Goal: Task Accomplishment & Management: Use online tool/utility

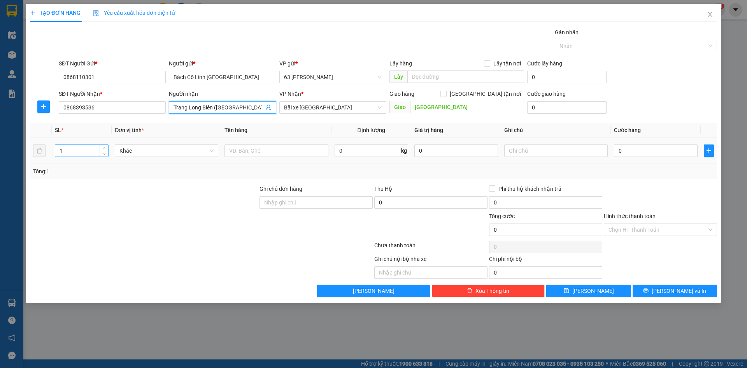
click at [84, 153] on input "1" at bounding box center [81, 151] width 53 height 12
type input "182"
click at [266, 151] on input "text" at bounding box center [277, 150] width 104 height 12
type input "MI NƯỚC TRỨNG MIẾN BÁNH"
click at [537, 149] on input "text" at bounding box center [556, 150] width 104 height 12
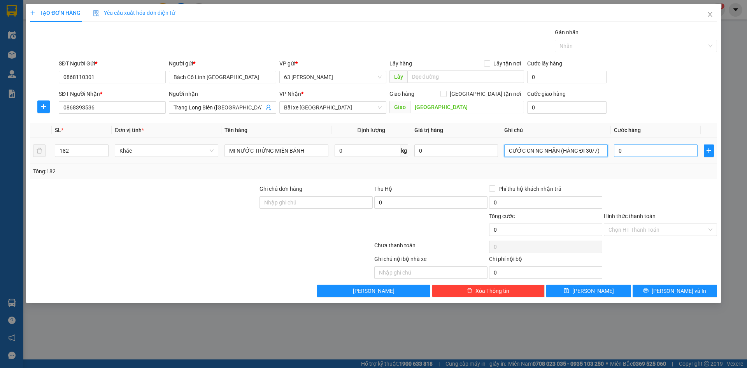
type input "CƯỚC CN NG NHẬN (HÀNG ĐI 30/7)"
click at [632, 149] on input "0" at bounding box center [656, 150] width 84 height 12
type input "001"
type input "1"
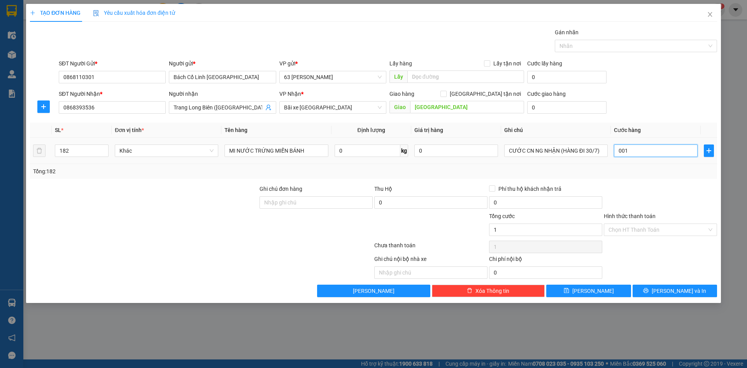
type input "0.010"
type input "10"
type input "00.103"
type input "103"
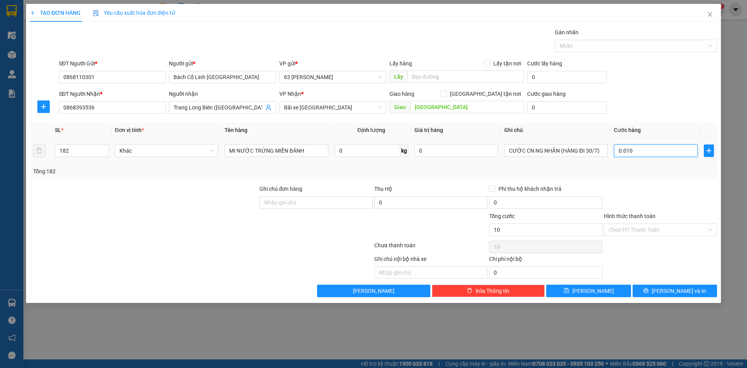
type input "103"
type input "0.001.030"
type input "1.030"
type input "000.010.300"
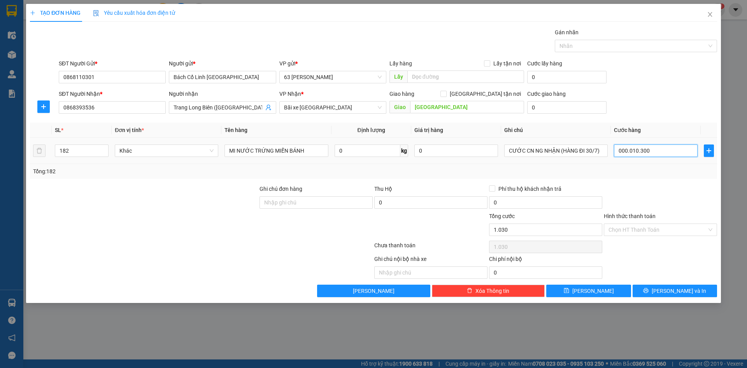
type input "10.300"
type input "00.000.103.000"
type input "103.000"
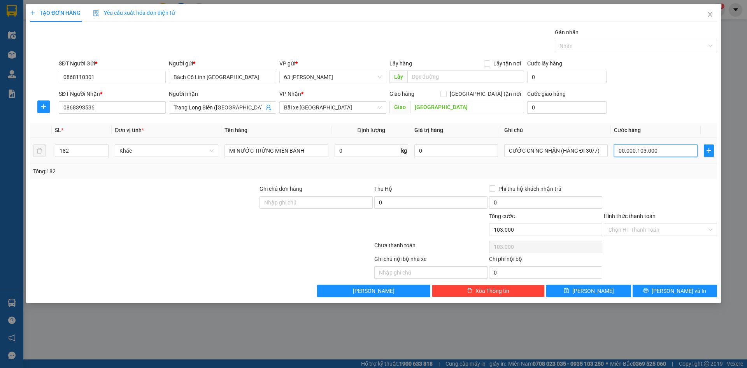
type input "0.000.001.030.000"
type input "1.030.000"
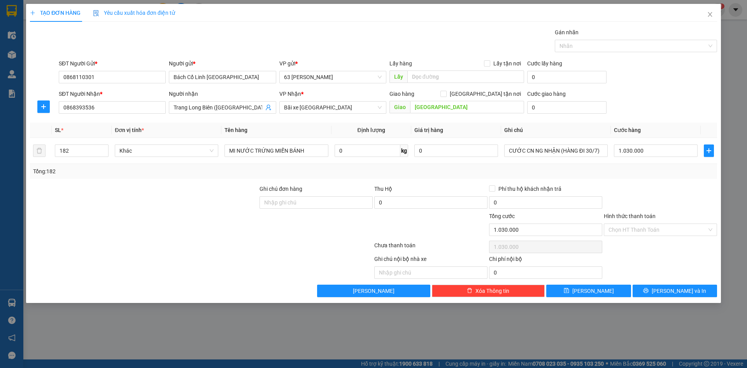
click at [651, 197] on div at bounding box center [660, 197] width 115 height 27
click at [663, 225] on input "Hình thức thanh toán" at bounding box center [658, 230] width 98 height 12
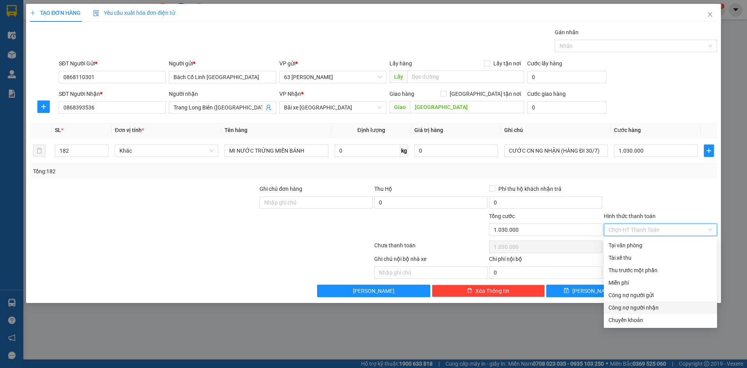
click at [653, 308] on div "Công nợ người nhận" at bounding box center [661, 307] width 104 height 9
type input "0"
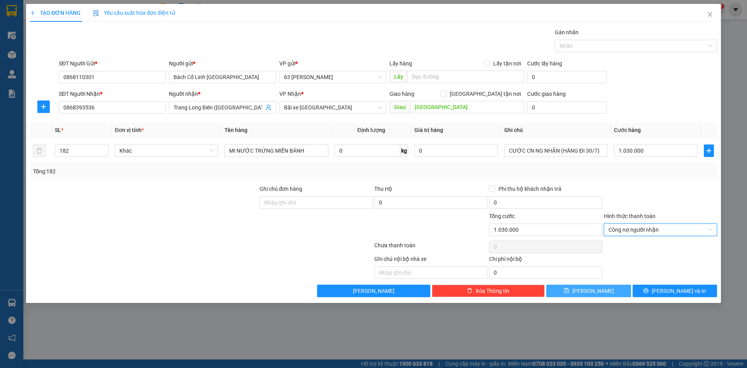
click at [586, 287] on button "[PERSON_NAME]" at bounding box center [588, 290] width 84 height 12
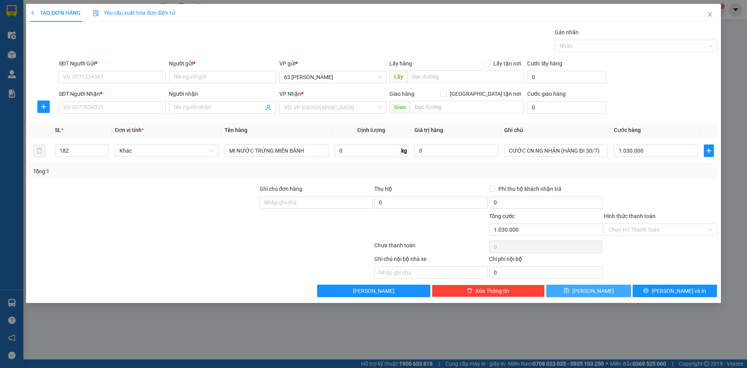
type input "1"
type input "0"
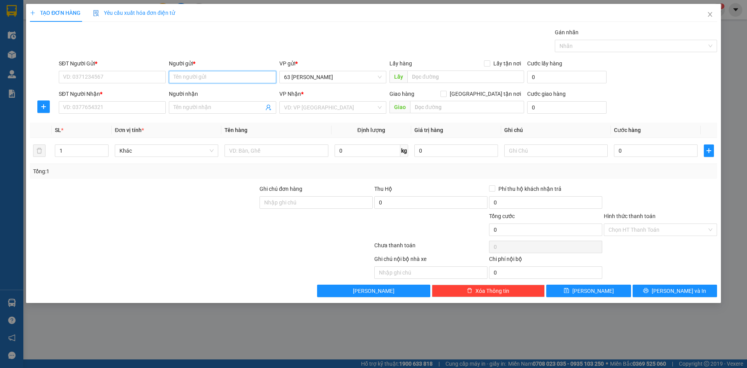
click at [211, 78] on input "Người gửi *" at bounding box center [222, 77] width 107 height 12
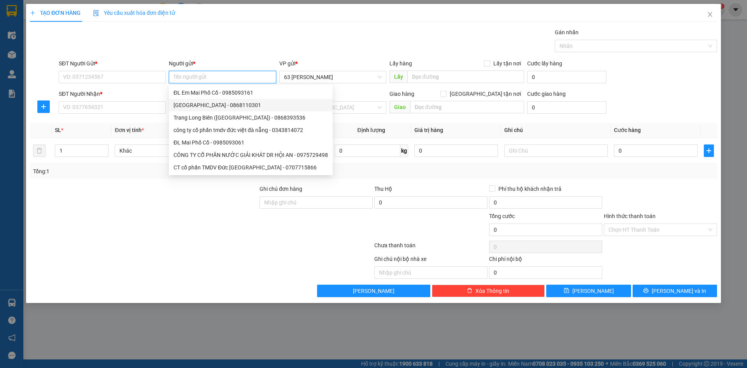
click at [208, 107] on div "[GEOGRAPHIC_DATA] - 0868110301" at bounding box center [251, 105] width 154 height 9
type input "0868110301"
type input "Bách Cổ Linh [GEOGRAPHIC_DATA]"
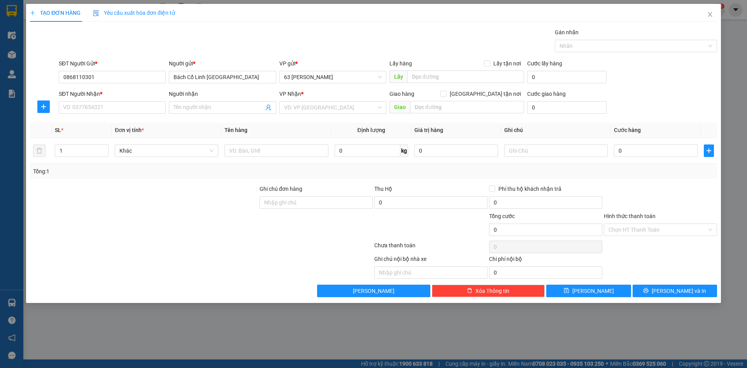
click at [208, 101] on div "Người nhận" at bounding box center [222, 95] width 107 height 12
click at [207, 111] on input "Người nhận" at bounding box center [219, 107] width 90 height 9
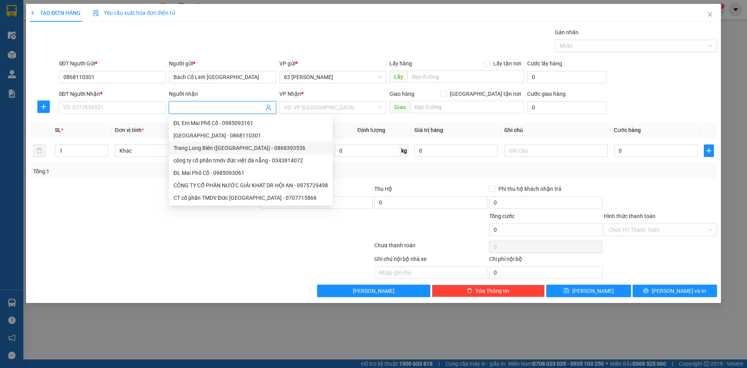
click at [206, 150] on div "Trang Long Biên ([GEOGRAPHIC_DATA]) - 0868393536" at bounding box center [251, 148] width 154 height 9
type input "0868393536"
type input "Trang Long Biên ([GEOGRAPHIC_DATA])"
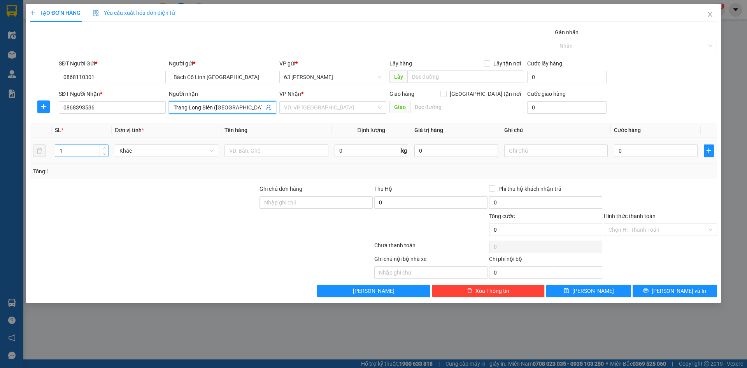
type input "[GEOGRAPHIC_DATA]"
click at [89, 153] on input "1" at bounding box center [81, 151] width 53 height 12
type input "150"
click at [267, 147] on input "text" at bounding box center [277, 150] width 104 height 12
type input "MỲ NƯỚC BIA"
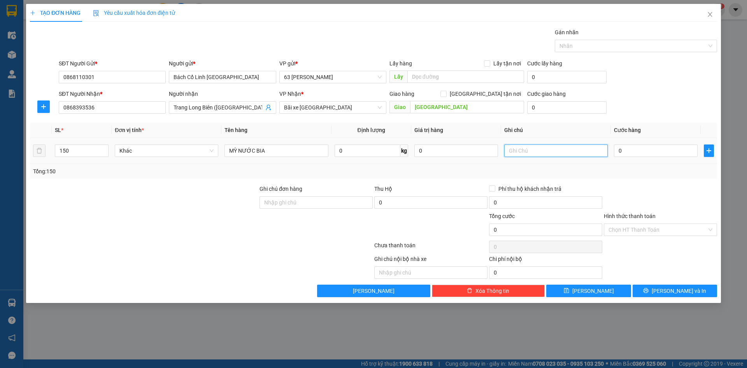
click at [600, 151] on input "text" at bounding box center [556, 150] width 104 height 12
type input "CƯỚC CN NG NHẬN (HÀNG ĐI 1/8)"
click at [638, 146] on input "0" at bounding box center [656, 150] width 84 height 12
type input "009"
type input "9"
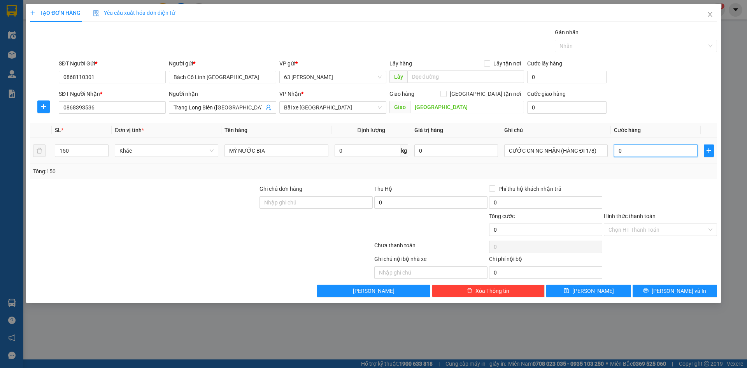
type input "9"
type input "0.095"
type input "95"
type input "00.950"
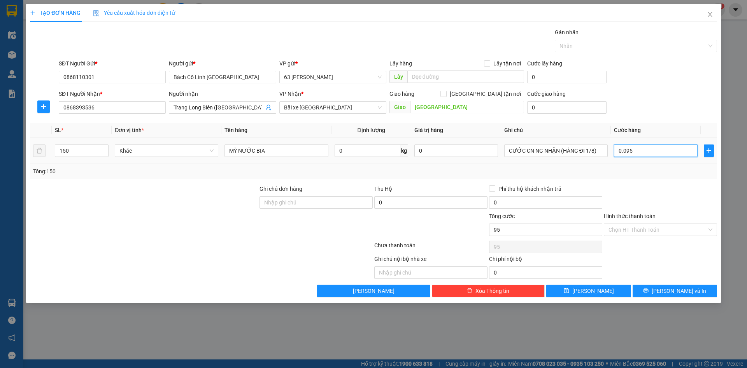
type input "950"
type input "0.009.500"
type input "9.500"
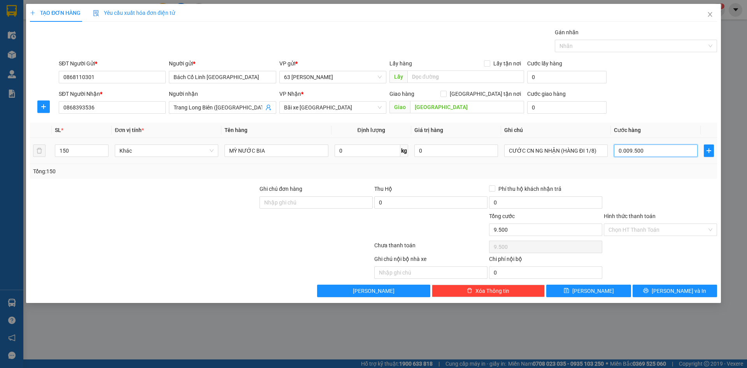
type input "000.095.000"
type input "95.000"
type input "[PHONE_NUMBER]"
type input "950.000"
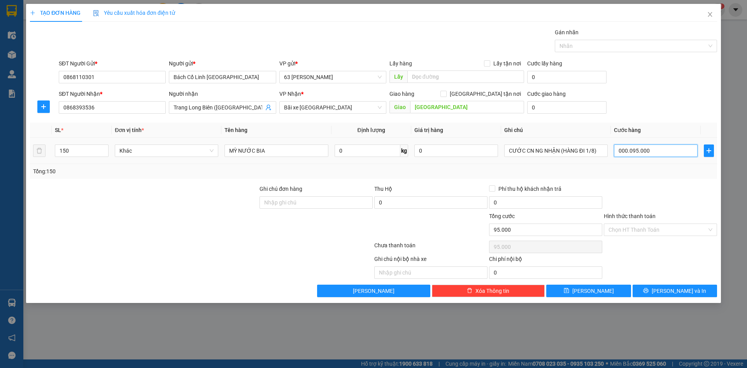
type input "950.000"
click at [659, 183] on div "Transit Pickup Surcharge Ids Transit Deliver Surcharge Ids Transit Deliver Surc…" at bounding box center [373, 162] width 687 height 269
click at [669, 231] on input "Hình thức thanh toán" at bounding box center [658, 230] width 98 height 12
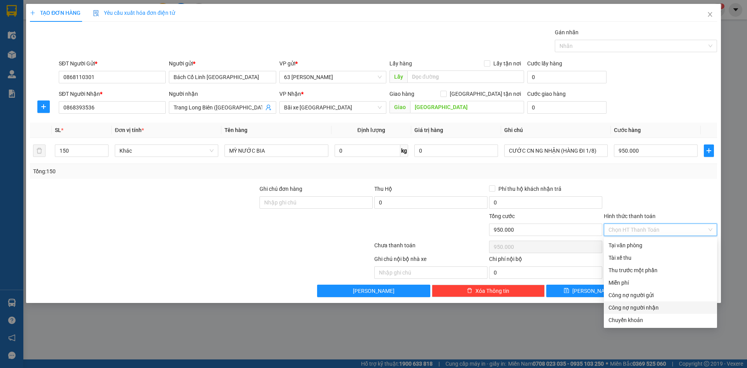
click at [663, 305] on div "Công nợ người nhận" at bounding box center [661, 307] width 104 height 9
type input "0"
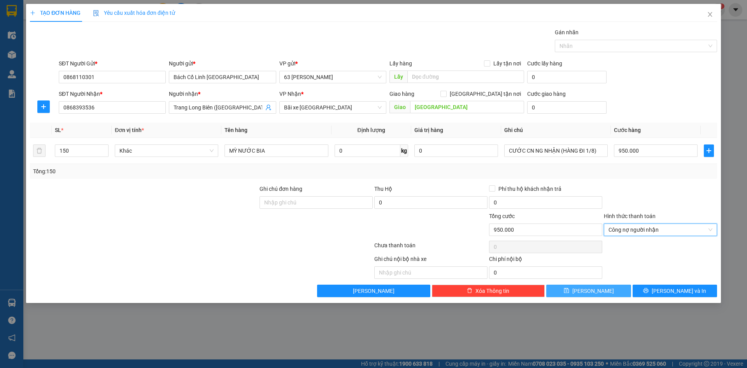
click at [607, 290] on button "[PERSON_NAME]" at bounding box center [588, 290] width 84 height 12
type input "1"
type input "0"
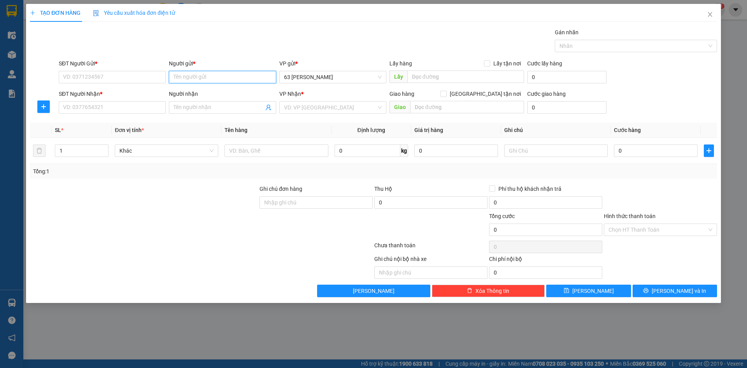
click at [214, 77] on input "Người gửi *" at bounding box center [222, 77] width 107 height 12
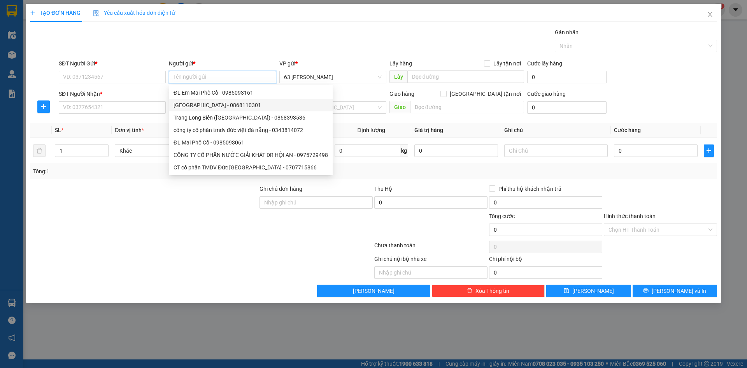
click at [210, 106] on div "[GEOGRAPHIC_DATA] - 0868110301" at bounding box center [251, 105] width 154 height 9
type input "0868110301"
type input "Bách Cổ Linh [GEOGRAPHIC_DATA]"
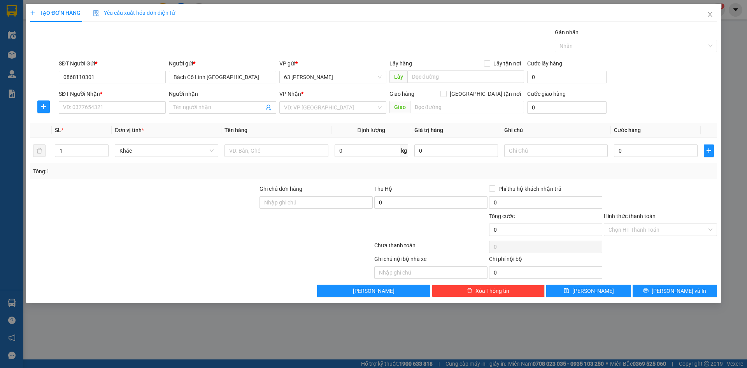
click at [210, 106] on input "Người nhận" at bounding box center [219, 107] width 90 height 9
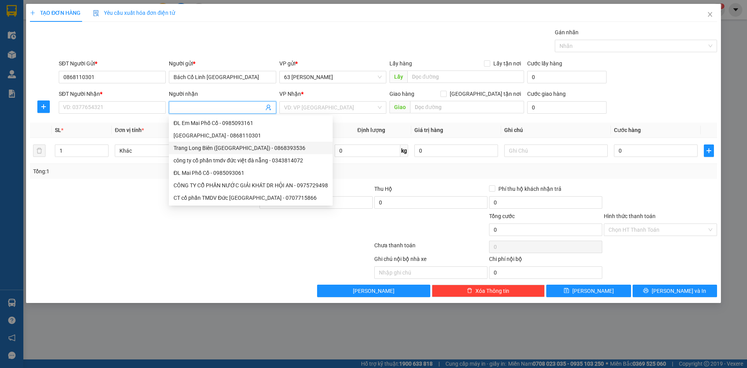
click at [212, 148] on div "Trang Long Biên ([GEOGRAPHIC_DATA]) - 0868393536" at bounding box center [251, 148] width 154 height 9
type input "0868393536"
type input "Trang Long Biên ([GEOGRAPHIC_DATA])"
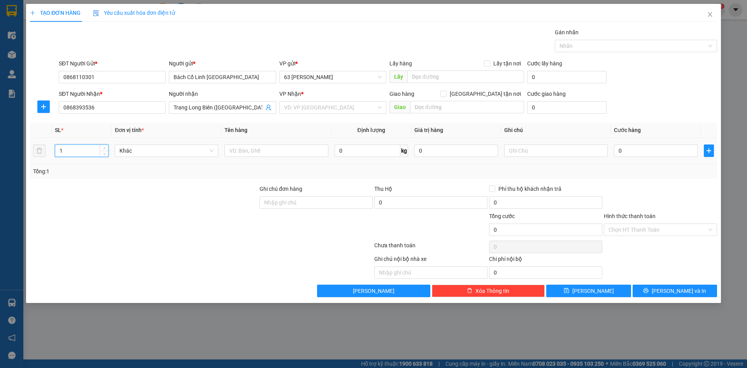
click at [95, 152] on input "1" at bounding box center [81, 151] width 53 height 12
type input "[GEOGRAPHIC_DATA]"
type input "158"
click at [286, 149] on input "text" at bounding box center [277, 150] width 104 height 12
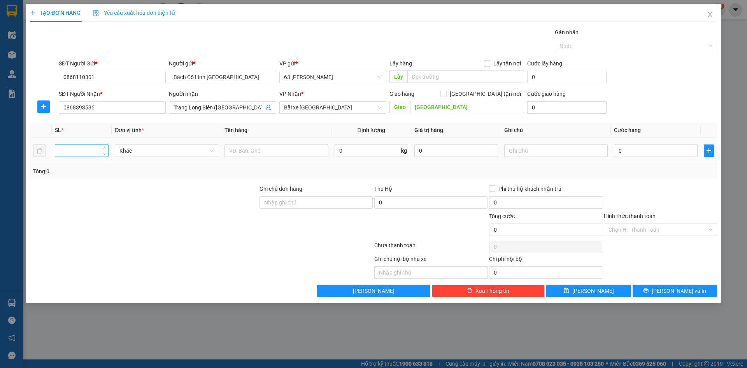
click at [96, 151] on input "number" at bounding box center [81, 151] width 53 height 12
type input "158"
click at [302, 154] on input "text" at bounding box center [277, 150] width 104 height 12
type input "GIA VỊ NƯỚC BÁNH KẸO GIA VỊ RƯỢU"
click at [522, 149] on input "text" at bounding box center [556, 150] width 104 height 12
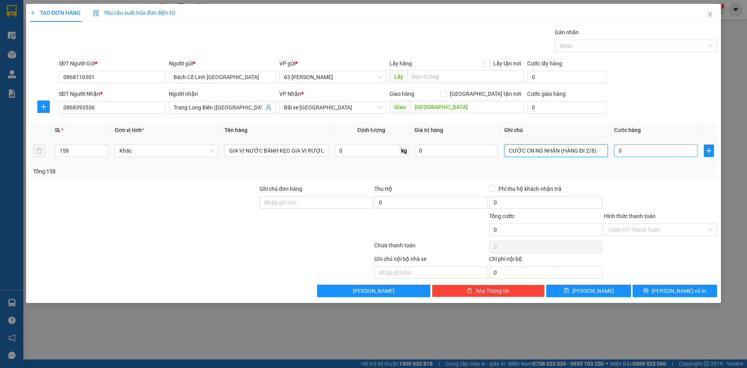
type input "CƯỚC CN NG NHẬN (HÀNG ĐI 2/8)"
click at [637, 151] on input "0" at bounding box center [656, 150] width 84 height 12
type input "001"
type input "1"
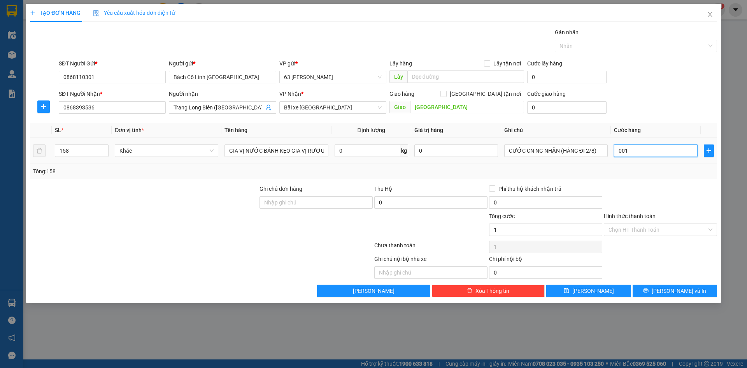
type input "0.013"
type input "13"
type input "00.137"
type input "137"
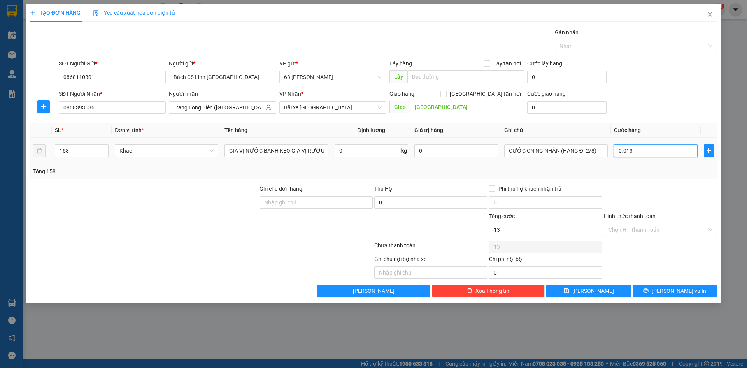
type input "137"
type input "0.001.370"
type input "1.370"
type input "000.013.700"
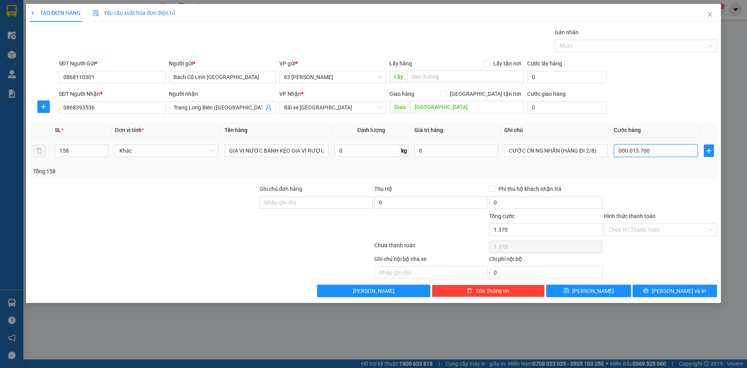
type input "13.700"
type input "00.000.137.000"
type input "137.000"
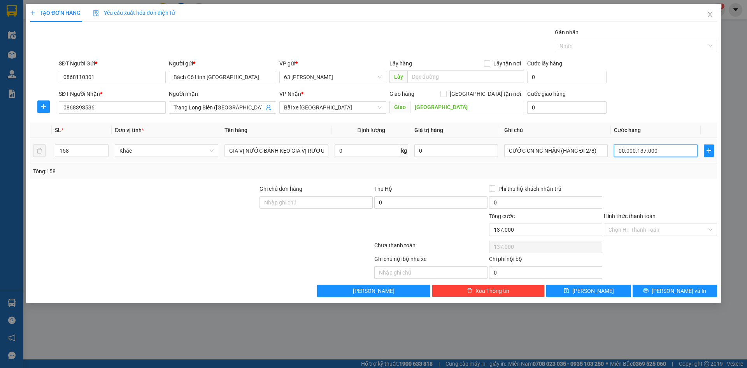
type input "0.000.001.370.000"
type input "1.370.000"
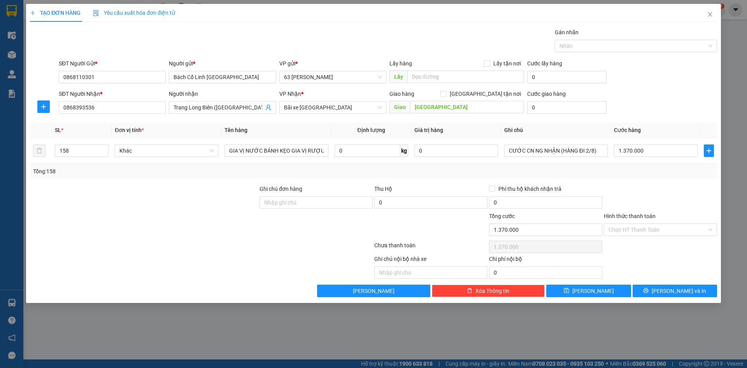
click at [645, 195] on div at bounding box center [660, 197] width 115 height 27
click at [662, 229] on input "Hình thức thanh toán" at bounding box center [658, 230] width 98 height 12
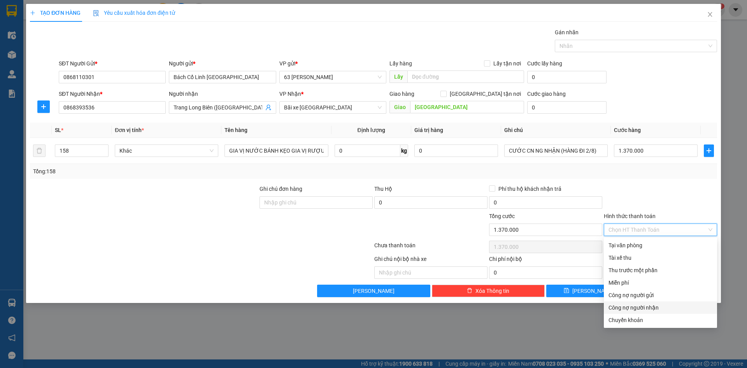
click at [655, 307] on div "Công nợ người nhận" at bounding box center [661, 307] width 104 height 9
type input "0"
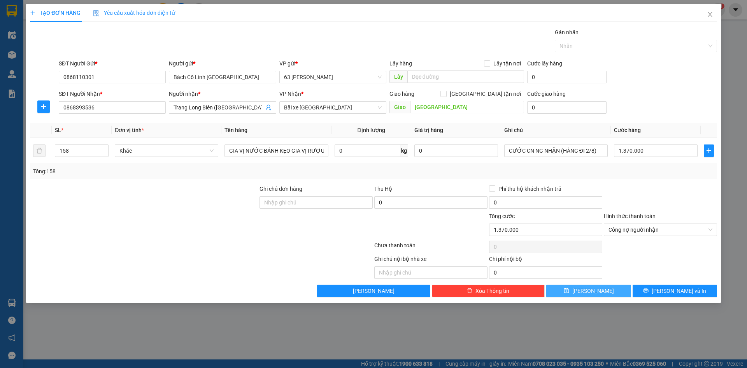
click at [607, 287] on button "[PERSON_NAME]" at bounding box center [588, 290] width 84 height 12
type input "1"
type input "0"
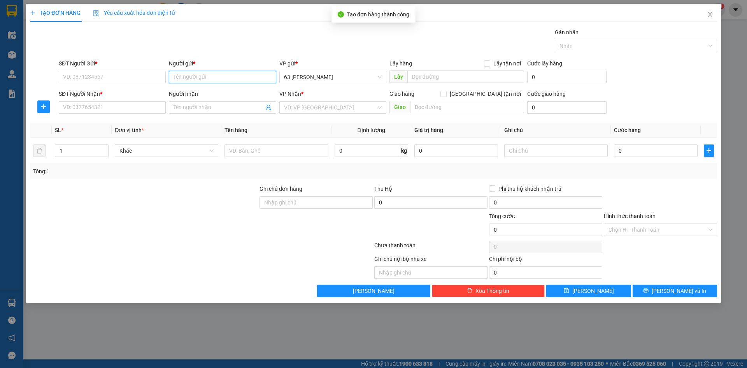
click at [213, 76] on input "Người gửi *" at bounding box center [222, 77] width 107 height 12
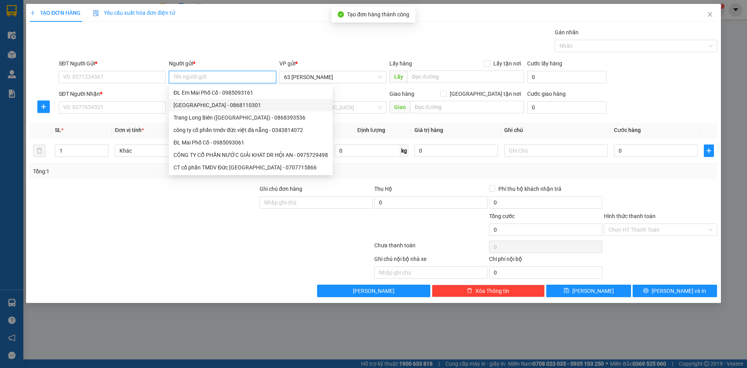
click at [219, 106] on div "[GEOGRAPHIC_DATA] - 0868110301" at bounding box center [251, 105] width 154 height 9
type input "0868110301"
type input "Bách Cổ Linh [GEOGRAPHIC_DATA]"
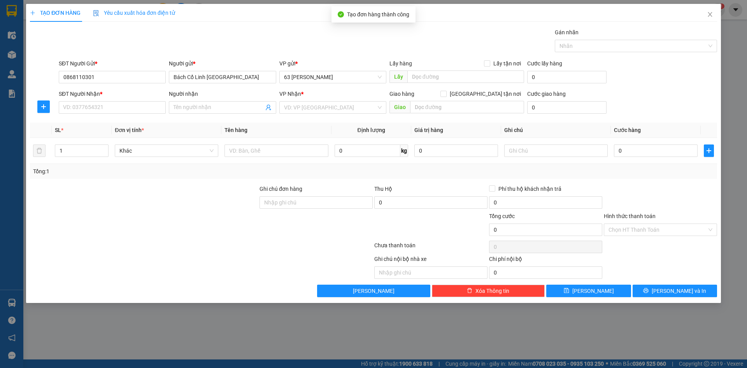
click at [219, 106] on input "Người nhận" at bounding box center [219, 107] width 90 height 9
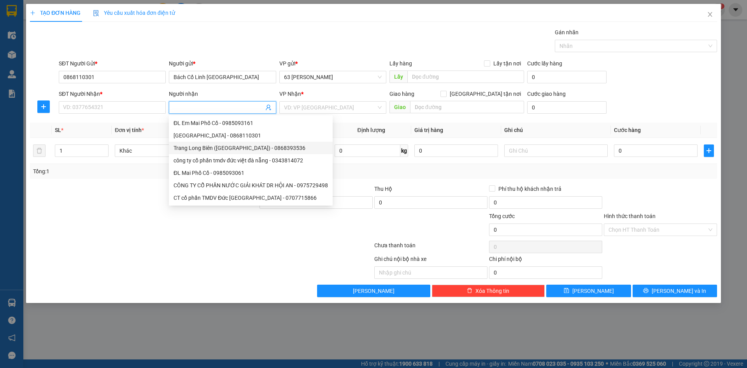
click at [219, 150] on div "Trang Long Biên ([GEOGRAPHIC_DATA]) - 0868393536" at bounding box center [251, 148] width 154 height 9
type input "0868393536"
type input "Trang Long Biên ([GEOGRAPHIC_DATA])"
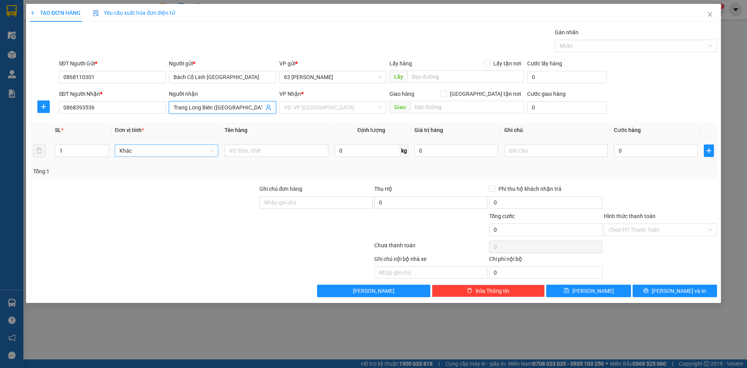
type input "[GEOGRAPHIC_DATA]"
click at [79, 149] on input "1" at bounding box center [81, 151] width 53 height 12
type input "24"
click at [265, 147] on input "text" at bounding box center [277, 150] width 104 height 12
type input "BIM GIA VỊ NƯỚC NẶNG MỲ"
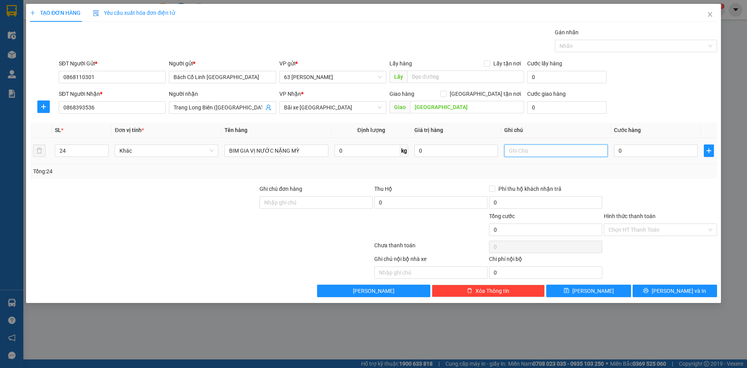
click at [523, 146] on input "text" at bounding box center [556, 150] width 104 height 12
type input "CƯỚC CN NG NHẬN (HÀNG ĐI 3/8)"
click at [653, 151] on input "0" at bounding box center [656, 150] width 84 height 12
type input "002"
type input "2"
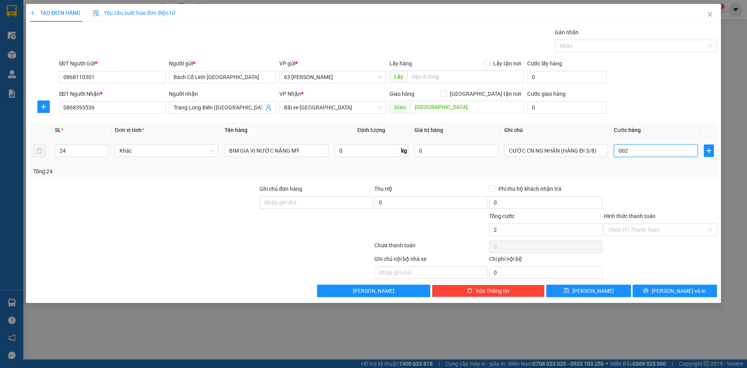
type input "2"
type input "0.023"
type input "23"
type input "00.236"
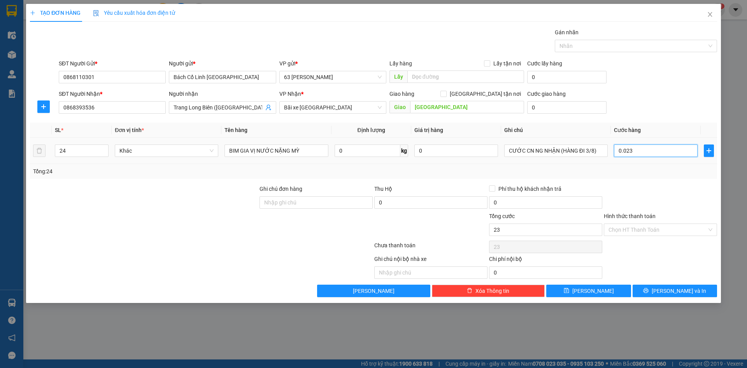
type input "236"
type input "0.002.360"
type input "2.360"
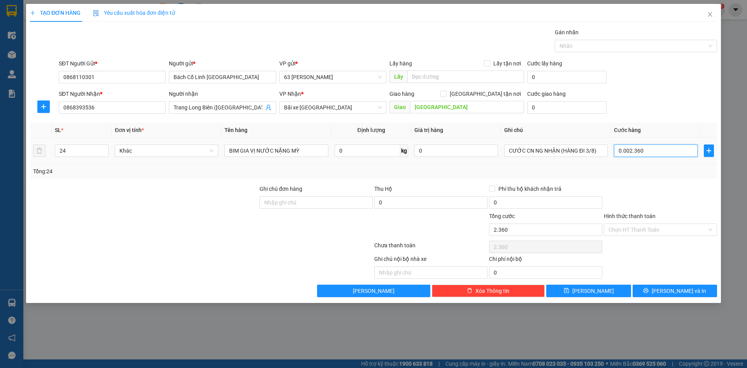
type input "000.023.600"
type input "23.600"
type input "00.000.236.000"
type input "236.000"
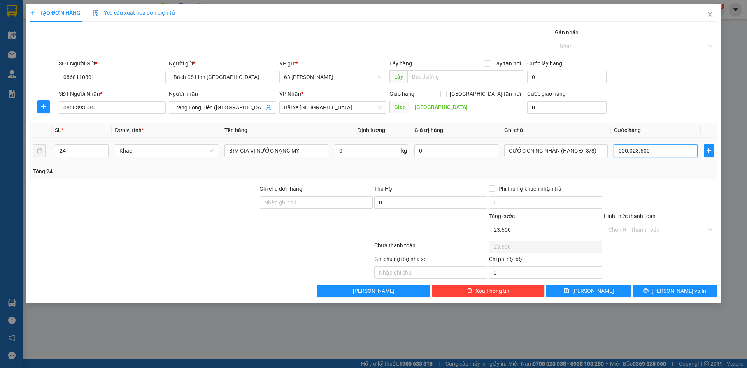
type input "236.000"
click at [653, 181] on div "Transit Pickup Surcharge Ids Transit Deliver Surcharge Ids Transit Deliver Surc…" at bounding box center [373, 162] width 687 height 269
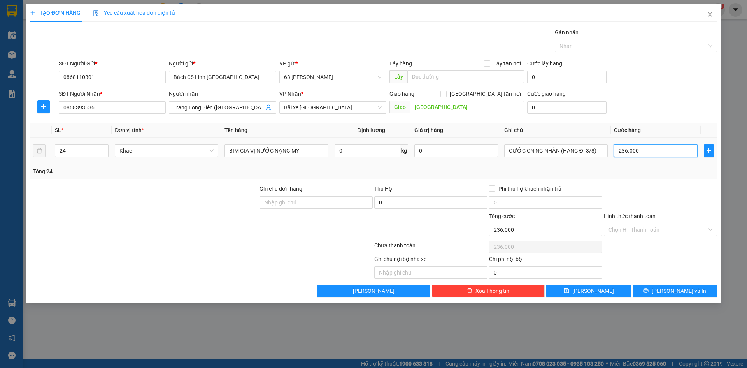
click at [626, 150] on input "236.000" at bounding box center [656, 150] width 84 height 12
type input "00.002"
type input "2"
type input "0.000.023"
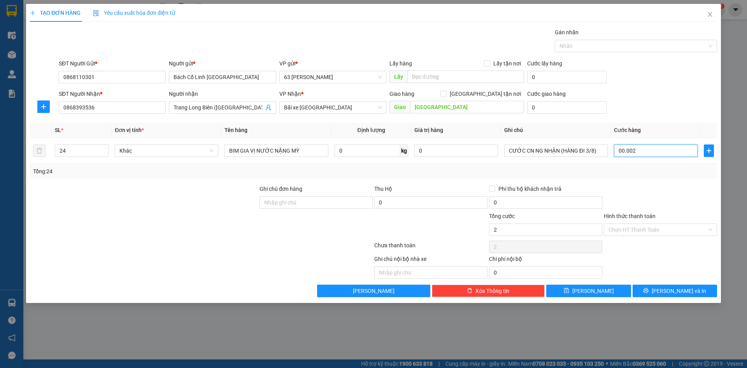
type input "23"
type input "000.000.235"
type input "235"
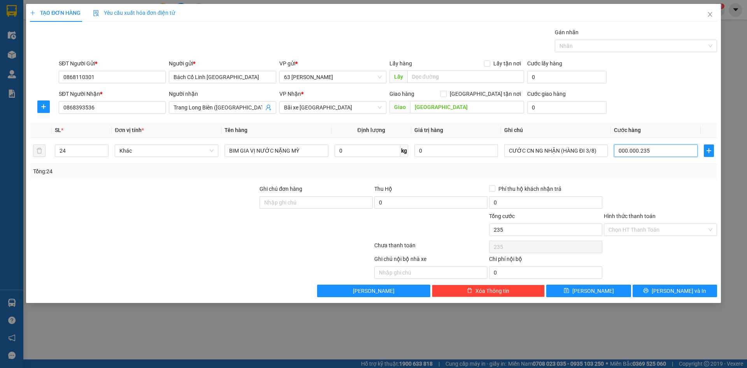
type input "[PHONE_NUMBER]"
type input "2.350"
type input "0.000.000.023.500"
type input "23.500"
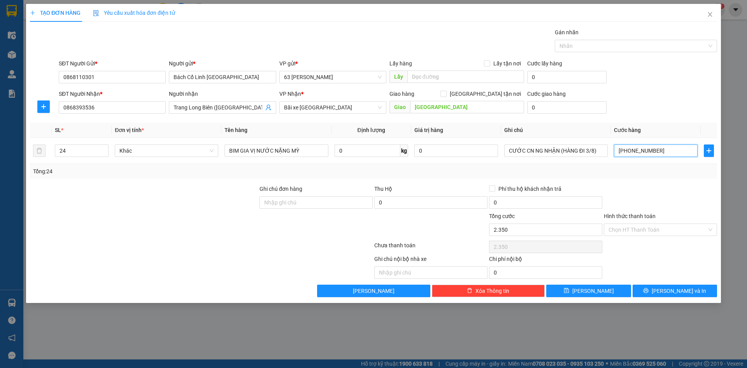
type input "23.500"
type input "0.000.000.000.235.000"
type input "235.000"
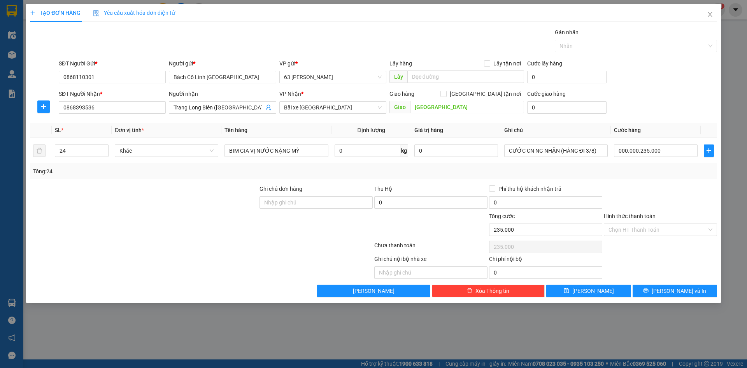
type input "235.000"
click at [672, 209] on div at bounding box center [660, 197] width 115 height 27
click at [657, 229] on input "Hình thức thanh toán" at bounding box center [658, 230] width 98 height 12
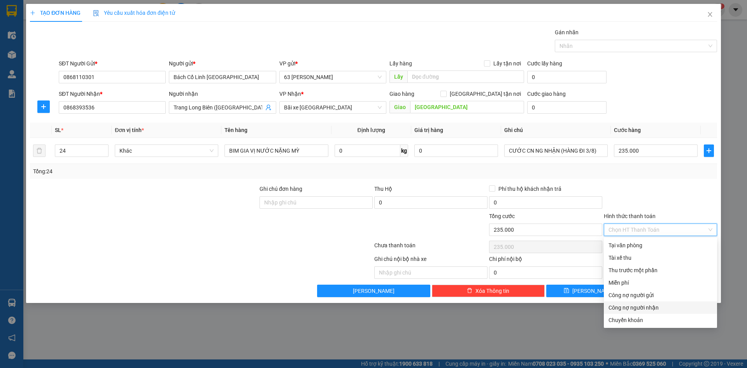
click at [650, 307] on div "Công nợ người nhận" at bounding box center [661, 307] width 104 height 9
type input "0"
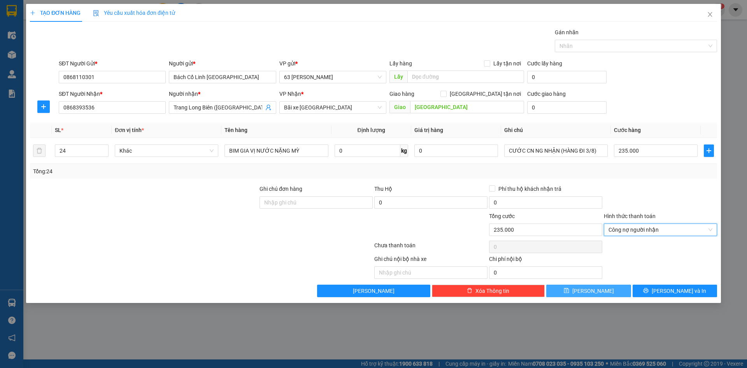
click at [605, 288] on button "[PERSON_NAME]" at bounding box center [588, 290] width 84 height 12
type input "1"
type input "0"
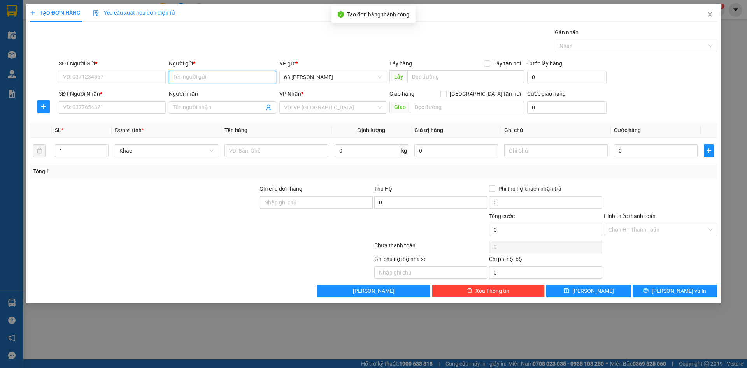
click at [186, 79] on input "Người gửi *" at bounding box center [222, 77] width 107 height 12
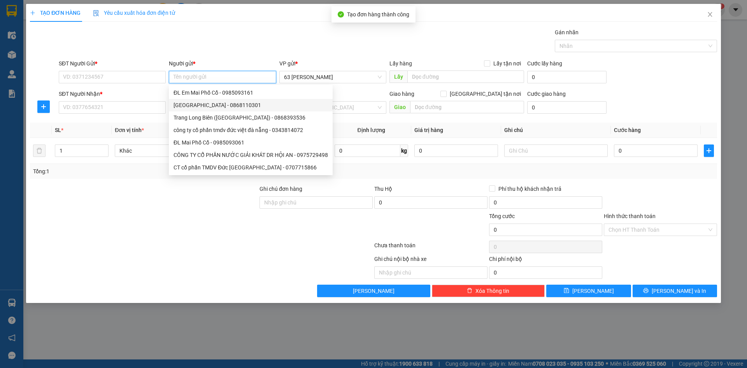
click at [197, 106] on div "[GEOGRAPHIC_DATA] - 0868110301" at bounding box center [251, 105] width 154 height 9
type input "0868110301"
type input "Bách Cổ Linh [GEOGRAPHIC_DATA]"
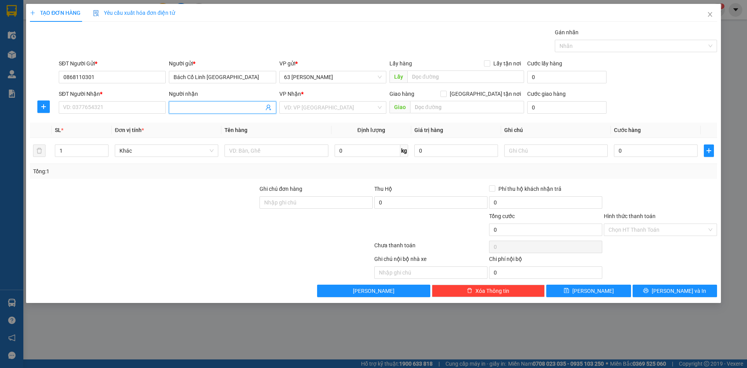
click at [197, 106] on input "Người nhận" at bounding box center [219, 107] width 90 height 9
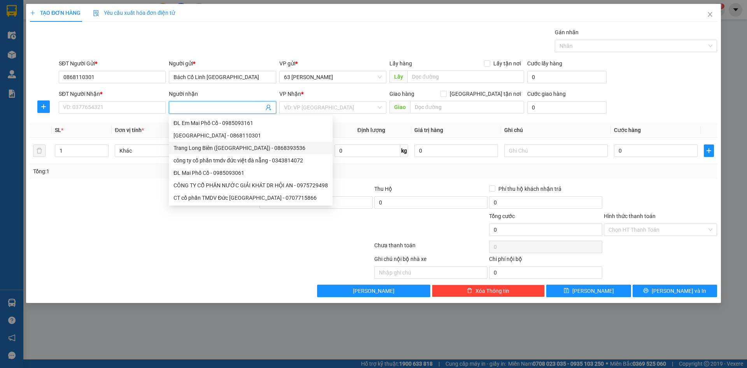
click at [197, 146] on div "Trang Long Biên ([GEOGRAPHIC_DATA]) - 0868393536" at bounding box center [251, 148] width 154 height 9
type input "0868393536"
type input "Trang Long Biên ([GEOGRAPHIC_DATA])"
type input "[GEOGRAPHIC_DATA]"
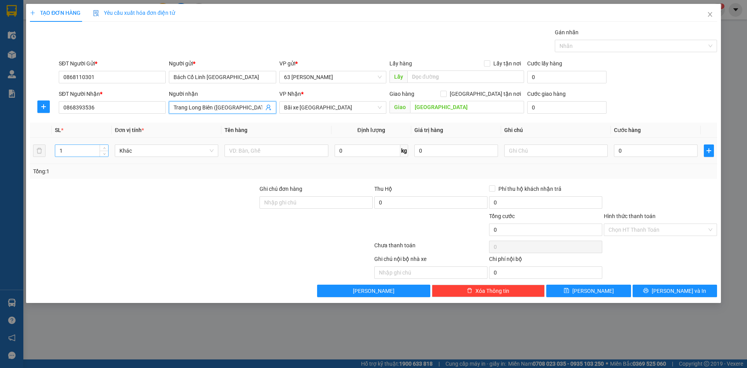
click at [98, 151] on input "1" at bounding box center [81, 151] width 53 height 12
type input "343"
click at [242, 151] on input "text" at bounding box center [277, 150] width 104 height 12
type input "SÂM MÌ NƯỚC SỮA GIA VỊ"
click at [571, 147] on input "text" at bounding box center [556, 150] width 104 height 12
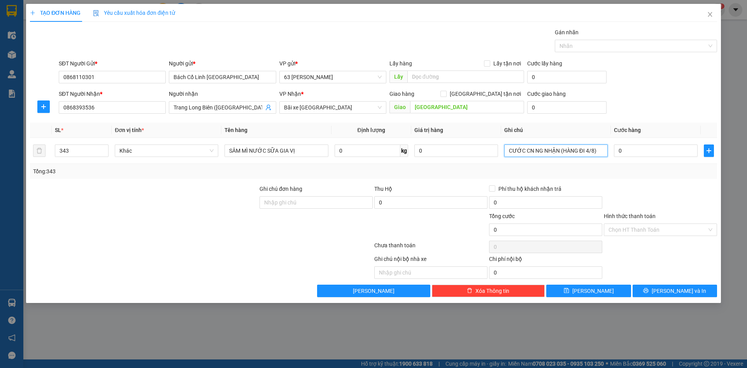
type input "CƯỚC CN NG NHẬN (HÀNG ĐI 4/8)"
click at [641, 147] on input "0" at bounding box center [656, 150] width 84 height 12
type input "002"
type input "2"
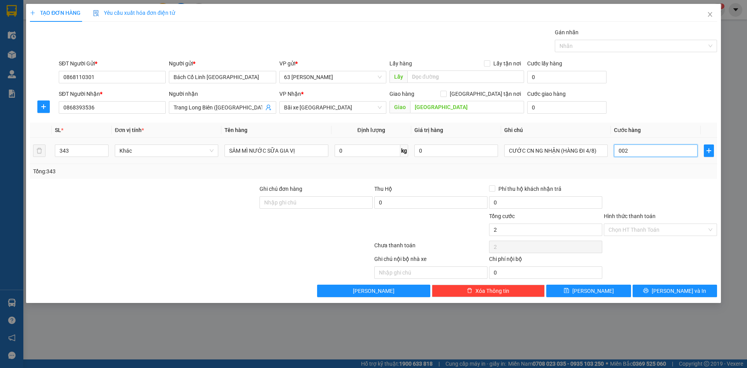
type input "0.020"
type input "20"
type input "00.203"
type input "203"
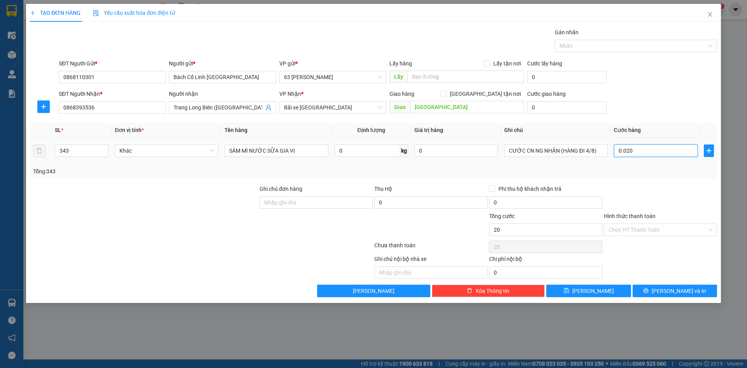
type input "203"
type input "0.002.035"
type input "2.035"
click at [644, 190] on div at bounding box center [660, 197] width 115 height 27
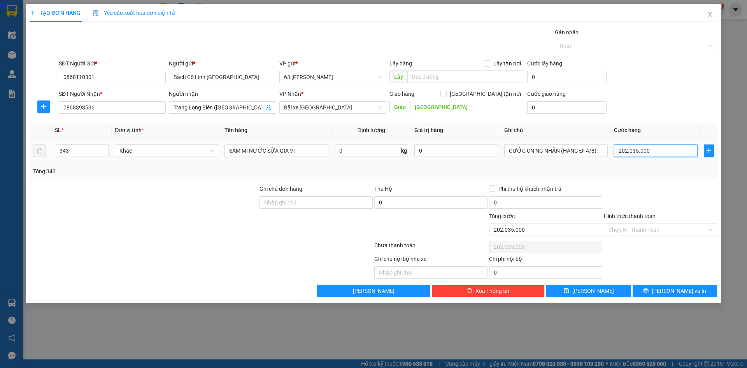
click at [665, 149] on input "202.035.000" at bounding box center [656, 150] width 84 height 12
click at [670, 182] on div "Transit Pickup Surcharge Ids Transit Deliver Surcharge Ids Transit Deliver Surc…" at bounding box center [373, 162] width 687 height 269
click at [665, 230] on input "Hình thức thanh toán" at bounding box center [658, 230] width 98 height 12
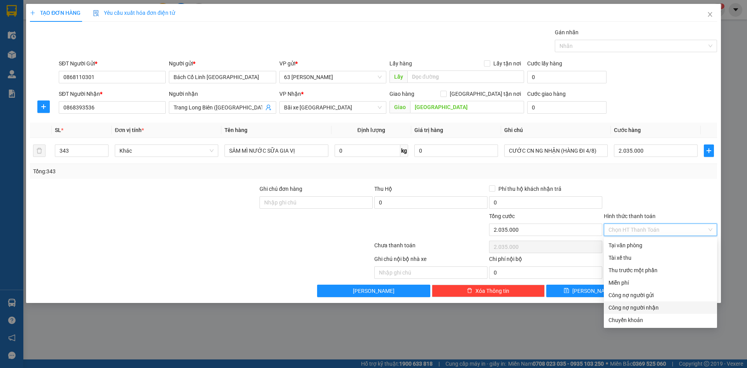
click at [665, 305] on div "Công nợ người nhận" at bounding box center [661, 307] width 104 height 9
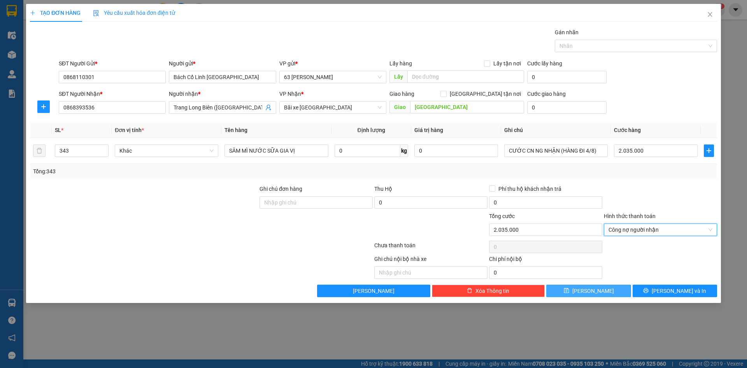
click at [613, 293] on button "[PERSON_NAME]" at bounding box center [588, 290] width 84 height 12
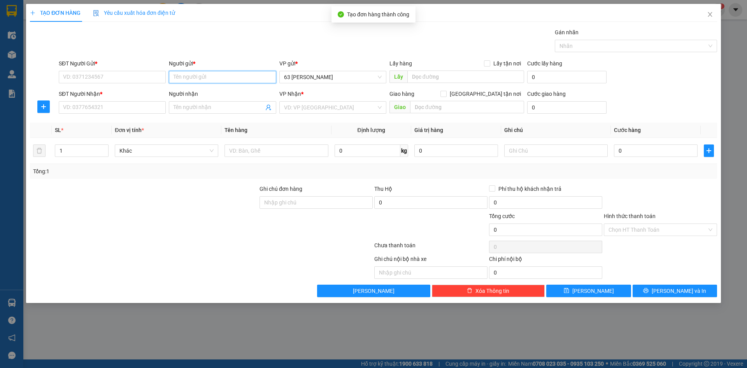
click at [231, 76] on input "Người gửi *" at bounding box center [222, 77] width 107 height 12
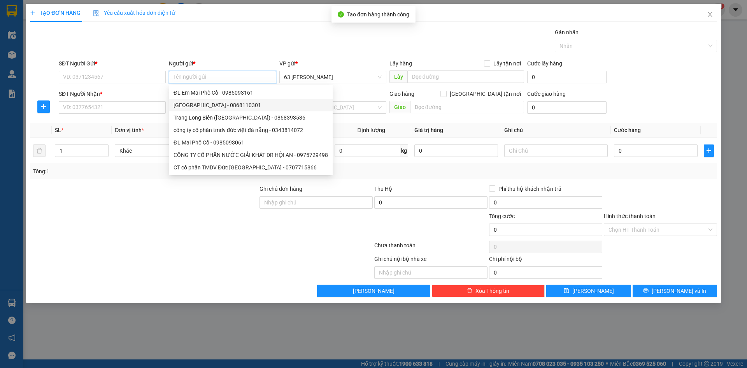
click at [217, 105] on div "[GEOGRAPHIC_DATA] - 0868110301" at bounding box center [251, 105] width 154 height 9
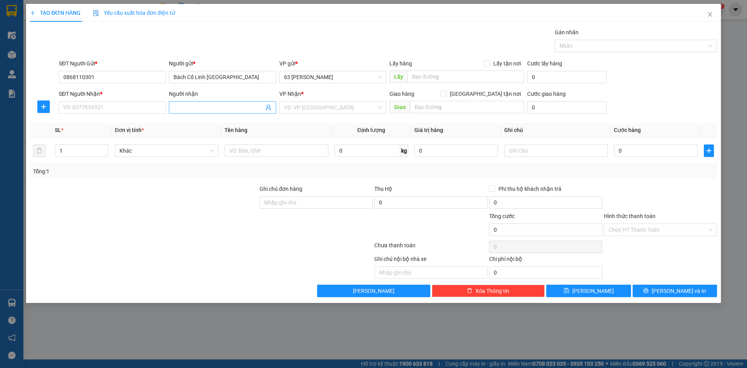
click at [217, 105] on input "Người nhận" at bounding box center [219, 107] width 90 height 9
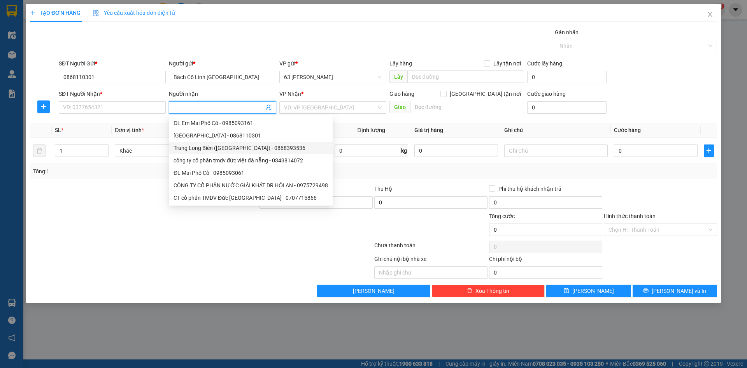
click at [218, 149] on div "Trang Long Biên ([GEOGRAPHIC_DATA]) - 0868393536" at bounding box center [251, 148] width 154 height 9
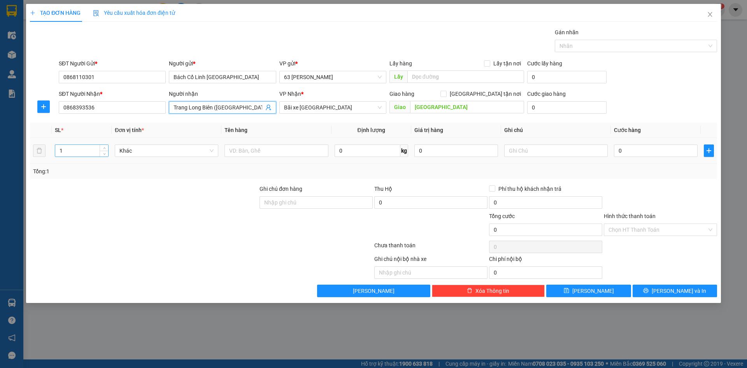
click at [81, 153] on input "1" at bounding box center [81, 151] width 53 height 12
click at [269, 147] on input "text" at bounding box center [277, 150] width 104 height 12
click at [540, 147] on input "text" at bounding box center [556, 150] width 104 height 12
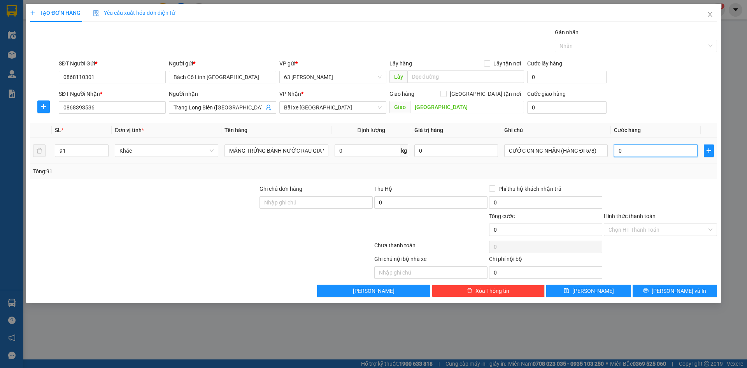
click at [657, 149] on input "0" at bounding box center [656, 150] width 84 height 12
click at [655, 204] on div at bounding box center [660, 197] width 115 height 27
click at [662, 231] on input "Hình thức thanh toán" at bounding box center [658, 230] width 98 height 12
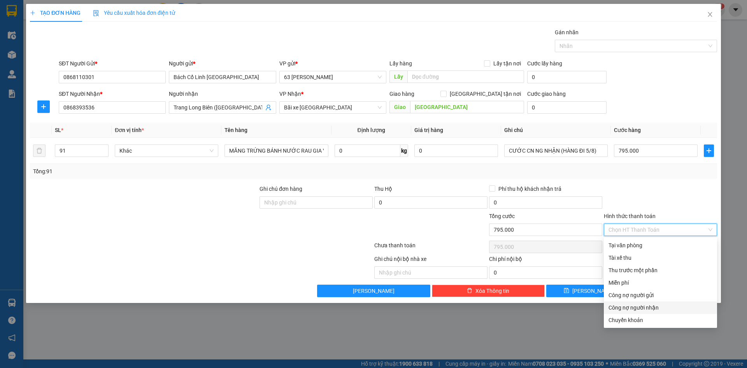
click at [651, 308] on div "Công nợ người nhận" at bounding box center [661, 307] width 104 height 9
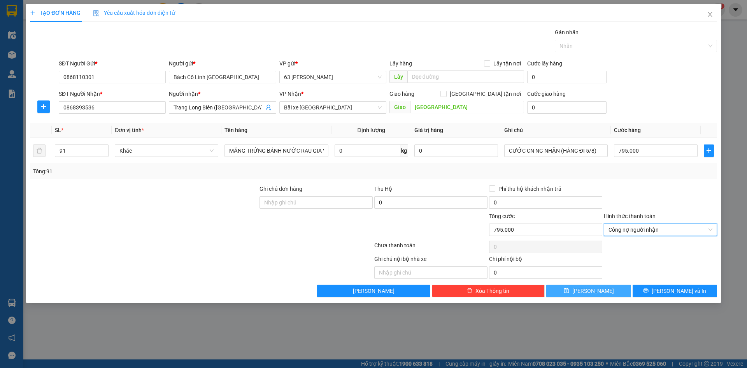
click at [621, 290] on button "[PERSON_NAME]" at bounding box center [588, 290] width 84 height 12
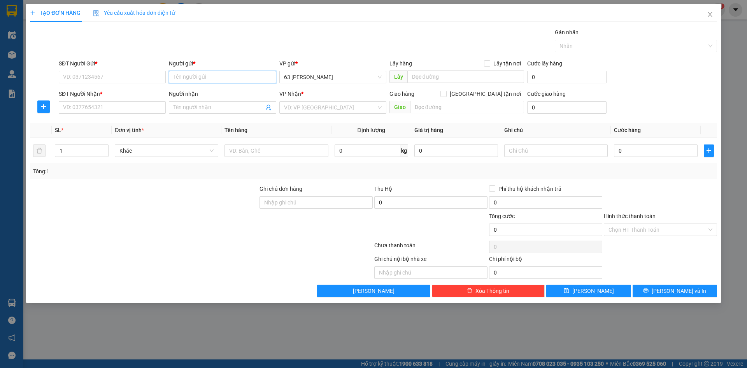
click at [199, 75] on input "Người gửi *" at bounding box center [222, 77] width 107 height 12
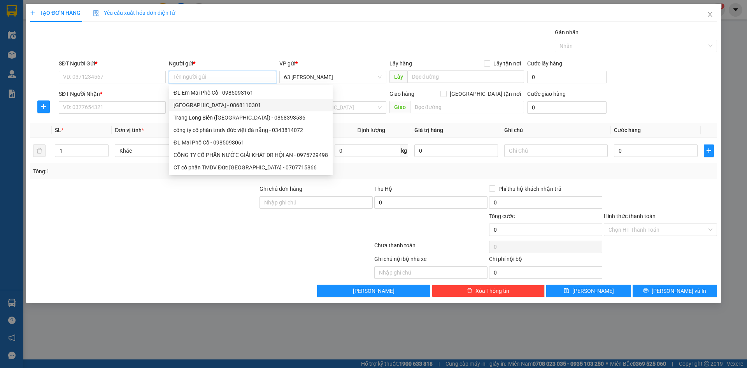
click at [201, 104] on div "[GEOGRAPHIC_DATA] - 0868110301" at bounding box center [251, 105] width 154 height 9
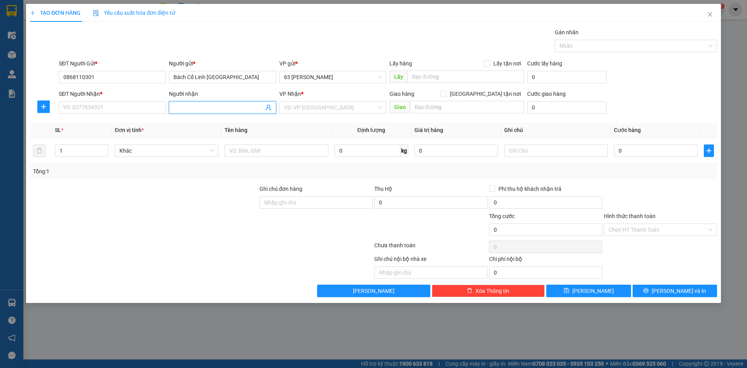
click at [201, 104] on input "Người nhận" at bounding box center [219, 107] width 90 height 9
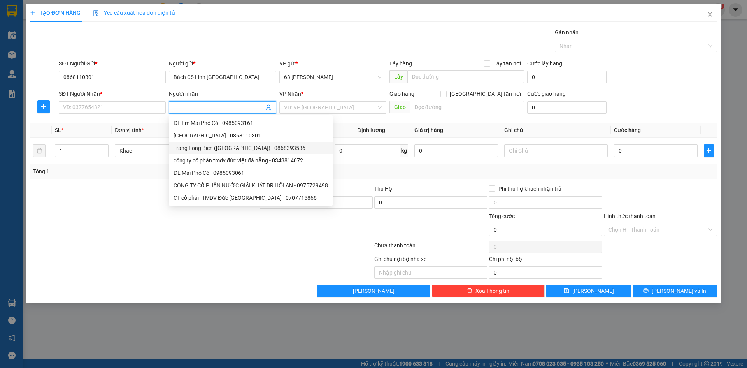
click at [203, 148] on div "Trang Long Biên ([GEOGRAPHIC_DATA]) - 0868393536" at bounding box center [251, 148] width 154 height 9
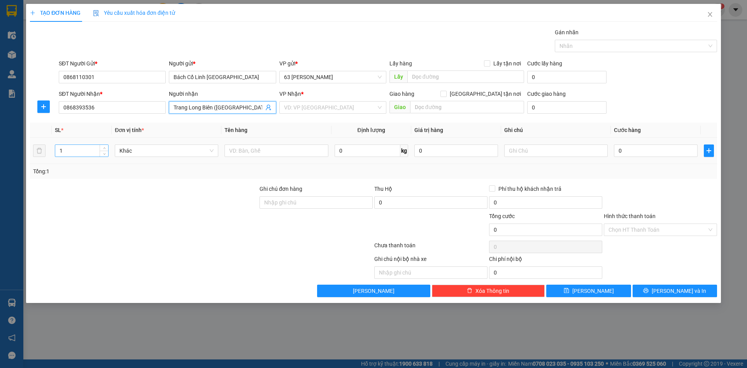
click at [86, 149] on input "1" at bounding box center [81, 151] width 53 height 12
click at [243, 148] on input "text" at bounding box center [277, 150] width 104 height 12
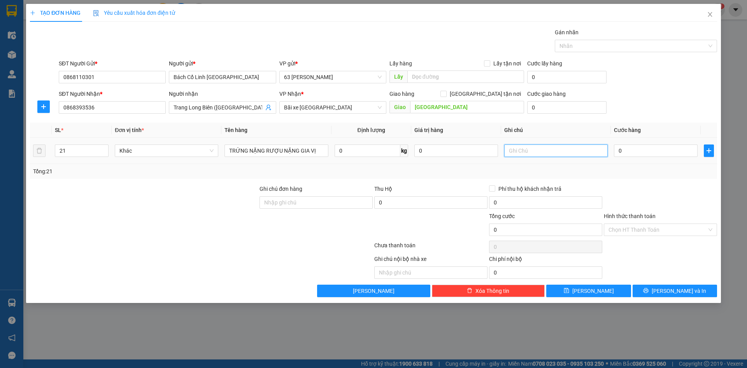
click at [533, 149] on input "text" at bounding box center [556, 150] width 104 height 12
click at [636, 148] on input "0" at bounding box center [656, 150] width 84 height 12
click at [639, 190] on div at bounding box center [660, 197] width 115 height 27
click at [651, 229] on input "Hình thức thanh toán" at bounding box center [658, 230] width 98 height 12
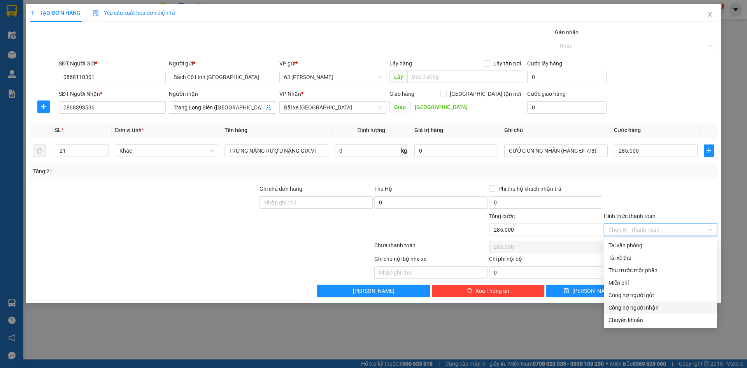
click at [654, 307] on div "Công nợ người nhận" at bounding box center [661, 307] width 104 height 9
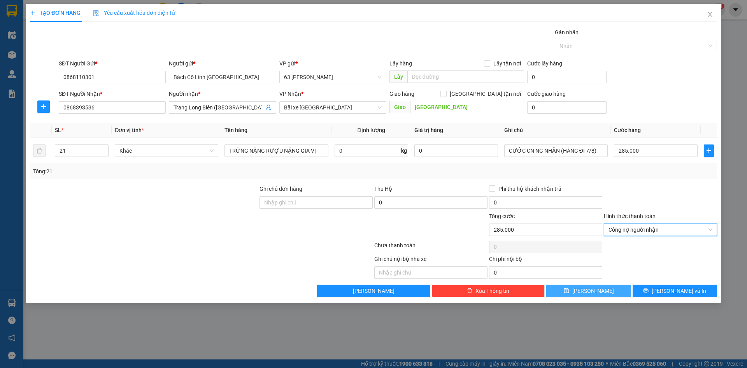
click at [611, 290] on button "[PERSON_NAME]" at bounding box center [588, 290] width 84 height 12
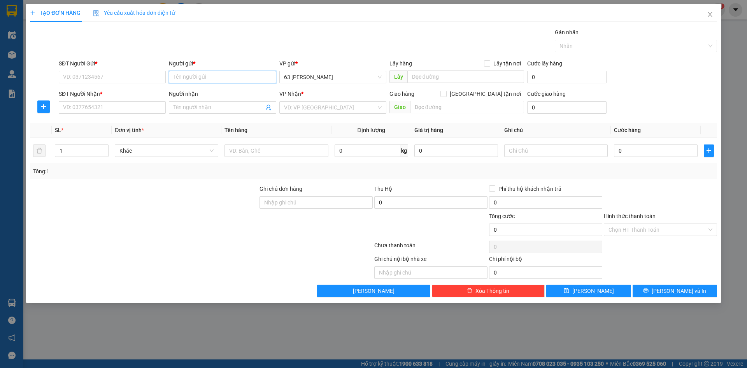
click at [197, 75] on input "Người gửi *" at bounding box center [222, 77] width 107 height 12
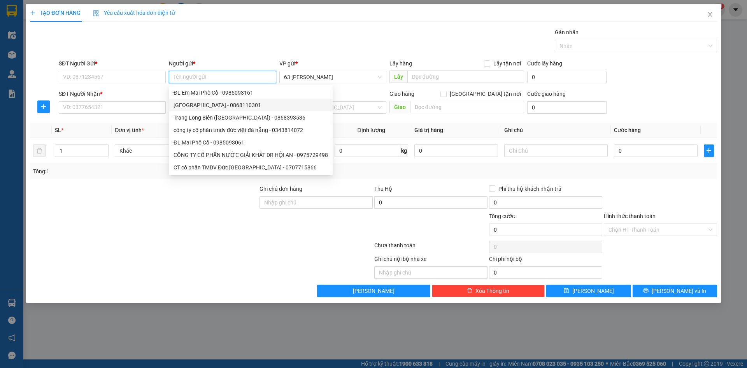
click at [204, 105] on div "[GEOGRAPHIC_DATA] - 0868110301" at bounding box center [251, 105] width 154 height 9
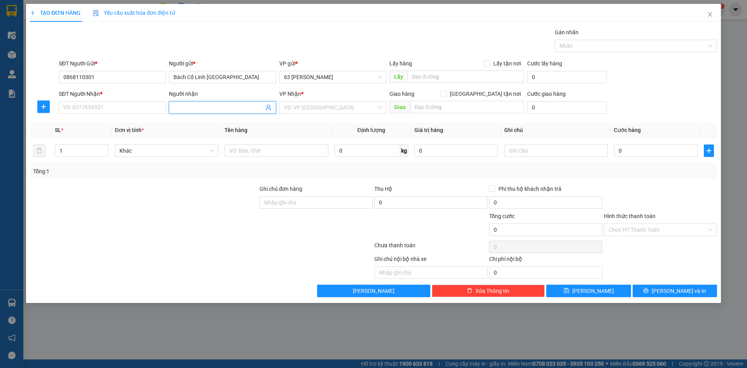
click at [204, 105] on input "Người nhận" at bounding box center [219, 107] width 90 height 9
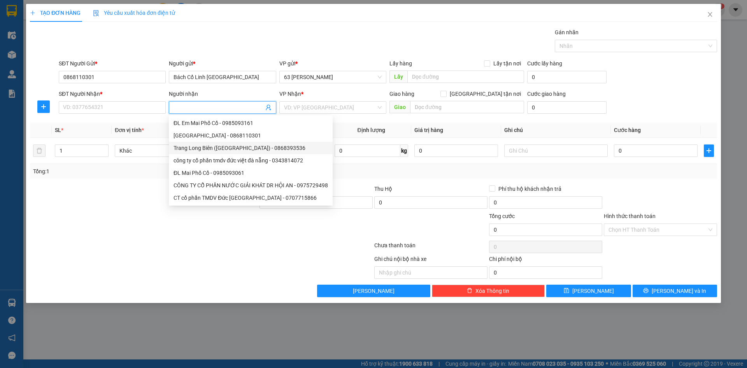
click at [199, 149] on div "Trang Long Biên ([GEOGRAPHIC_DATA]) - 0868393536" at bounding box center [251, 148] width 154 height 9
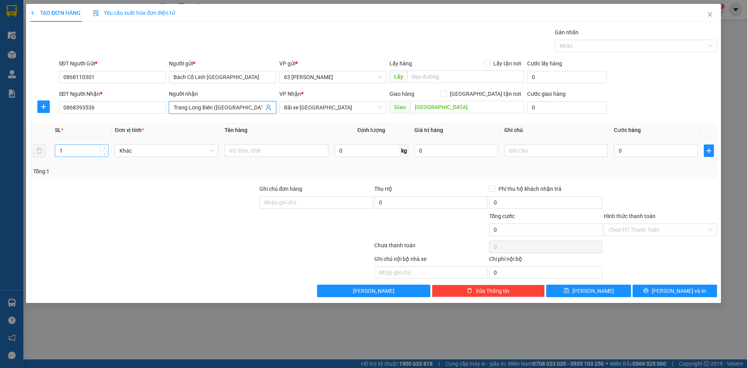
click at [94, 153] on input "1" at bounding box center [81, 151] width 53 height 12
click at [282, 149] on input "text" at bounding box center [277, 150] width 104 height 12
click at [578, 153] on input "text" at bounding box center [556, 150] width 104 height 12
click at [635, 148] on input "0" at bounding box center [656, 150] width 84 height 12
click at [650, 197] on div at bounding box center [660, 197] width 115 height 27
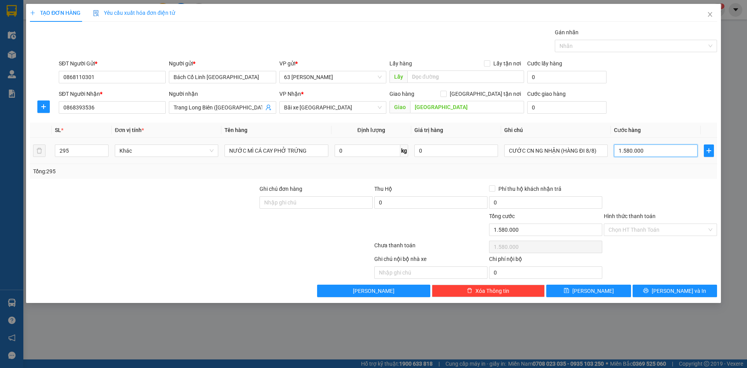
click at [628, 151] on input "1.580.000" at bounding box center [656, 150] width 84 height 12
click at [658, 173] on div "Tổng: 295" at bounding box center [373, 171] width 681 height 9
click at [664, 230] on input "Hình thức thanh toán" at bounding box center [658, 230] width 98 height 12
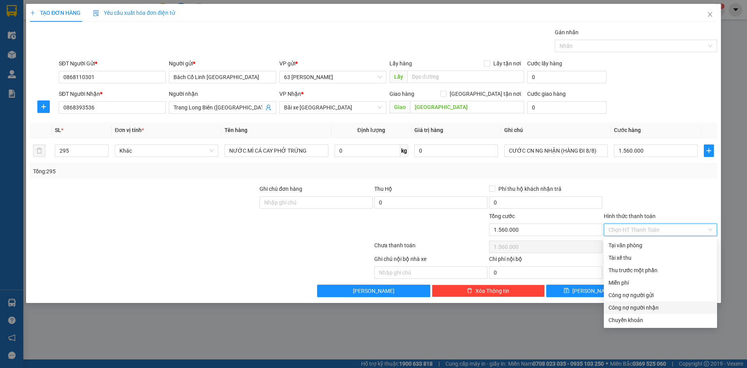
click at [661, 305] on div "Công nợ người nhận" at bounding box center [661, 307] width 104 height 9
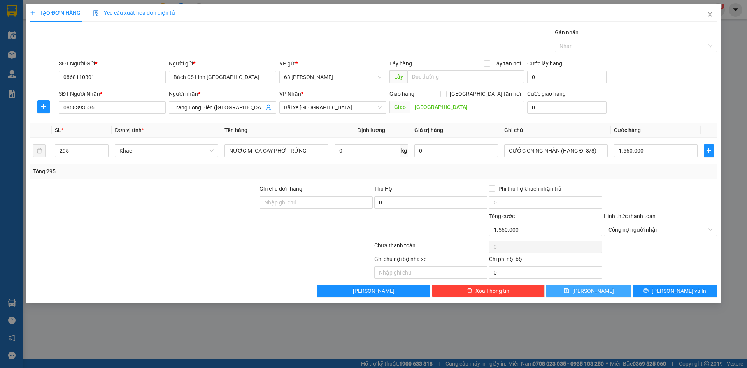
click at [603, 290] on button "[PERSON_NAME]" at bounding box center [588, 290] width 84 height 12
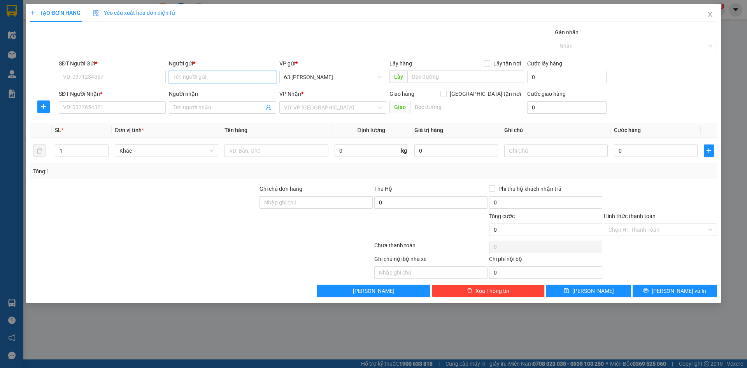
click at [191, 75] on input "Người gửi *" at bounding box center [222, 77] width 107 height 12
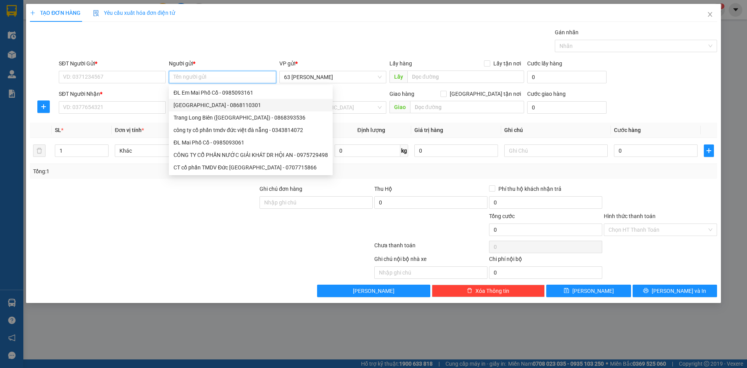
click at [206, 104] on div "[GEOGRAPHIC_DATA] - 0868110301" at bounding box center [251, 105] width 154 height 9
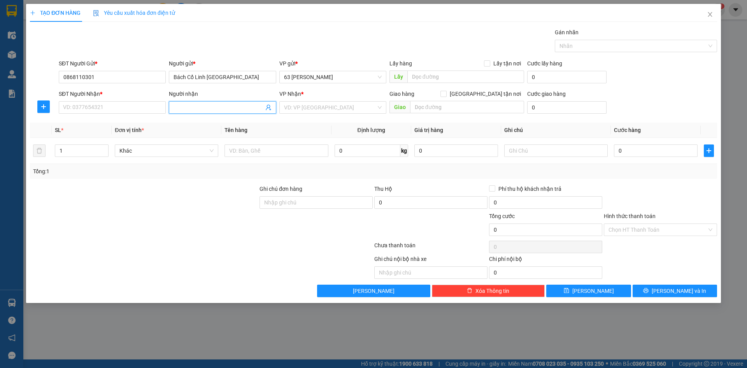
click at [206, 104] on input "Người nhận" at bounding box center [219, 107] width 90 height 9
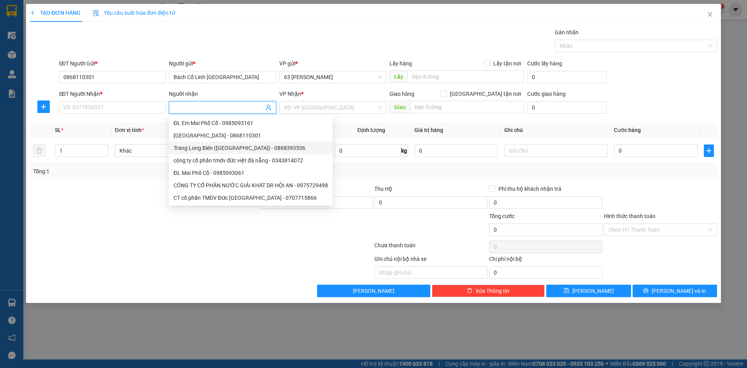
click at [214, 149] on div "Trang Long Biên ([GEOGRAPHIC_DATA]) - 0868393536" at bounding box center [251, 148] width 154 height 9
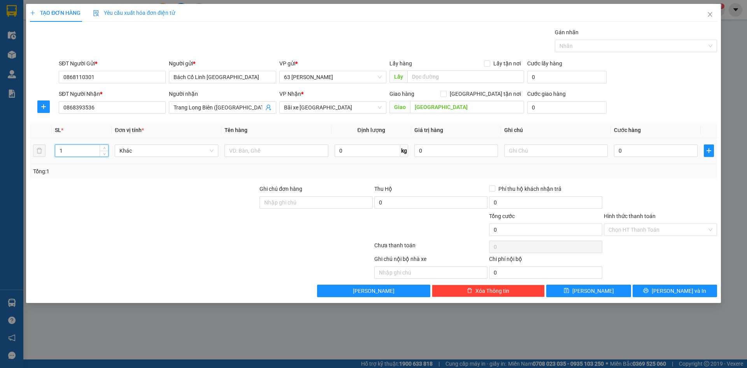
click at [80, 152] on input "1" at bounding box center [81, 151] width 53 height 12
click at [298, 144] on input "text" at bounding box center [277, 150] width 104 height 12
click at [523, 150] on input "text" at bounding box center [556, 150] width 104 height 12
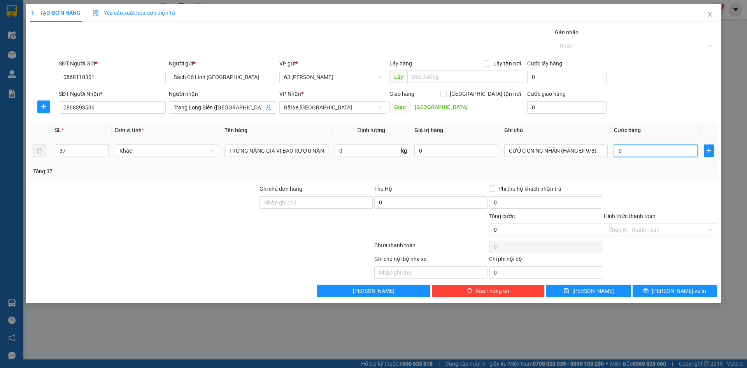
click at [651, 146] on input "0" at bounding box center [656, 150] width 84 height 12
click at [654, 194] on div at bounding box center [660, 197] width 115 height 27
click at [659, 230] on input "Hình thức thanh toán" at bounding box center [658, 230] width 98 height 12
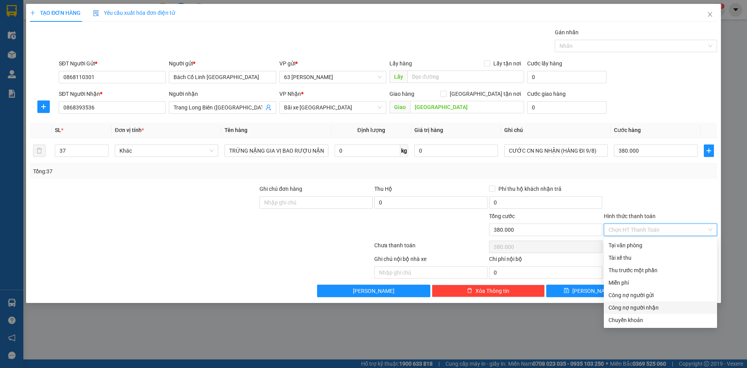
click at [654, 308] on div "Công nợ người nhận" at bounding box center [661, 307] width 104 height 9
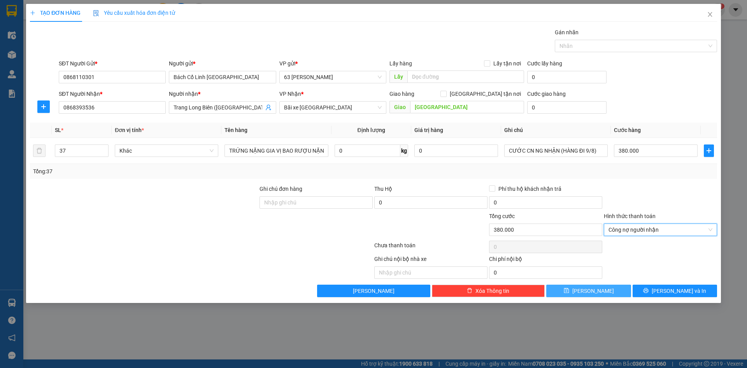
click at [602, 291] on button "[PERSON_NAME]" at bounding box center [588, 290] width 84 height 12
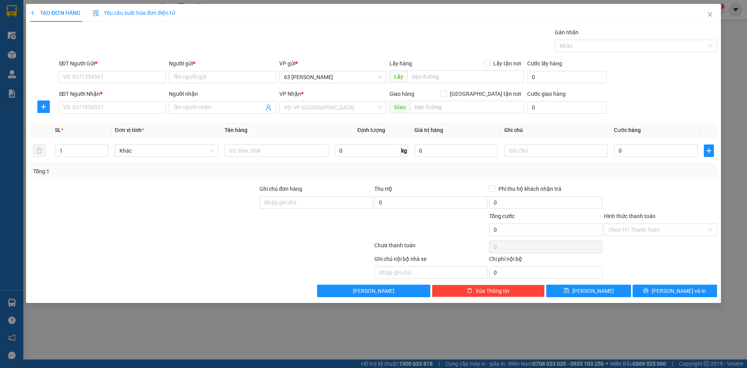
click at [202, 70] on div "Người gửi *" at bounding box center [222, 65] width 107 height 12
click at [202, 74] on input "Người gửi *" at bounding box center [222, 77] width 107 height 12
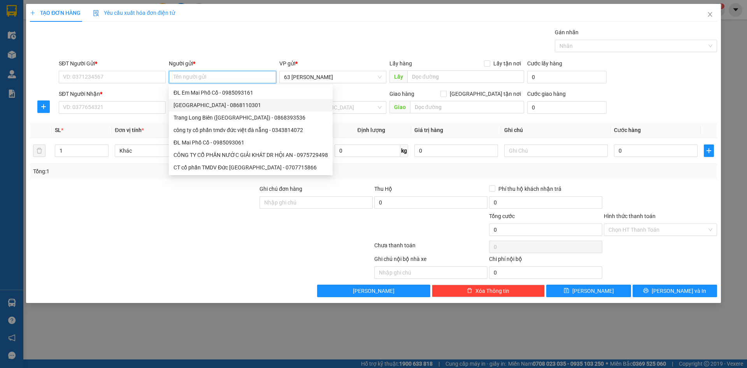
click at [201, 106] on div "[GEOGRAPHIC_DATA] - 0868110301" at bounding box center [251, 105] width 154 height 9
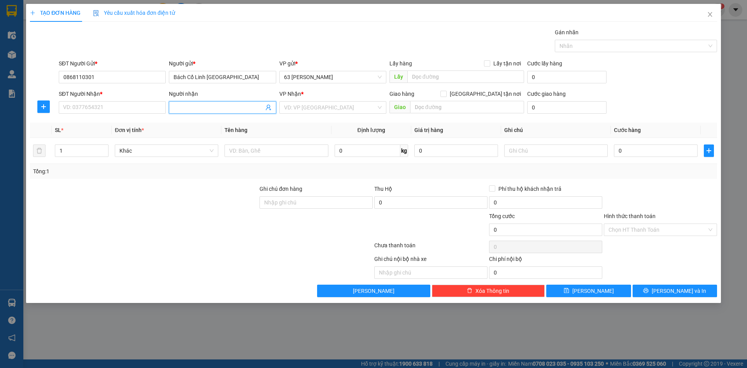
click at [201, 106] on input "Người nhận" at bounding box center [219, 107] width 90 height 9
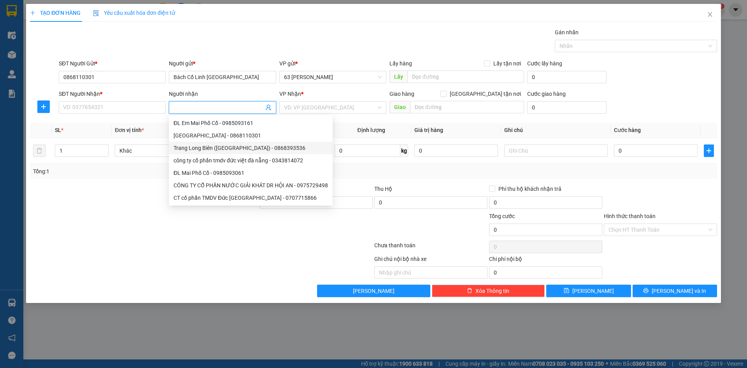
click at [203, 148] on div "Trang Long Biên ([GEOGRAPHIC_DATA]) - 0868393536" at bounding box center [251, 148] width 154 height 9
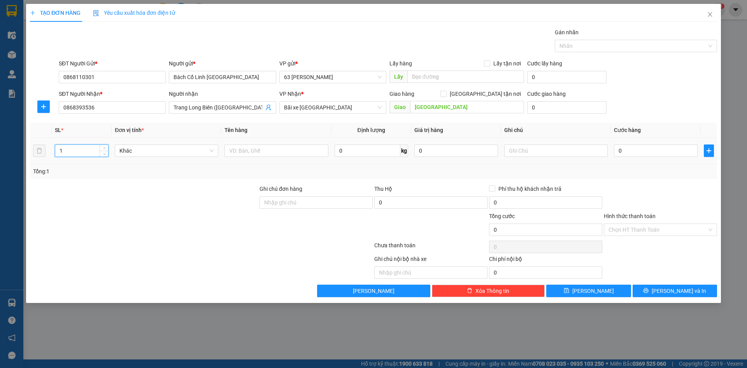
click at [84, 151] on input "1" at bounding box center [81, 151] width 53 height 12
click at [255, 151] on input "text" at bounding box center [277, 150] width 104 height 12
click at [544, 147] on input "text" at bounding box center [556, 150] width 104 height 12
click at [625, 153] on input "0" at bounding box center [656, 150] width 84 height 12
click at [649, 199] on div at bounding box center [660, 197] width 115 height 27
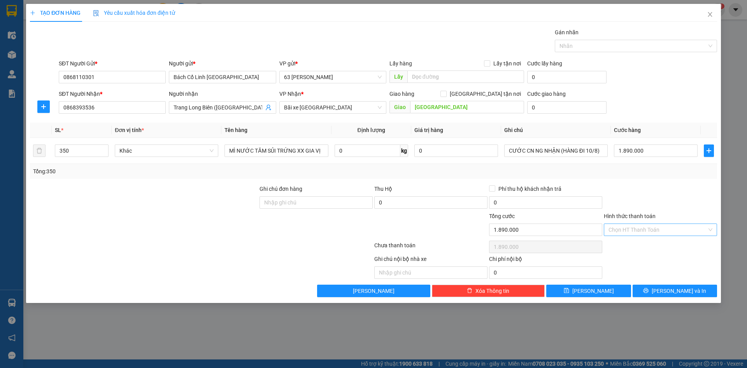
click at [662, 230] on input "Hình thức thanh toán" at bounding box center [658, 230] width 98 height 12
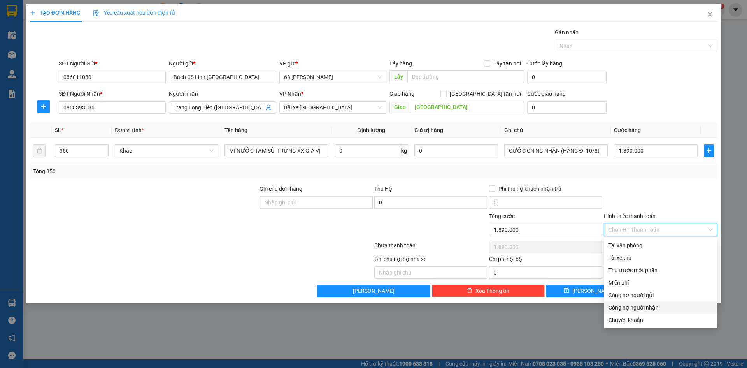
click at [654, 305] on div "Công nợ người nhận" at bounding box center [661, 307] width 104 height 9
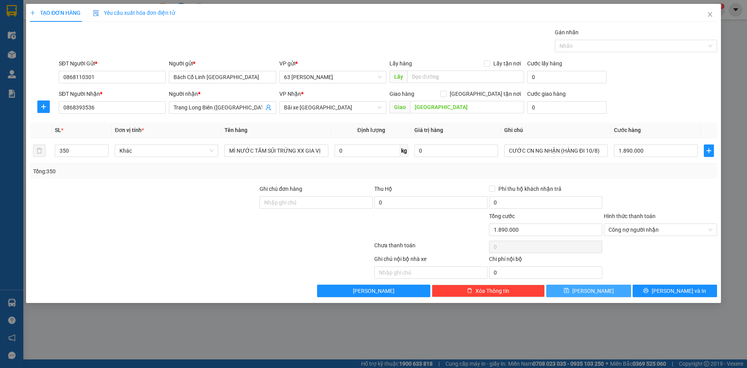
click at [600, 290] on button "[PERSON_NAME]" at bounding box center [588, 290] width 84 height 12
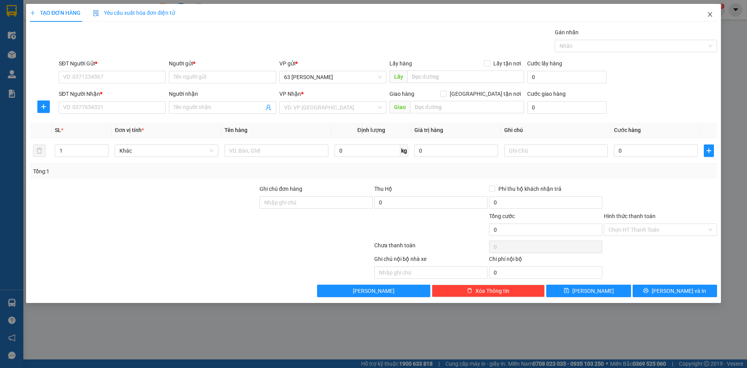
click at [707, 16] on icon "close" at bounding box center [710, 14] width 6 height 6
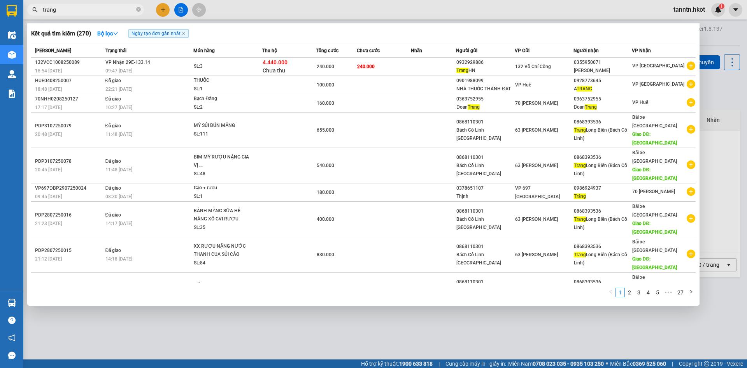
click at [81, 10] on input "trang" at bounding box center [89, 9] width 92 height 9
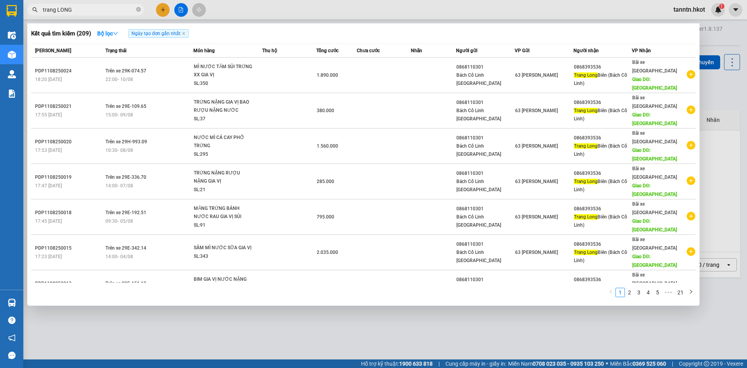
scroll to position [37, 0]
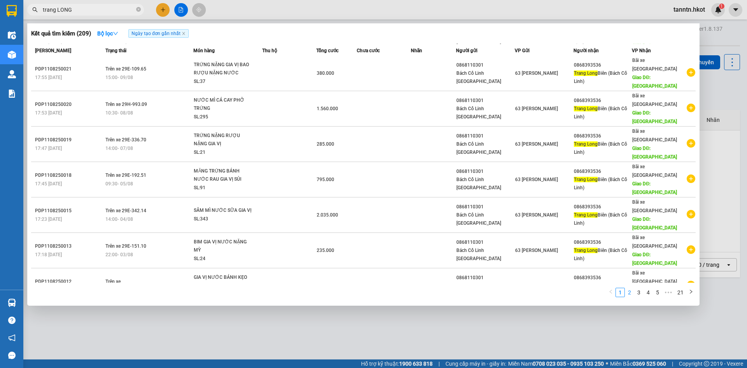
click at [630, 291] on link "2" at bounding box center [629, 292] width 9 height 9
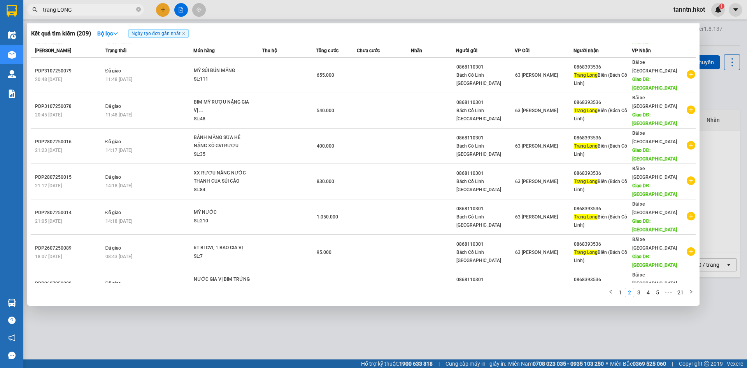
scroll to position [0, 0]
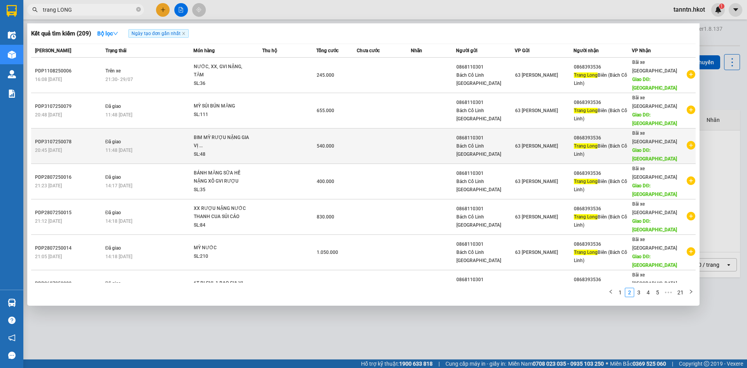
click at [230, 150] on div "SL: 48" at bounding box center [223, 154] width 58 height 9
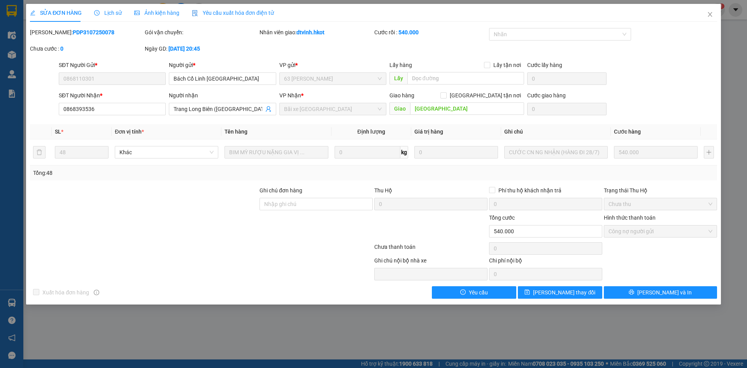
drag, startPoint x: 50, startPoint y: 33, endPoint x: 97, endPoint y: 35, distance: 46.3
click at [97, 35] on div "[PERSON_NAME]: PDP3107250078" at bounding box center [86, 32] width 113 height 9
copy b "PDP3107250078"
click at [707, 12] on icon "close" at bounding box center [710, 14] width 6 height 6
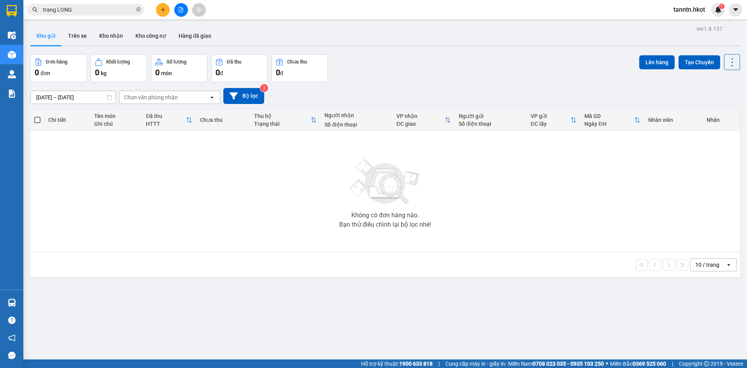
click at [111, 7] on input "trang LONG" at bounding box center [89, 9] width 92 height 9
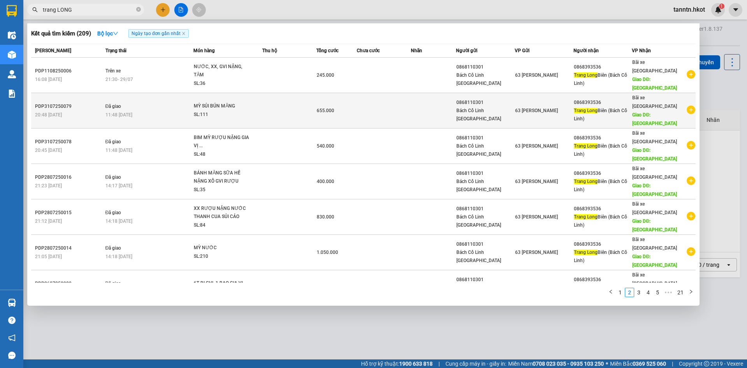
click at [253, 102] on span "MỲ SỦI BÚN MĂNG SL: 111" at bounding box center [228, 110] width 68 height 17
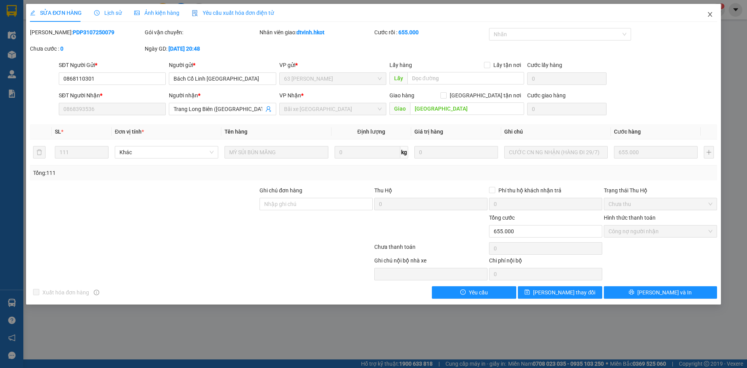
click at [712, 14] on icon "close" at bounding box center [710, 14] width 6 height 6
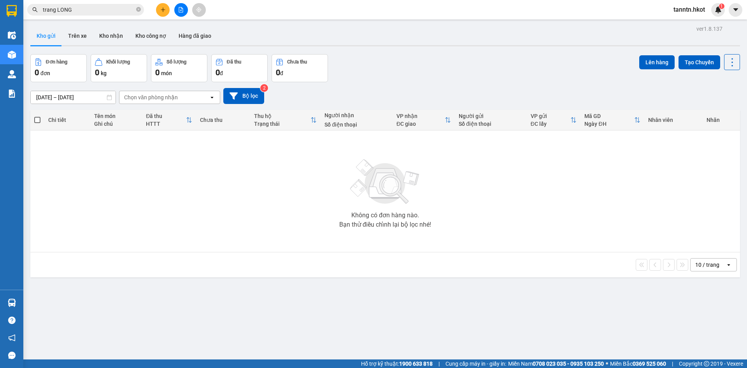
click at [113, 10] on input "trang LONG" at bounding box center [89, 9] width 92 height 9
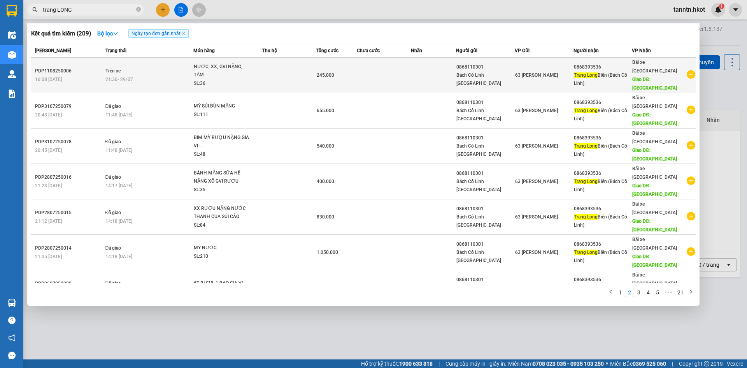
click at [261, 76] on span "NƯỚC, XX, GVI NẶNG, TĂM SL: 36" at bounding box center [228, 75] width 68 height 25
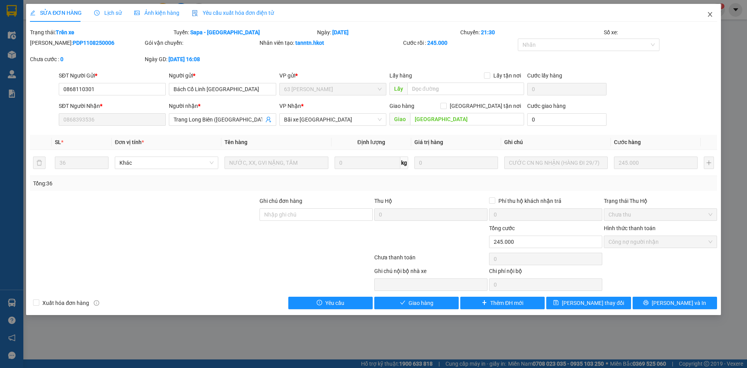
click at [706, 16] on span "Close" at bounding box center [710, 15] width 22 height 22
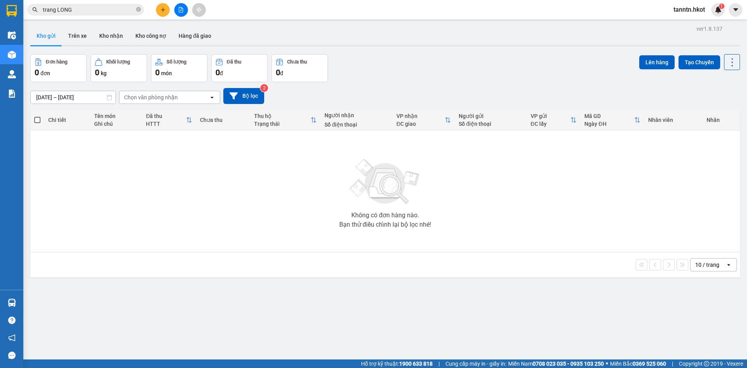
click at [117, 7] on input "trang LONG" at bounding box center [89, 9] width 92 height 9
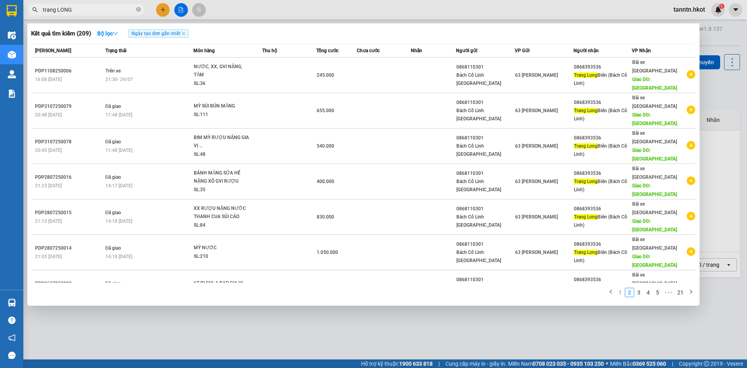
click at [621, 291] on link "1" at bounding box center [620, 292] width 9 height 9
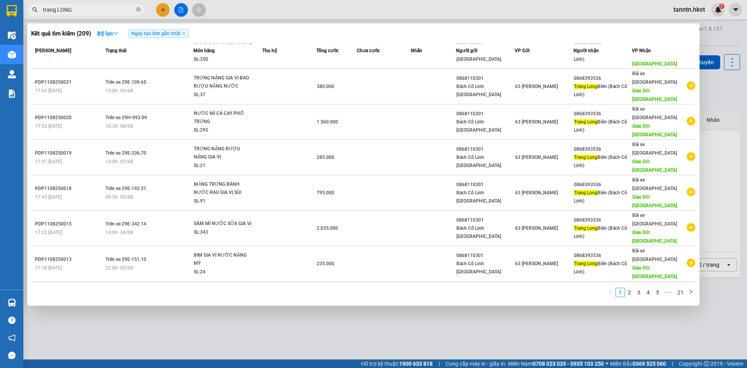
scroll to position [37, 0]
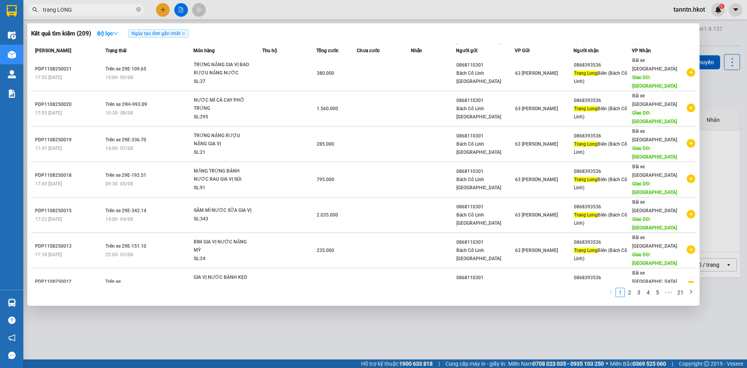
click at [360, 339] on td at bounding box center [384, 356] width 54 height 35
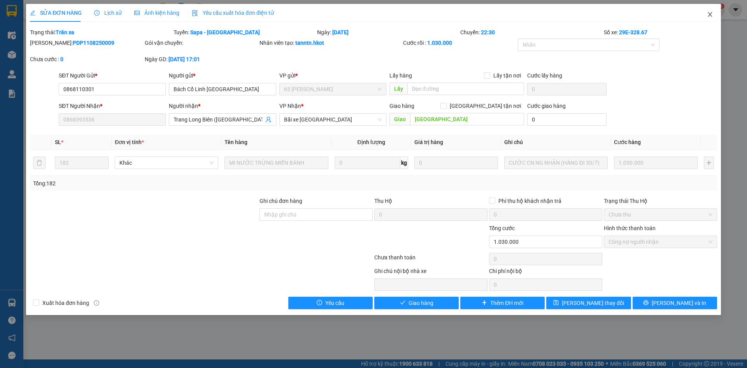
click at [711, 12] on icon "close" at bounding box center [710, 14] width 6 height 6
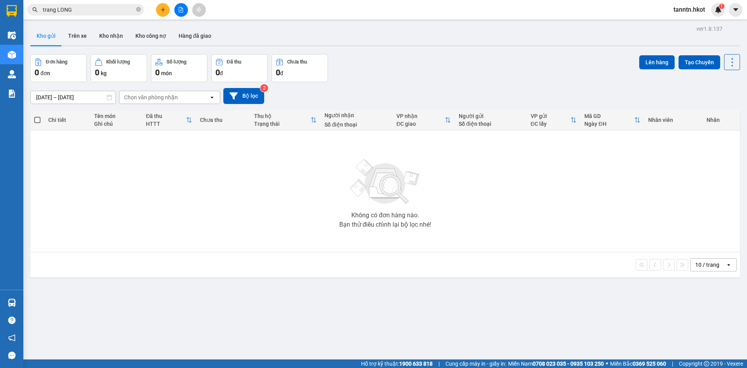
click at [109, 10] on input "trang LONG" at bounding box center [89, 9] width 92 height 9
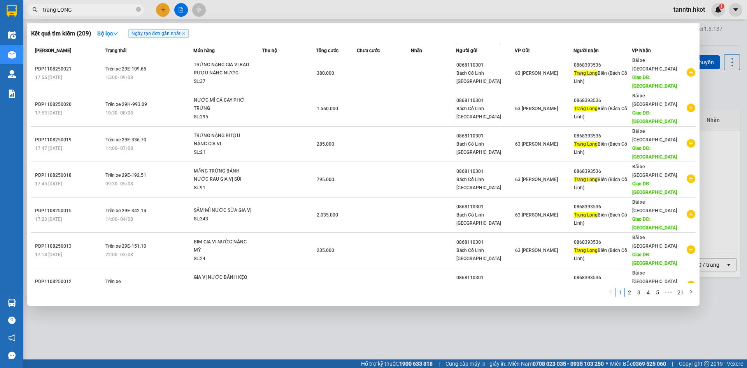
click at [268, 304] on td at bounding box center [289, 321] width 54 height 35
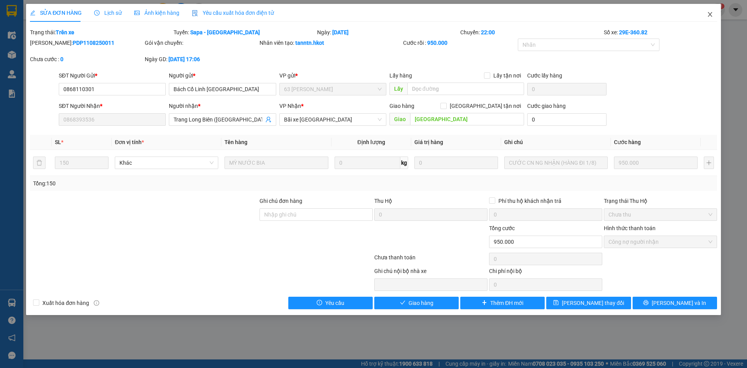
click at [707, 14] on icon "close" at bounding box center [710, 14] width 6 height 6
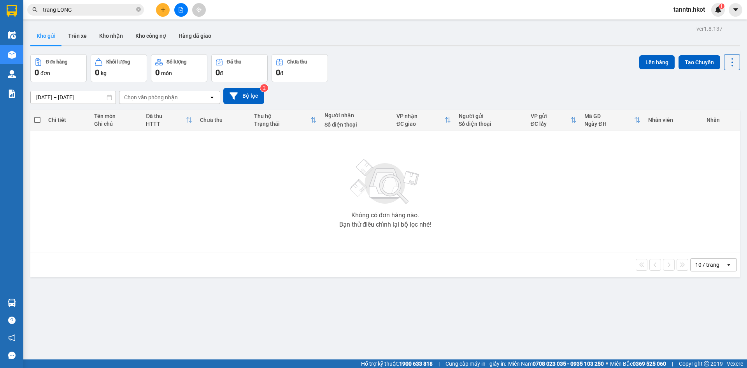
click at [82, 11] on input "trang LONG" at bounding box center [89, 9] width 92 height 9
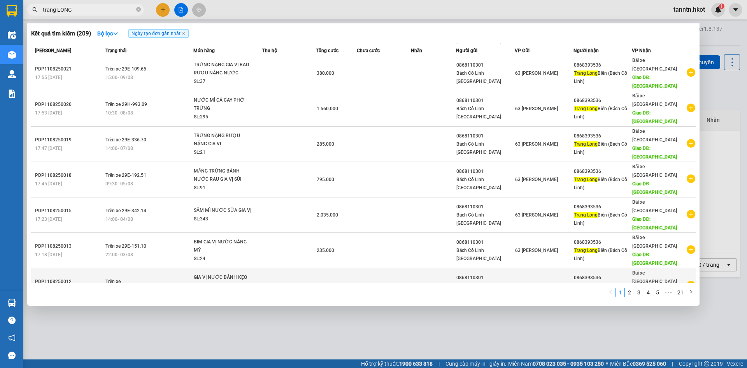
click at [265, 268] on td at bounding box center [289, 285] width 54 height 35
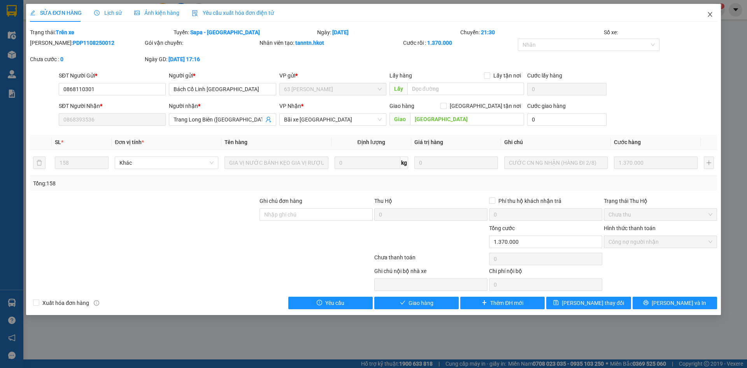
click at [713, 12] on span "Close" at bounding box center [710, 15] width 22 height 22
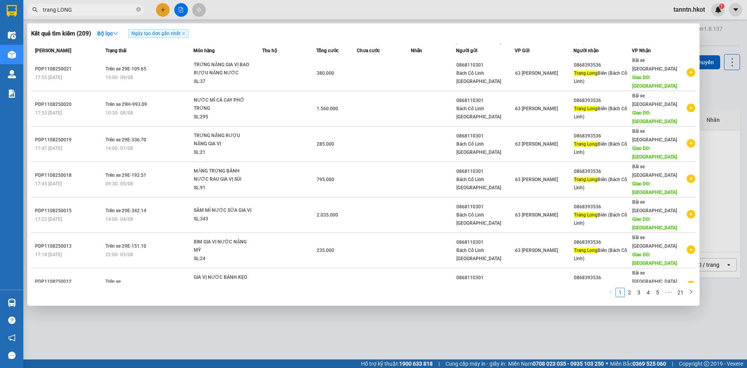
click at [104, 9] on input "trang LONG" at bounding box center [89, 9] width 92 height 9
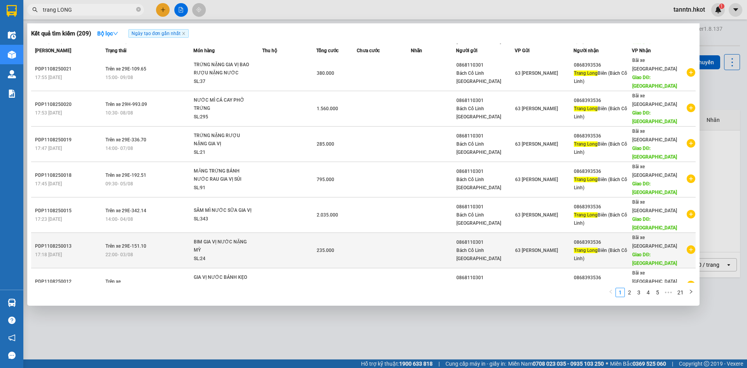
click at [284, 233] on td at bounding box center [289, 250] width 54 height 35
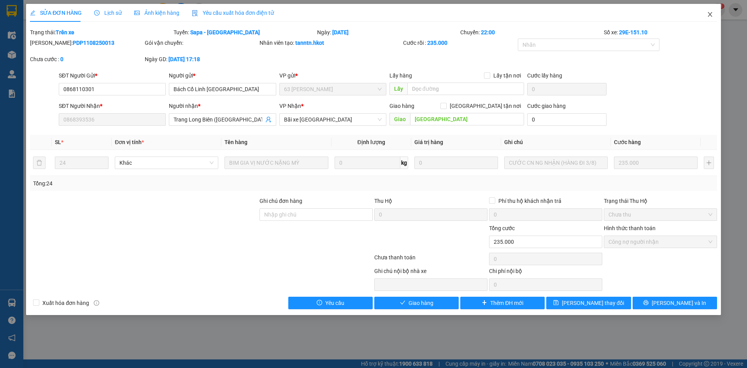
click at [710, 14] on icon "close" at bounding box center [710, 14] width 6 height 6
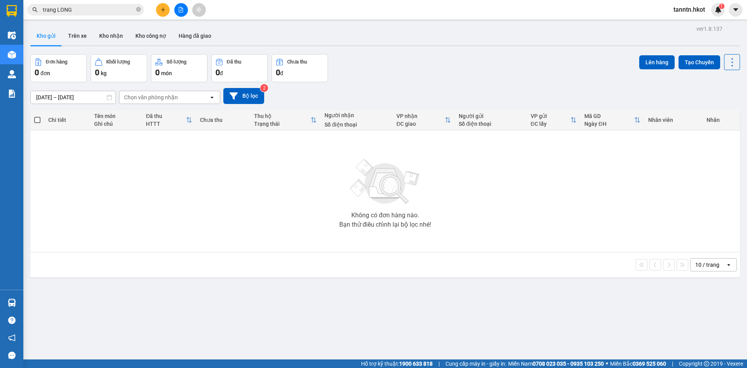
click at [110, 7] on input "trang LONG" at bounding box center [89, 9] width 92 height 9
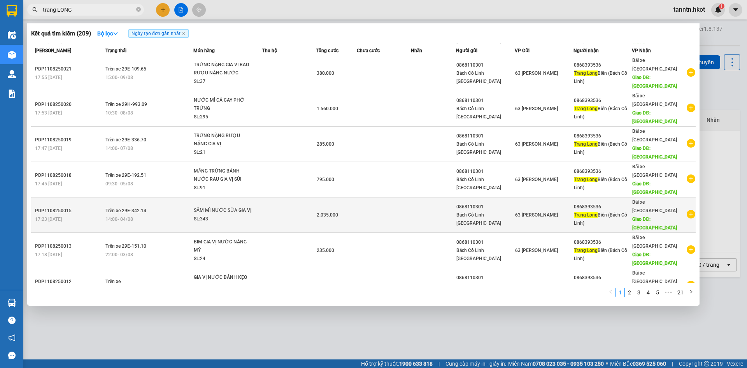
click at [289, 197] on td at bounding box center [289, 214] width 54 height 35
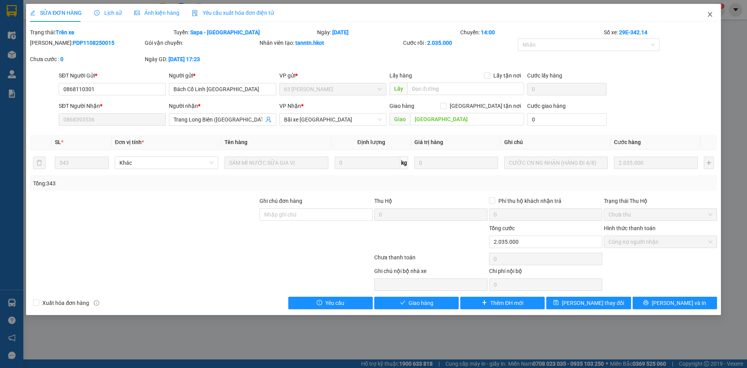
click at [712, 14] on icon "close" at bounding box center [710, 14] width 6 height 6
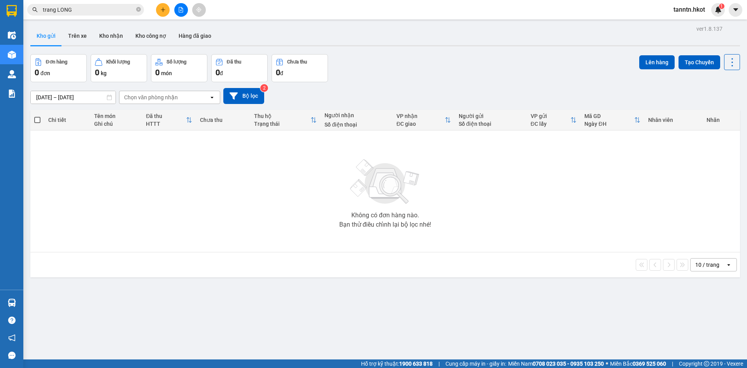
click at [112, 9] on input "trang LONG" at bounding box center [89, 9] width 92 height 9
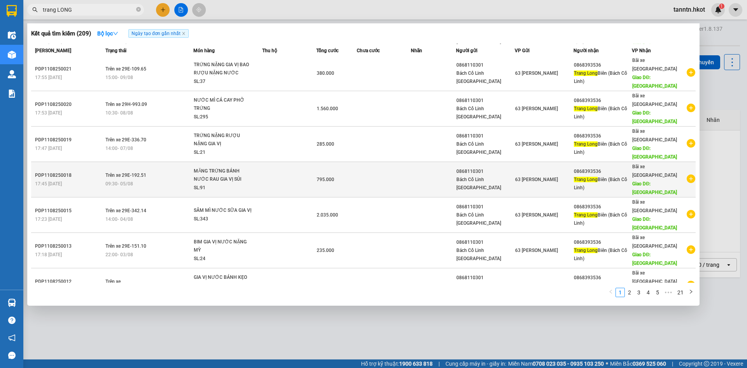
click at [267, 162] on td at bounding box center [289, 179] width 54 height 35
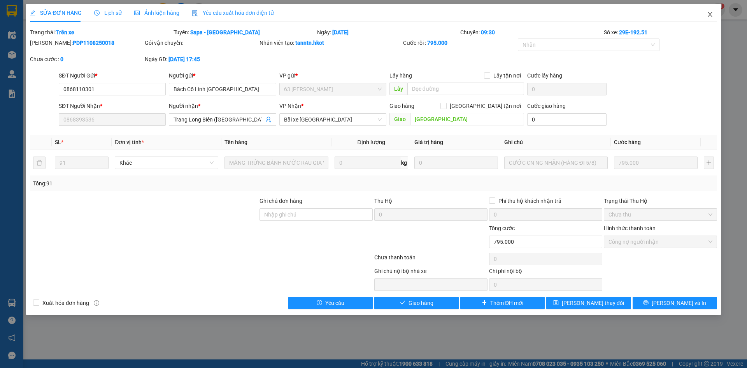
click at [711, 13] on icon "close" at bounding box center [710, 14] width 6 height 6
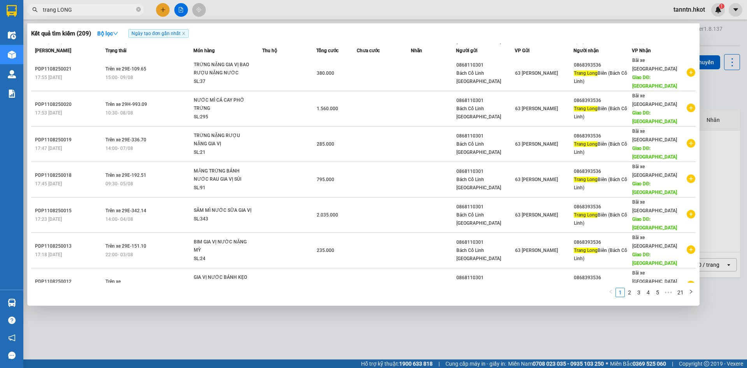
click at [100, 7] on input "trang LONG" at bounding box center [89, 9] width 92 height 9
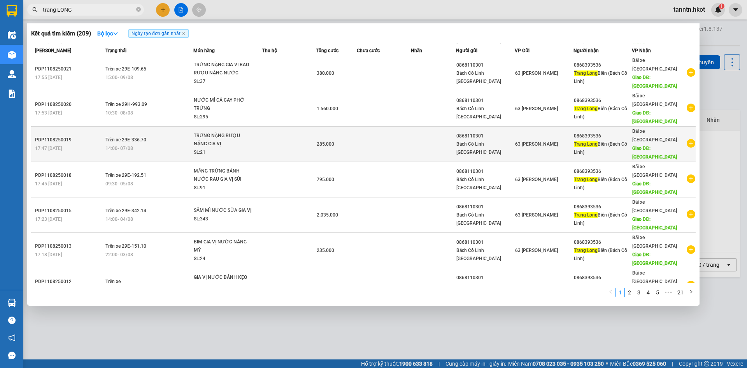
click at [264, 126] on td at bounding box center [289, 143] width 54 height 35
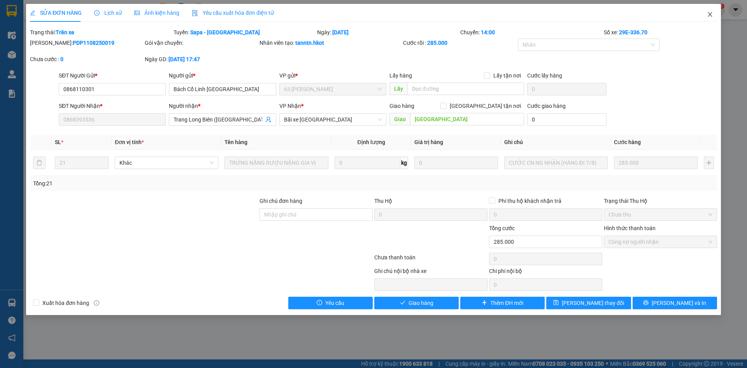
click at [711, 14] on icon "close" at bounding box center [710, 14] width 4 height 5
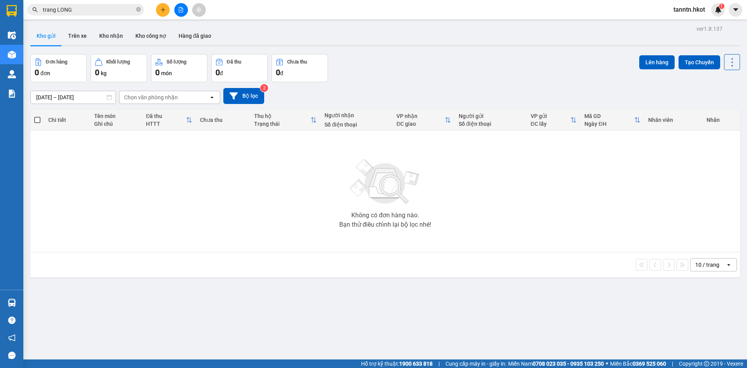
click at [93, 7] on input "trang LONG" at bounding box center [89, 9] width 92 height 9
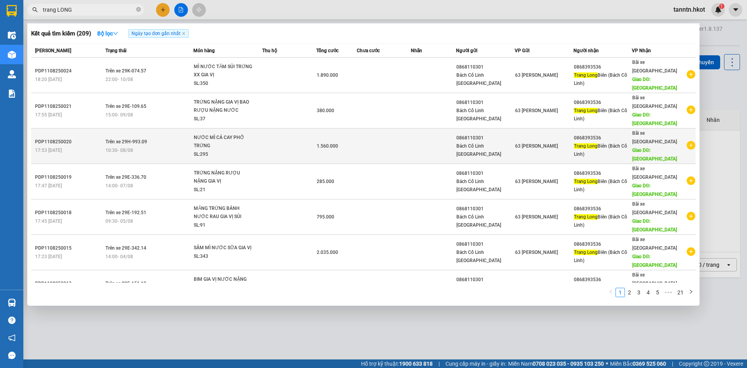
click at [277, 128] on td at bounding box center [289, 145] width 54 height 35
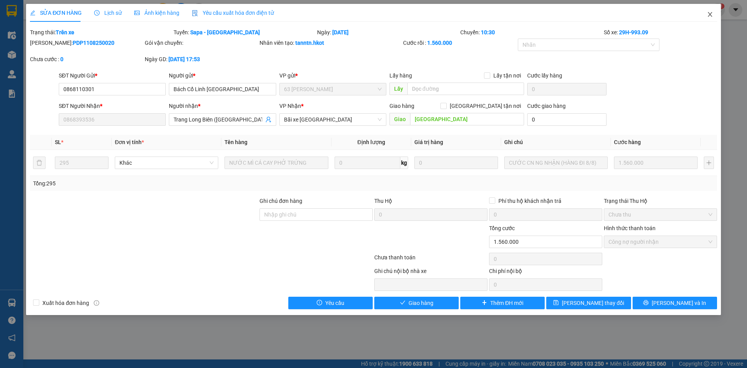
click at [711, 14] on icon "close" at bounding box center [710, 14] width 4 height 5
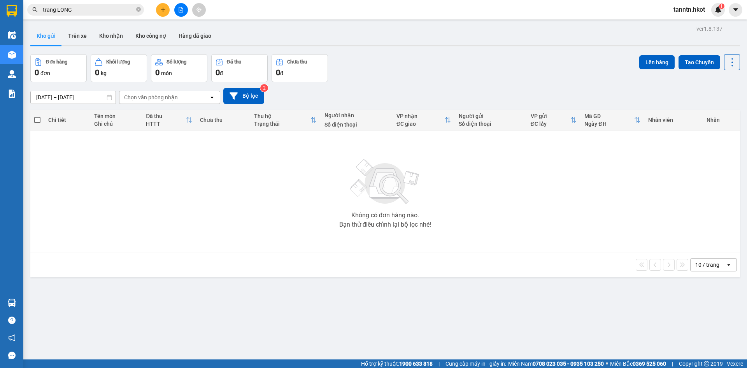
click at [119, 9] on input "trang LONG" at bounding box center [89, 9] width 92 height 9
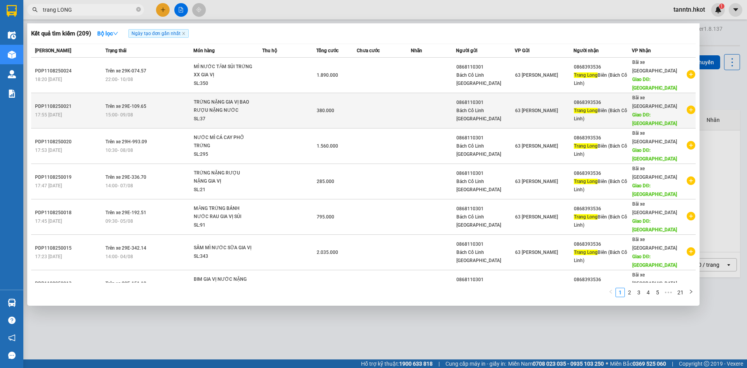
click at [282, 99] on td at bounding box center [289, 110] width 54 height 35
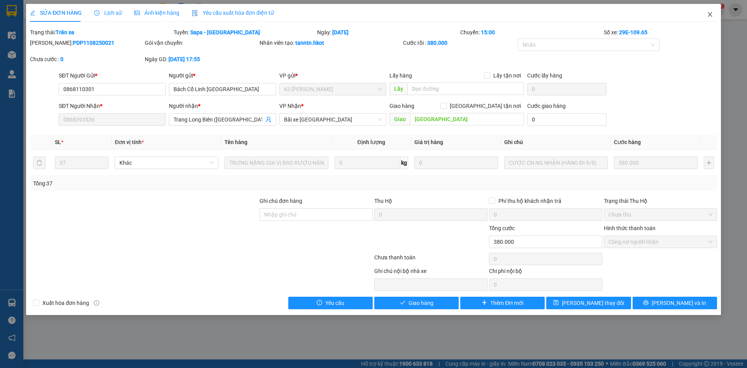
click at [714, 12] on span "Close" at bounding box center [710, 15] width 22 height 22
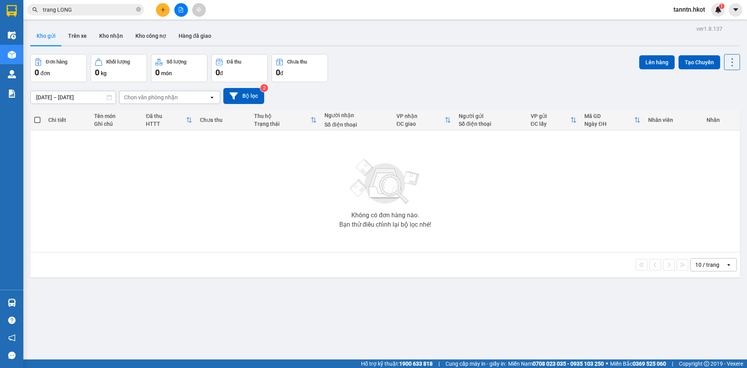
click at [91, 9] on input "trang LONG" at bounding box center [89, 9] width 92 height 9
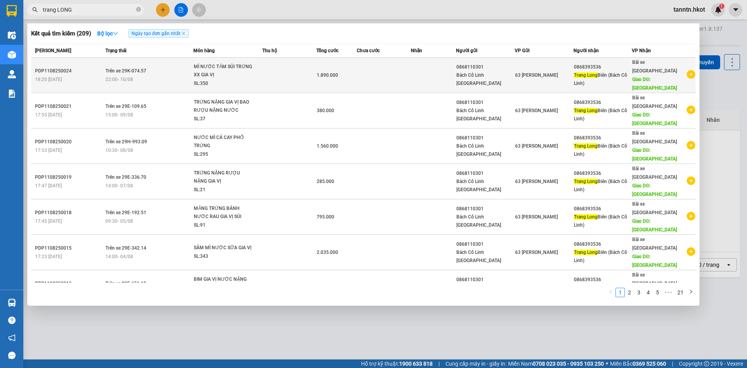
click at [253, 76] on span "MÌ NƯỚC TĂM SỦI TRỨNG XX GIA VỊ SL: 350" at bounding box center [228, 75] width 68 height 25
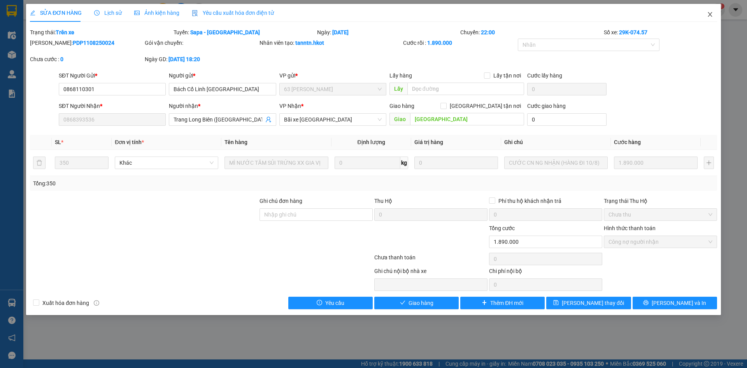
drag, startPoint x: 709, startPoint y: 15, endPoint x: 446, endPoint y: 12, distance: 263.4
click at [709, 15] on icon "close" at bounding box center [710, 14] width 6 height 6
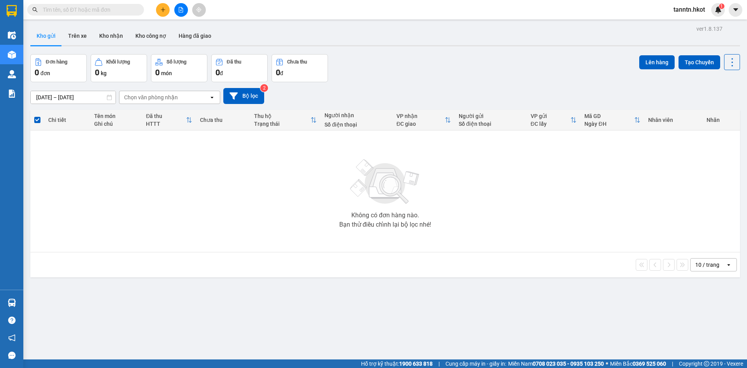
click at [82, 33] on button "Trên xe" at bounding box center [77, 35] width 31 height 19
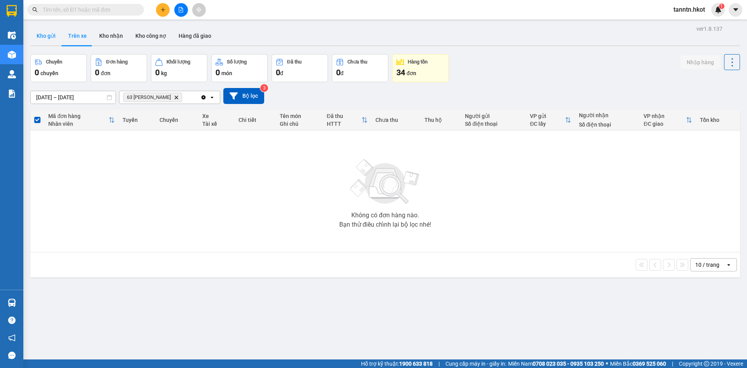
click at [50, 36] on button "Kho gửi" at bounding box center [46, 35] width 32 height 19
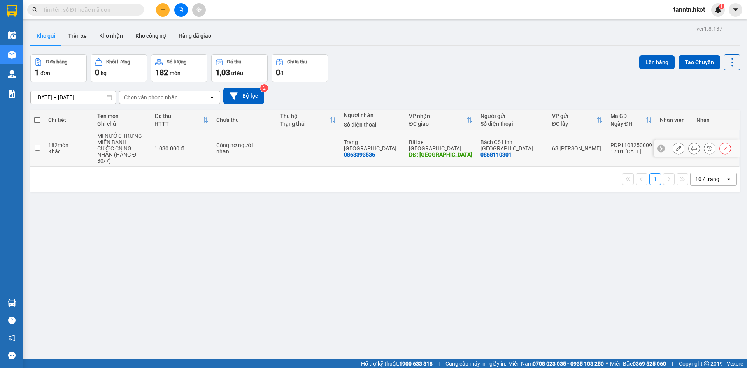
click at [209, 145] on div "1.030.000 đ" at bounding box center [181, 148] width 54 height 6
checkbox input "true"
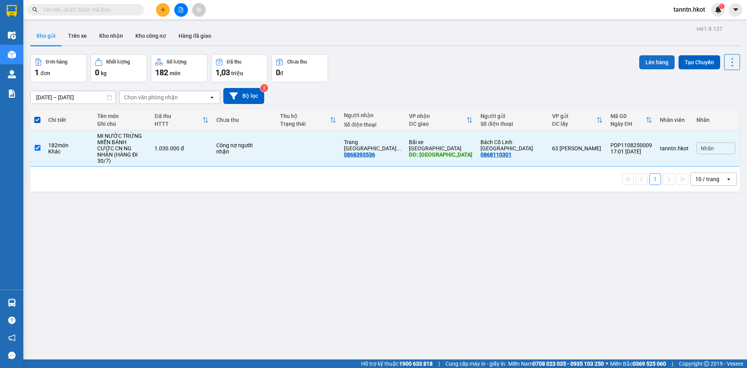
click at [659, 56] on button "Lên hàng" at bounding box center [656, 62] width 35 height 14
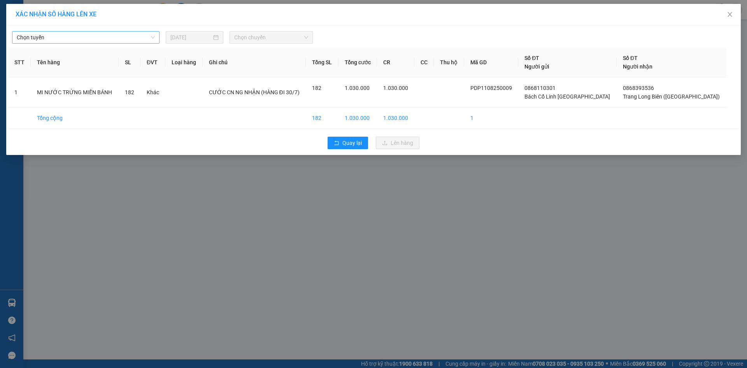
click at [156, 34] on div "Chọn tuyến" at bounding box center [85, 37] width 147 height 12
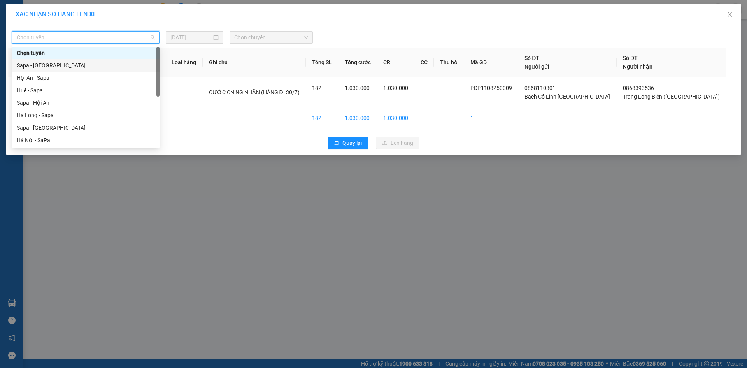
click at [95, 64] on div "Sapa - [GEOGRAPHIC_DATA]" at bounding box center [86, 65] width 138 height 9
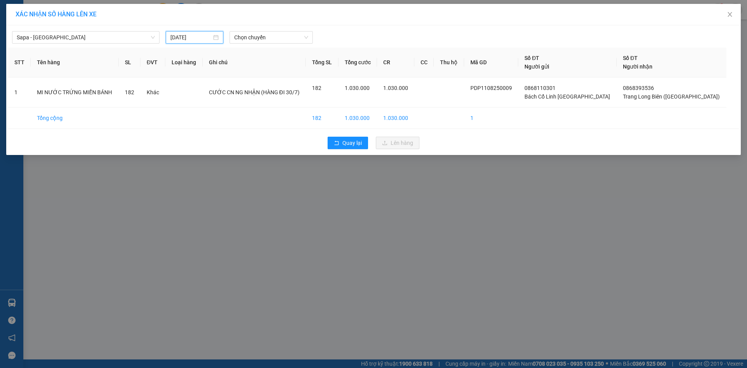
click at [198, 37] on input "11/08/2025" at bounding box center [190, 37] width 41 height 9
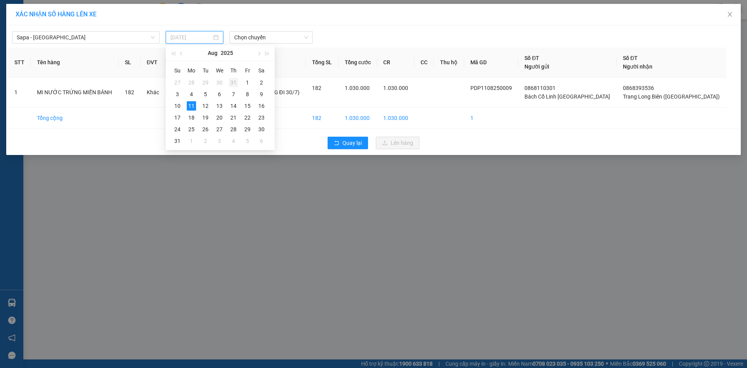
click at [235, 82] on div "31" at bounding box center [233, 82] width 9 height 9
type input "[DATE]"
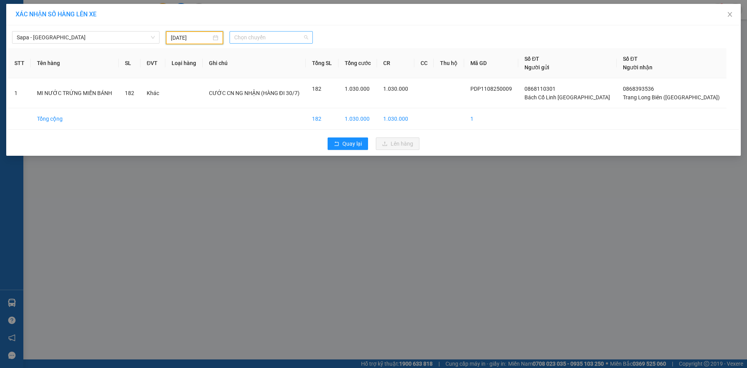
click at [277, 35] on span "Chọn chuyến" at bounding box center [271, 38] width 74 height 12
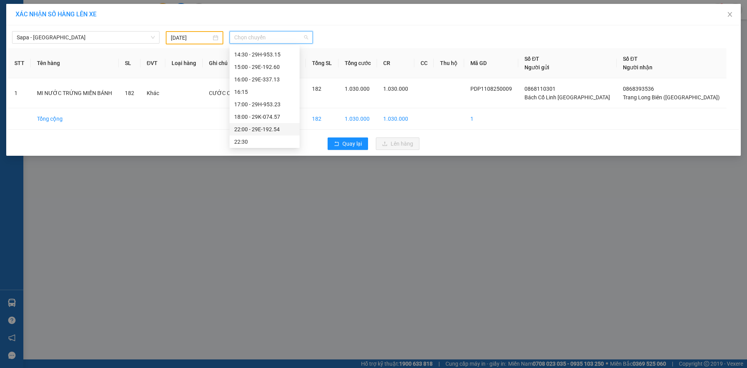
scroll to position [212, 0]
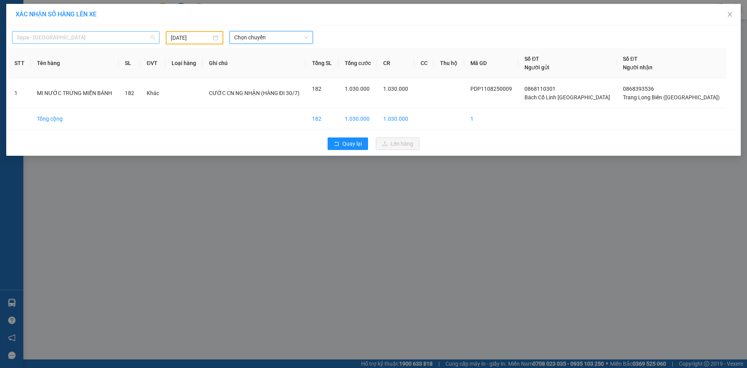
click at [122, 37] on span "Sapa - [GEOGRAPHIC_DATA]" at bounding box center [86, 38] width 138 height 12
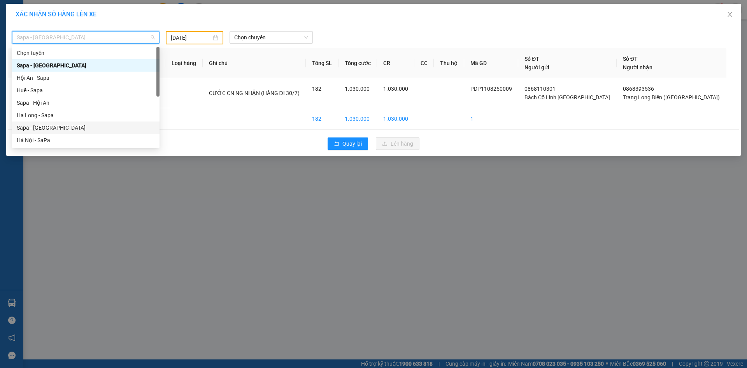
click at [102, 128] on div "Sapa - [GEOGRAPHIC_DATA]" at bounding box center [86, 127] width 138 height 9
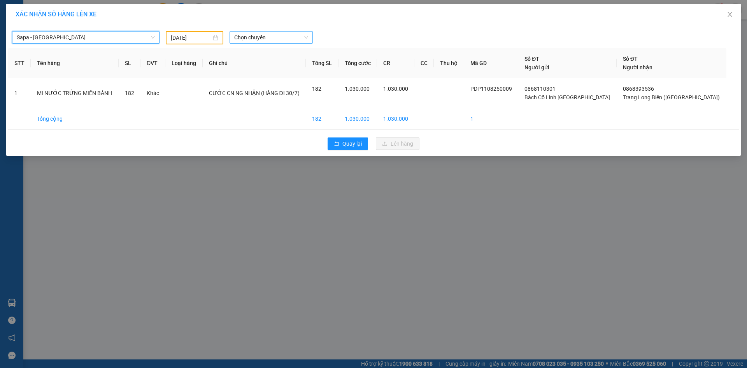
click at [276, 37] on span "Chọn chuyến" at bounding box center [271, 38] width 74 height 12
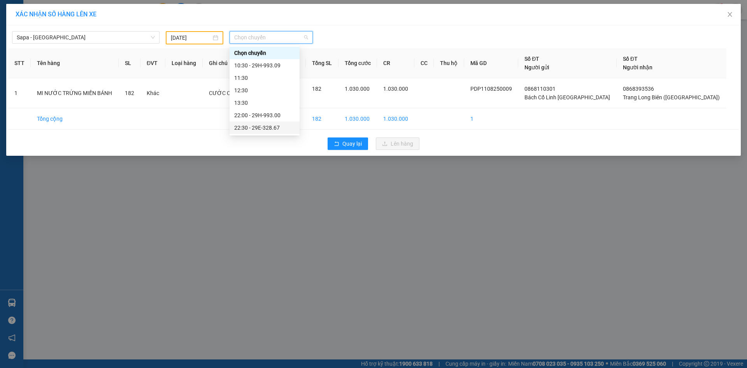
click at [277, 131] on div "22:30 - 29E-328.67" at bounding box center [264, 127] width 61 height 9
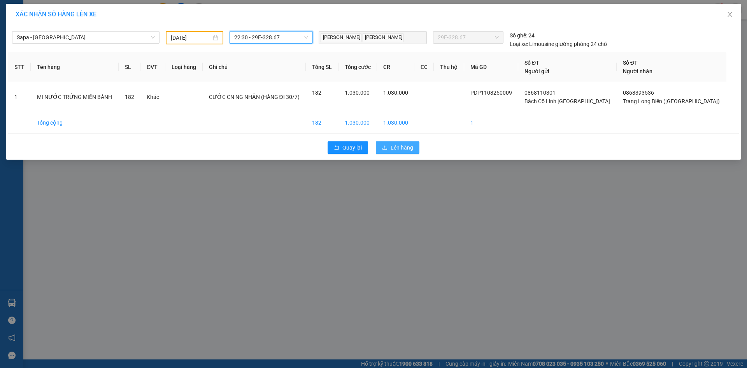
click at [400, 148] on span "Lên hàng" at bounding box center [402, 147] width 23 height 9
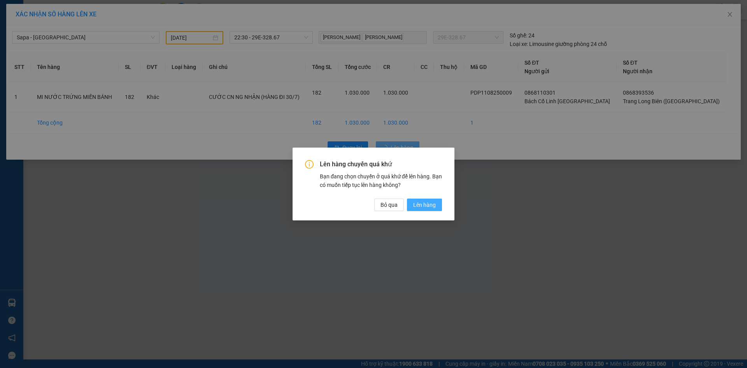
click at [436, 203] on button "Lên hàng" at bounding box center [424, 204] width 35 height 12
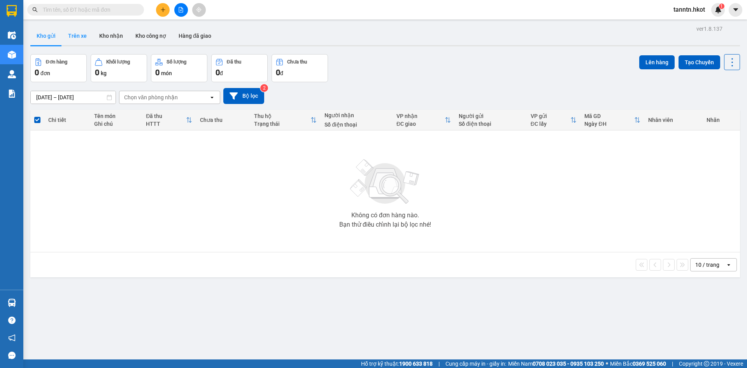
click at [81, 38] on button "Trên xe" at bounding box center [77, 35] width 31 height 19
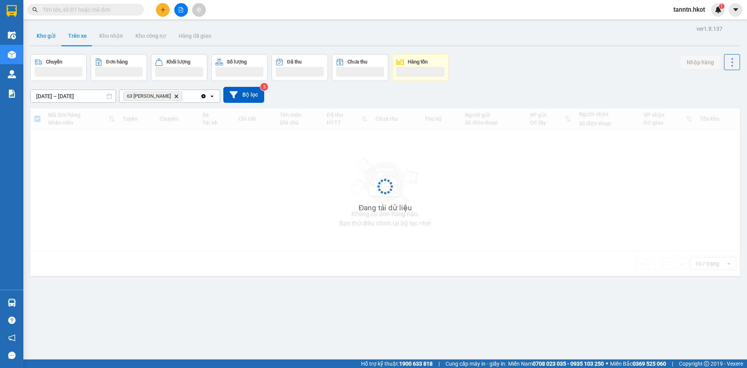
click at [42, 35] on button "Kho gửi" at bounding box center [46, 35] width 32 height 19
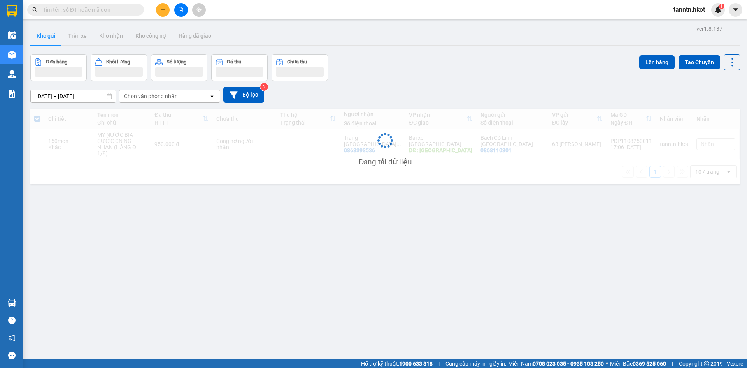
click at [44, 34] on button "Kho gửi" at bounding box center [46, 35] width 32 height 19
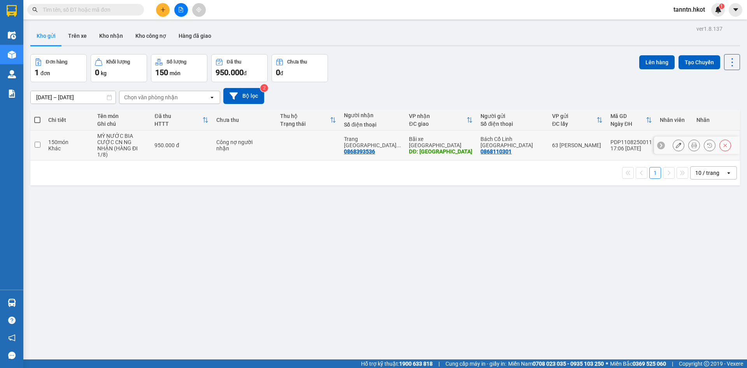
click at [181, 145] on div "950.000 đ" at bounding box center [181, 145] width 54 height 6
checkbox input "true"
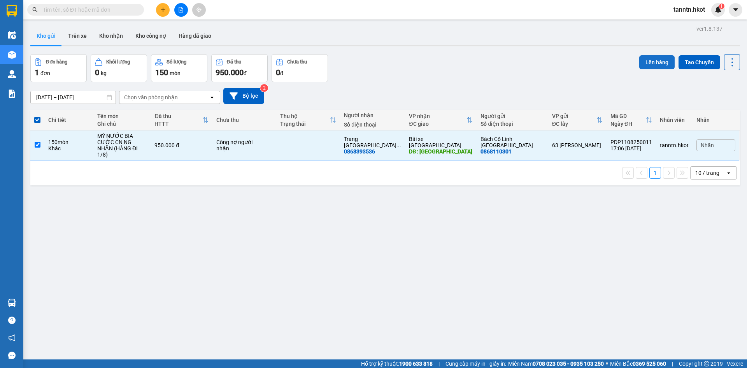
click at [651, 61] on button "Lên hàng" at bounding box center [656, 62] width 35 height 14
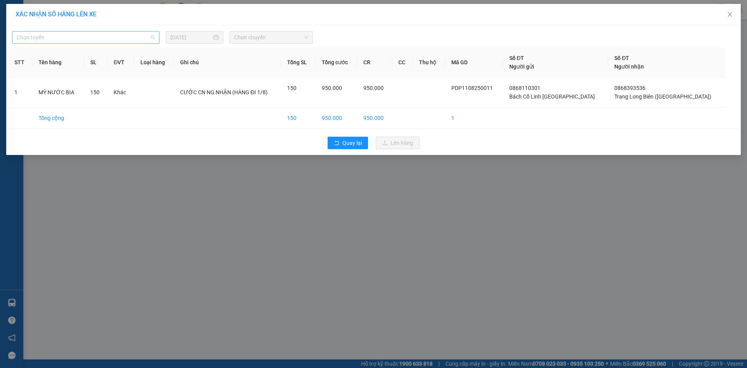
click at [94, 35] on span "Chọn tuyến" at bounding box center [86, 38] width 138 height 12
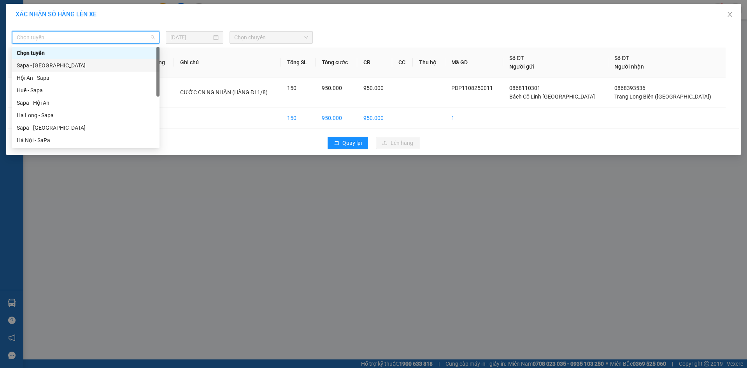
click at [88, 63] on div "Sapa - [GEOGRAPHIC_DATA]" at bounding box center [86, 65] width 138 height 9
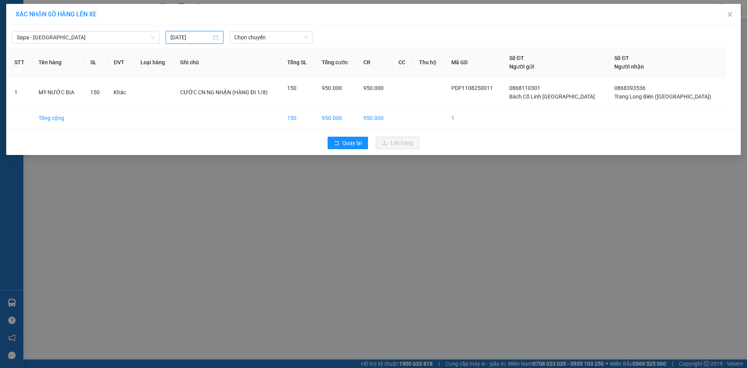
click at [198, 37] on input "11/08/2025" at bounding box center [190, 37] width 41 height 9
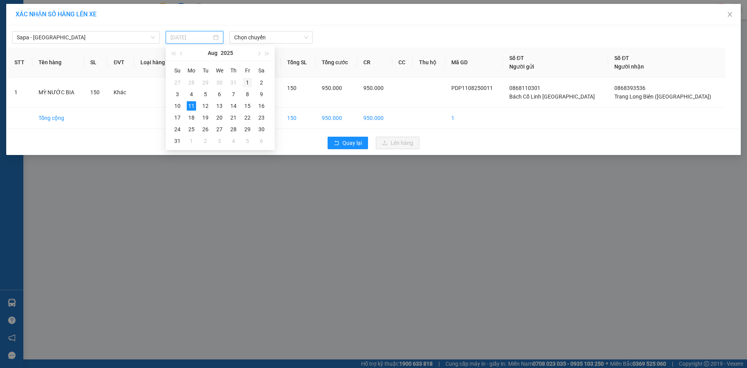
click at [247, 80] on div "1" at bounding box center [247, 82] width 9 height 9
type input "[DATE]"
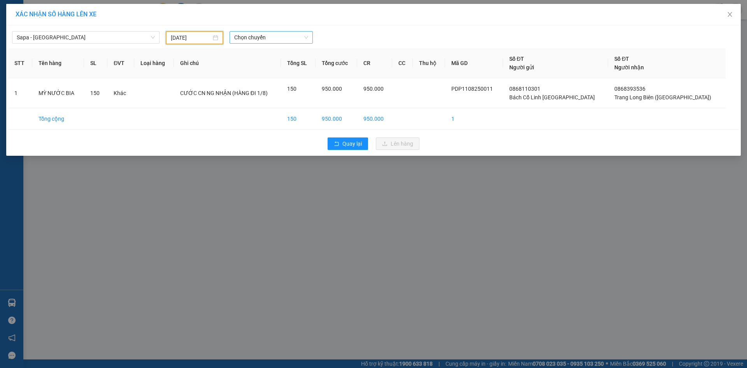
click at [263, 36] on span "Chọn chuyến" at bounding box center [271, 38] width 74 height 12
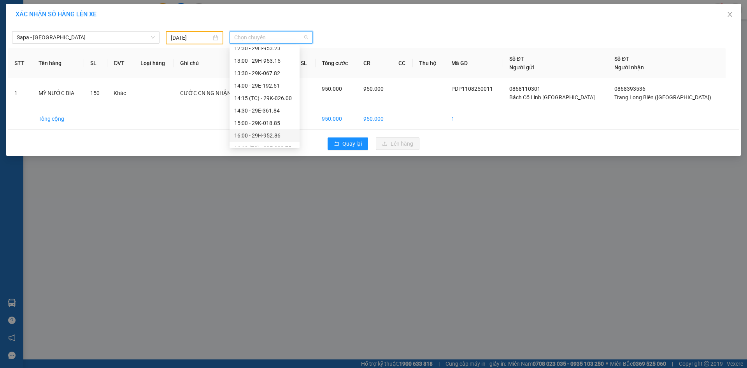
scroll to position [224, 0]
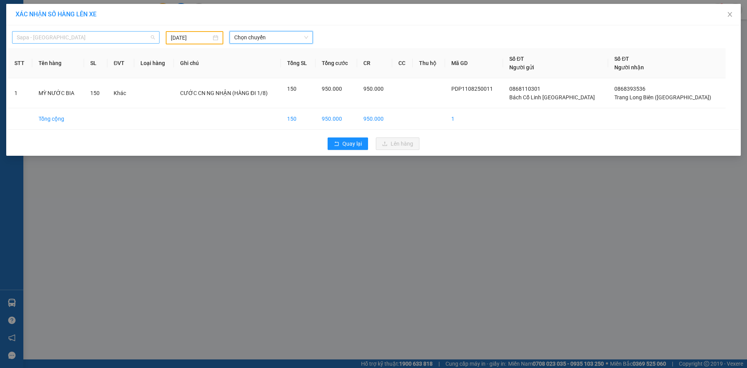
click at [138, 41] on span "Sapa - [GEOGRAPHIC_DATA]" at bounding box center [86, 38] width 138 height 12
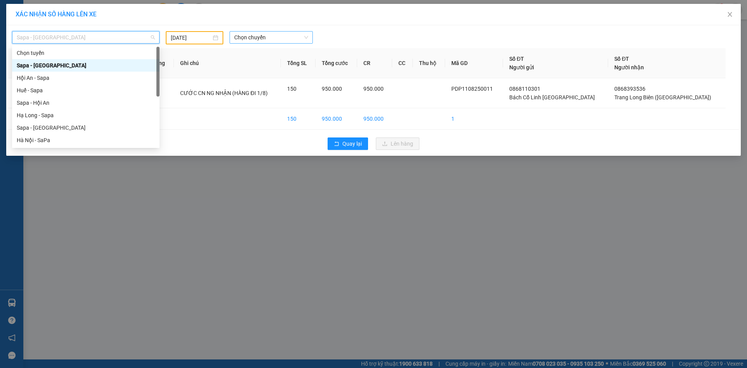
click at [250, 35] on span "Chọn chuyến" at bounding box center [271, 38] width 74 height 12
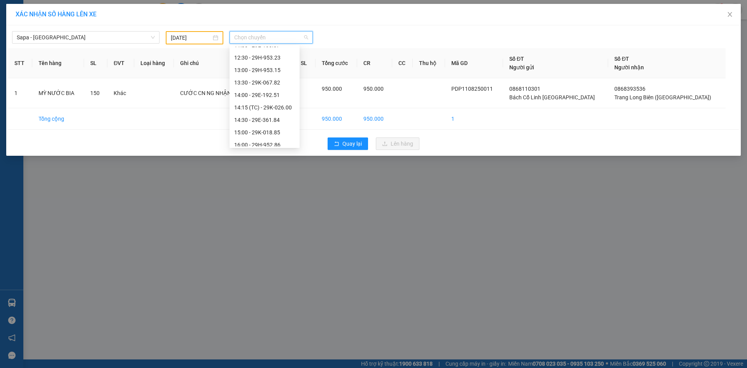
scroll to position [0, 0]
click at [149, 37] on span "Sapa - [GEOGRAPHIC_DATA]" at bounding box center [86, 38] width 138 height 12
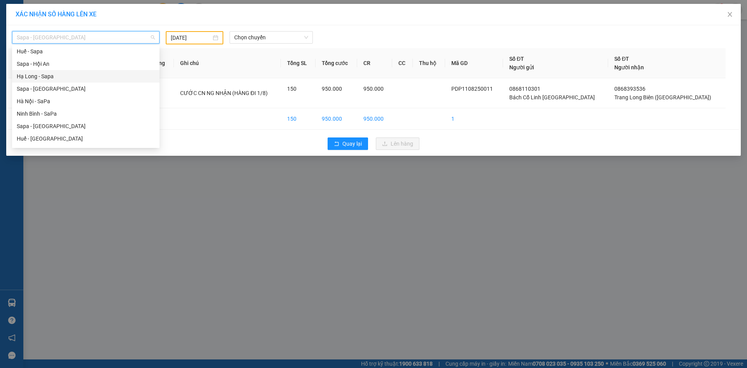
scroll to position [75, 0]
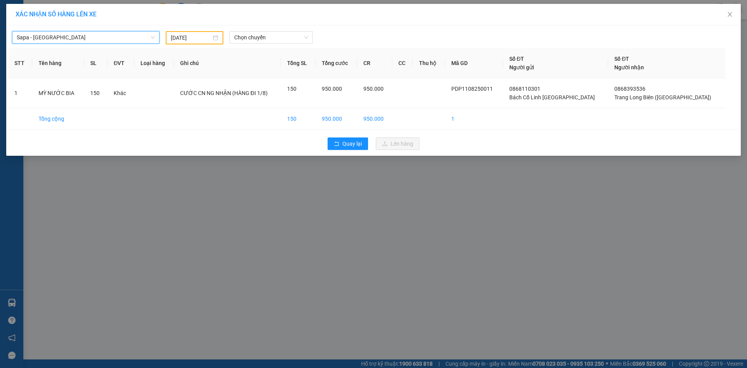
click at [135, 31] on div "Sapa - [GEOGRAPHIC_DATA]" at bounding box center [85, 37] width 147 height 12
click at [133, 33] on span "Sapa - [GEOGRAPHIC_DATA]" at bounding box center [86, 38] width 138 height 12
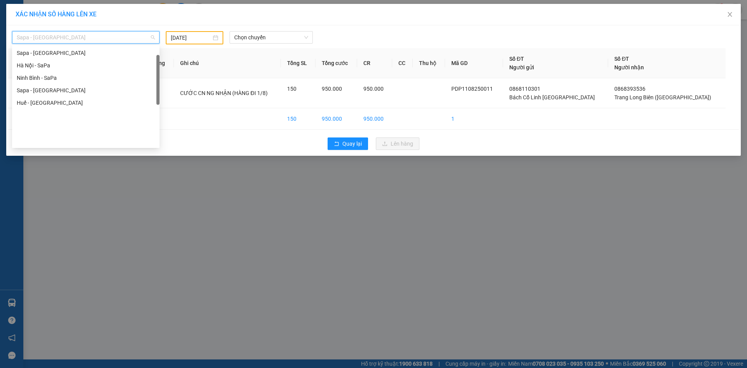
scroll to position [12, 0]
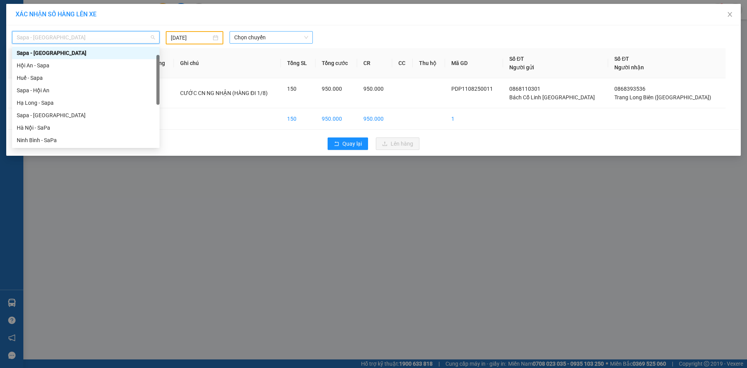
click at [301, 38] on span "Chọn chuyến" at bounding box center [271, 38] width 74 height 12
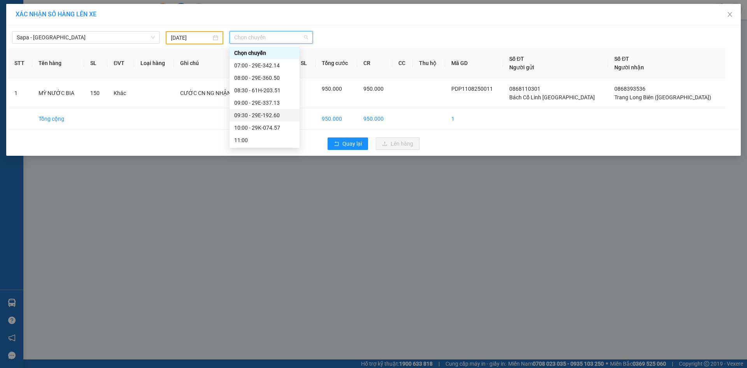
scroll to position [224, 0]
click at [270, 88] on div "22:00 - 29E-360.82" at bounding box center [264, 90] width 61 height 9
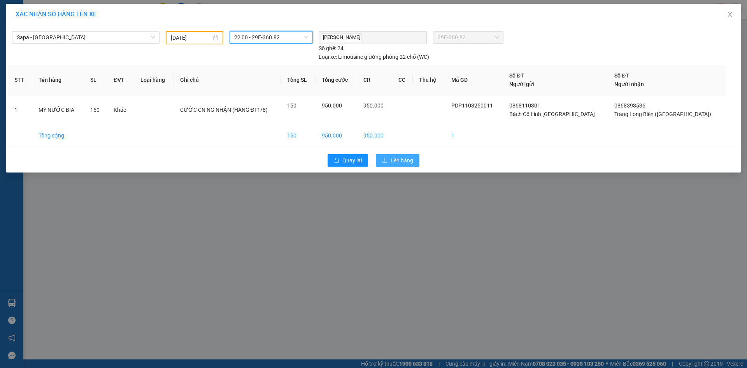
click at [410, 160] on span "Lên hàng" at bounding box center [402, 160] width 23 height 9
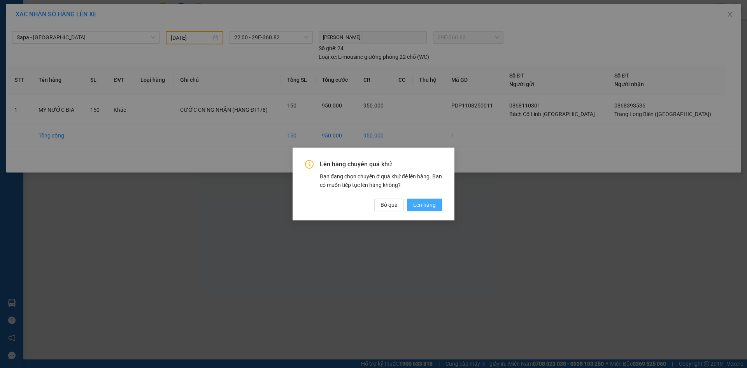
click at [433, 206] on span "Lên hàng" at bounding box center [424, 204] width 23 height 9
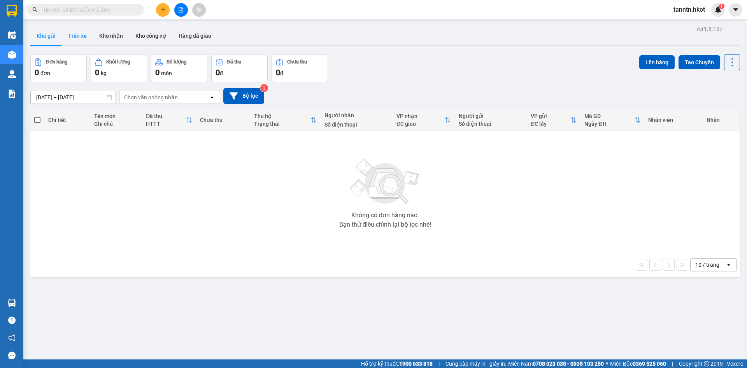
click at [75, 35] on button "Trên xe" at bounding box center [77, 35] width 31 height 19
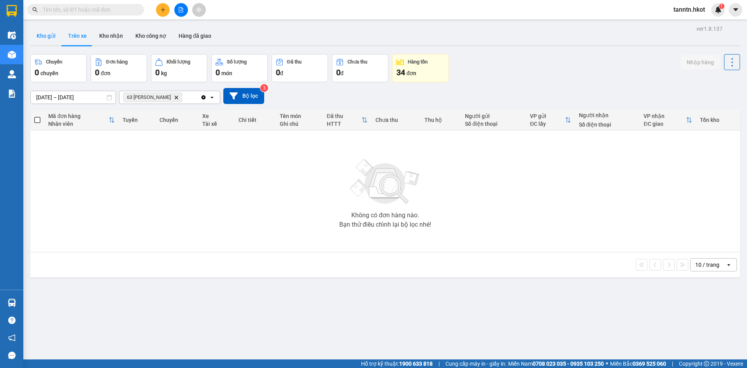
click at [47, 37] on button "Kho gửi" at bounding box center [46, 35] width 32 height 19
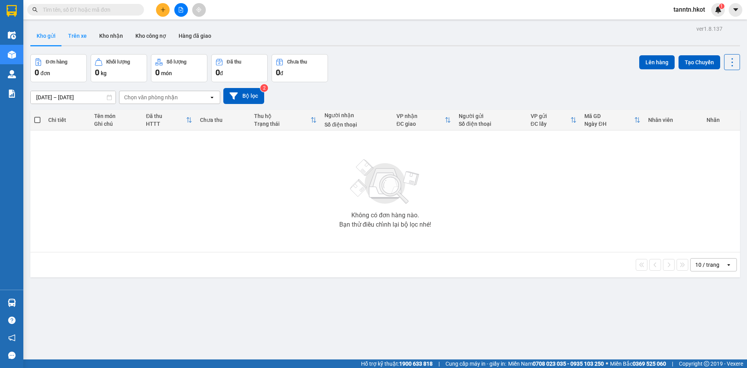
click at [78, 33] on button "Trên xe" at bounding box center [77, 35] width 31 height 19
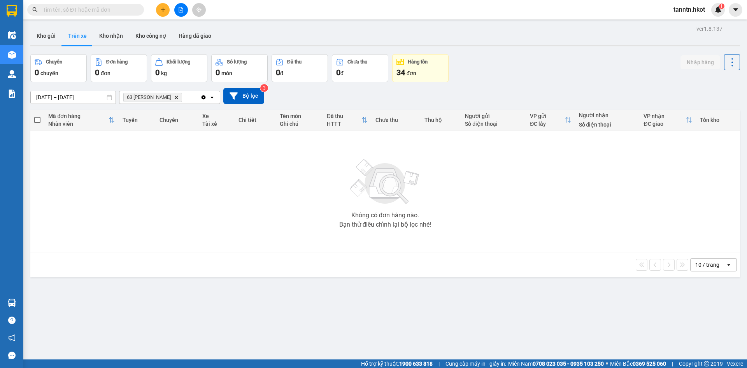
click at [176, 96] on icon "Delete" at bounding box center [176, 97] width 5 height 5
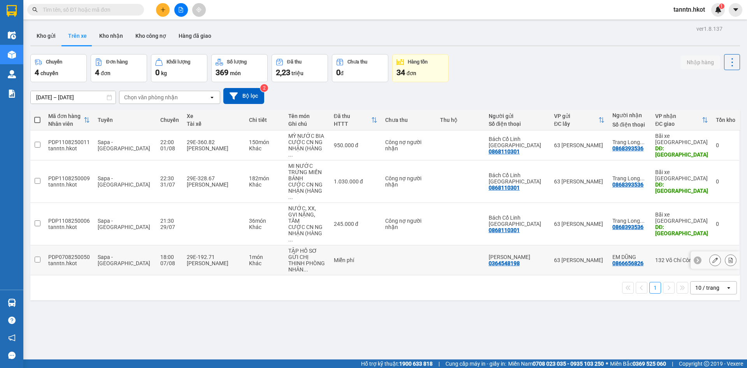
click at [252, 260] on div "Khác" at bounding box center [265, 263] width 32 height 6
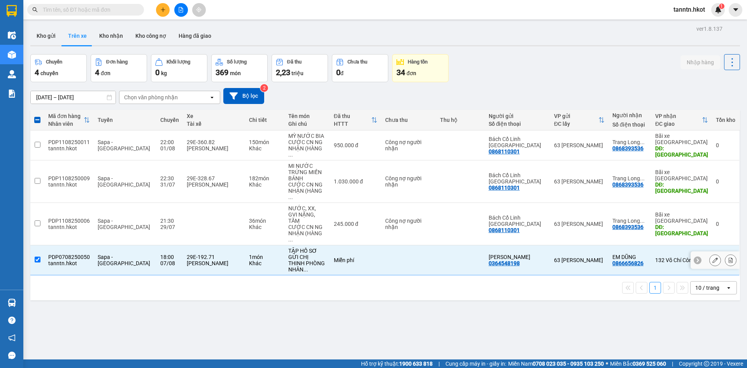
click at [129, 245] on td "Sapa - [GEOGRAPHIC_DATA]" at bounding box center [125, 260] width 63 height 30
checkbox input "false"
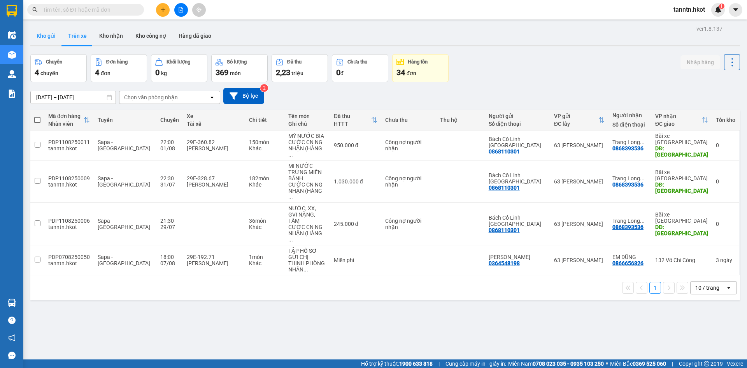
click at [42, 37] on button "Kho gửi" at bounding box center [46, 35] width 32 height 19
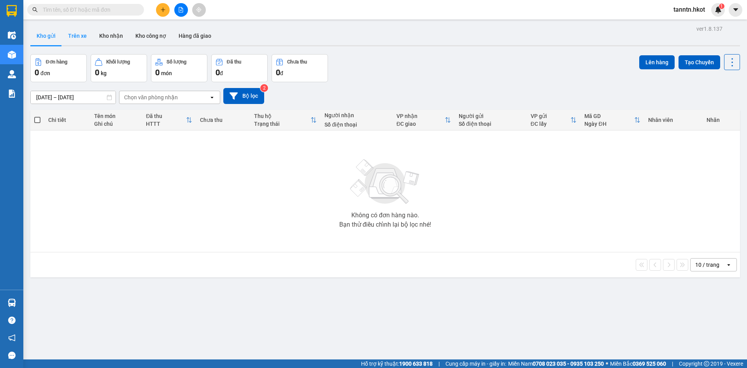
click at [67, 31] on button "Trên xe" at bounding box center [77, 35] width 31 height 19
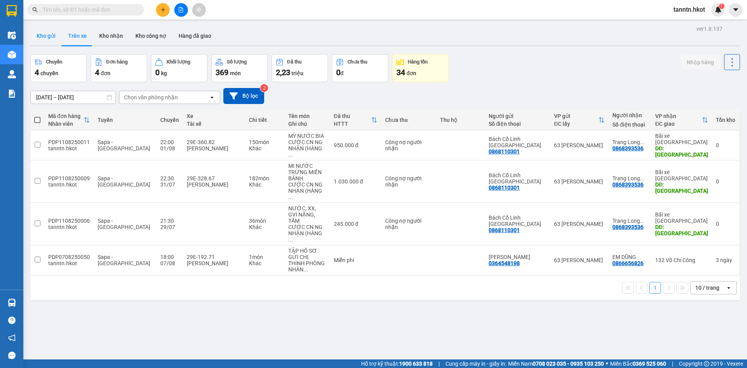
click at [49, 37] on button "Kho gửi" at bounding box center [46, 35] width 32 height 19
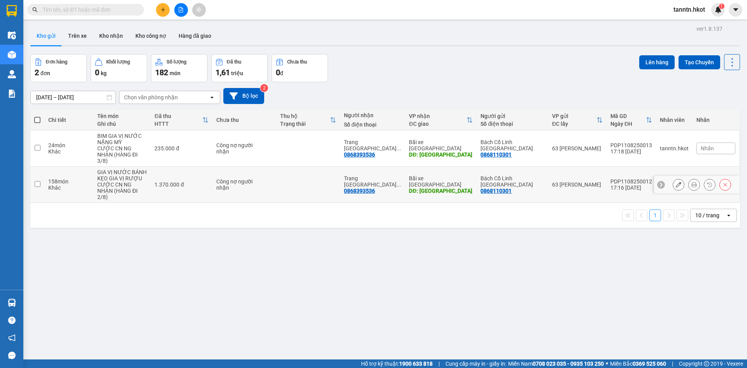
click at [204, 181] on td "1.370.000 đ" at bounding box center [182, 185] width 62 height 36
checkbox input "true"
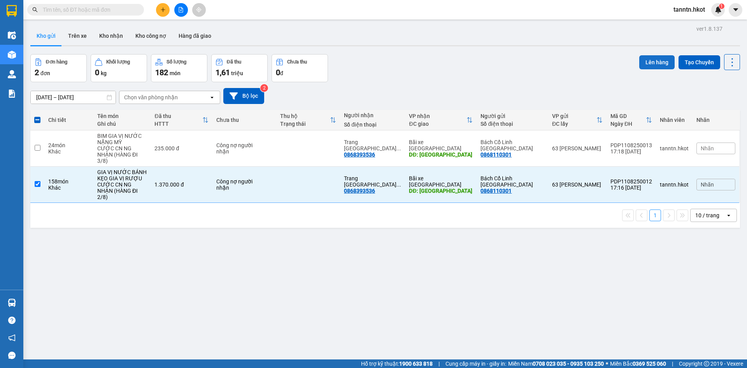
click at [654, 68] on button "Lên hàng" at bounding box center [656, 62] width 35 height 14
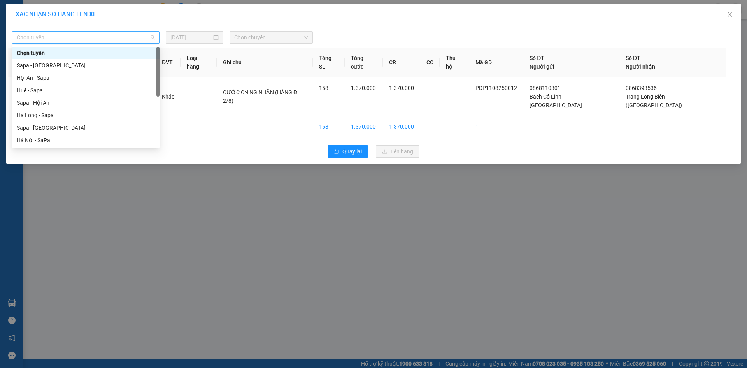
click at [135, 39] on span "Chọn tuyến" at bounding box center [86, 38] width 138 height 12
click at [111, 61] on div "Sapa - [GEOGRAPHIC_DATA]" at bounding box center [85, 65] width 147 height 12
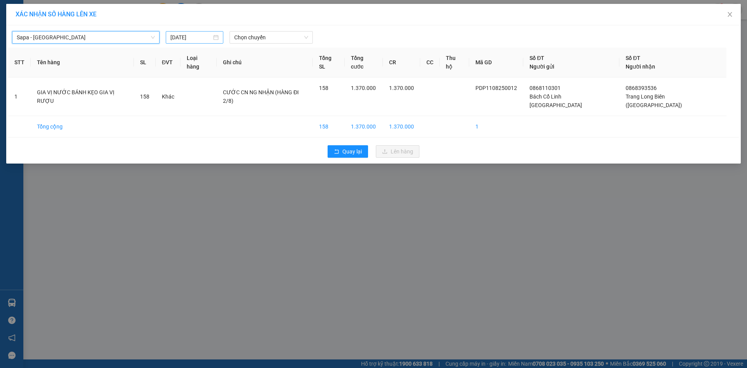
click at [183, 37] on input "11/08/2025" at bounding box center [190, 37] width 41 height 9
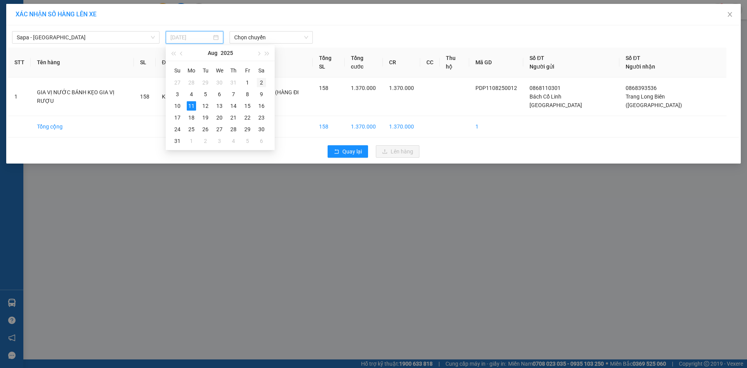
click at [261, 84] on div "2" at bounding box center [261, 82] width 9 height 9
type input "[DATE]"
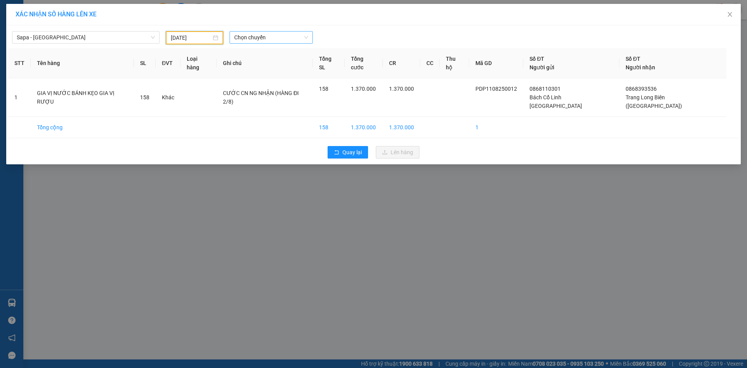
click at [277, 37] on span "Chọn chuyến" at bounding box center [271, 38] width 74 height 12
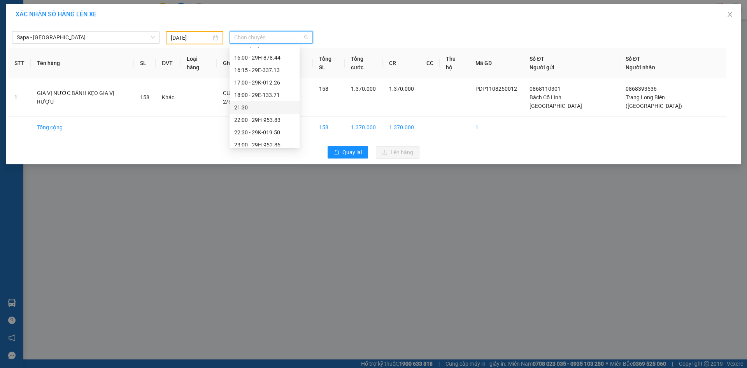
click at [270, 107] on div "21:30" at bounding box center [264, 107] width 61 height 9
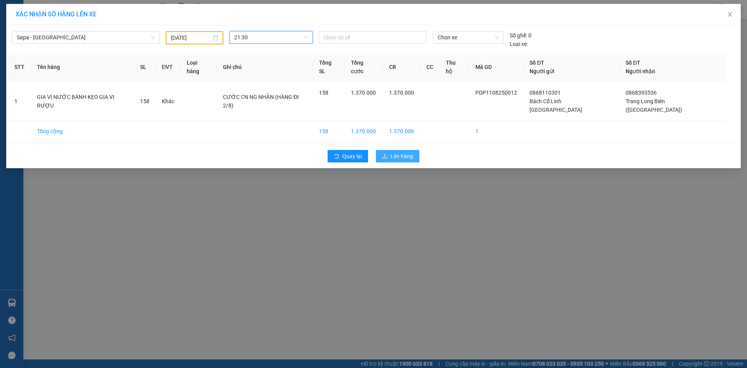
click at [390, 150] on button "Lên hàng" at bounding box center [398, 156] width 44 height 12
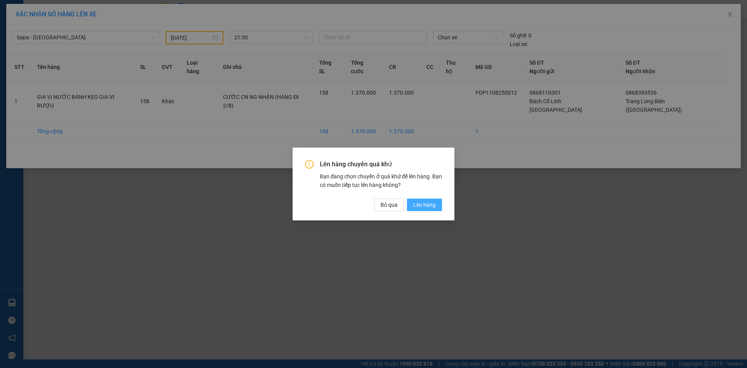
click at [425, 202] on span "Lên hàng" at bounding box center [424, 204] width 23 height 9
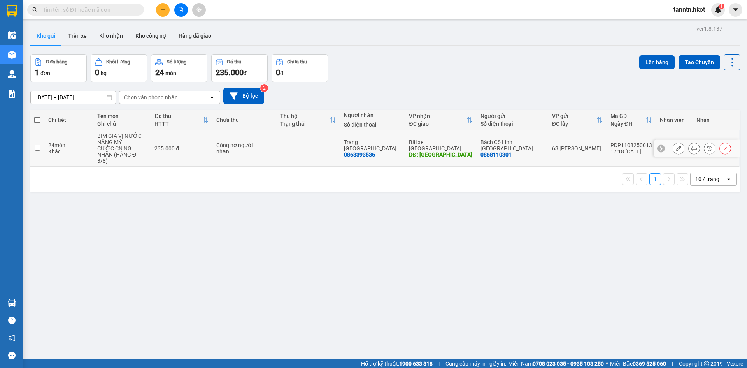
click at [158, 142] on td "235.000 đ" at bounding box center [182, 148] width 62 height 36
checkbox input "true"
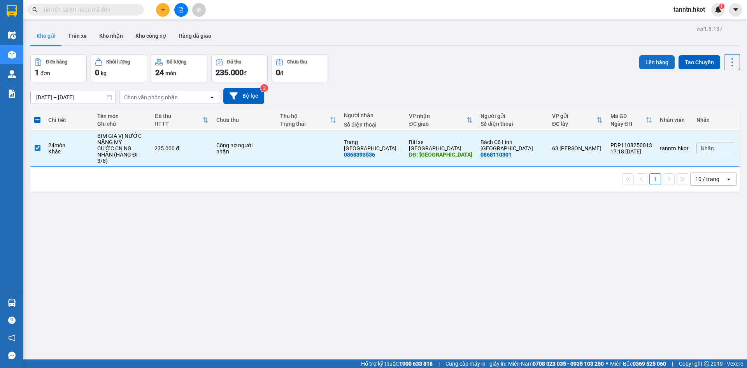
click at [644, 64] on button "Lên hàng" at bounding box center [656, 62] width 35 height 14
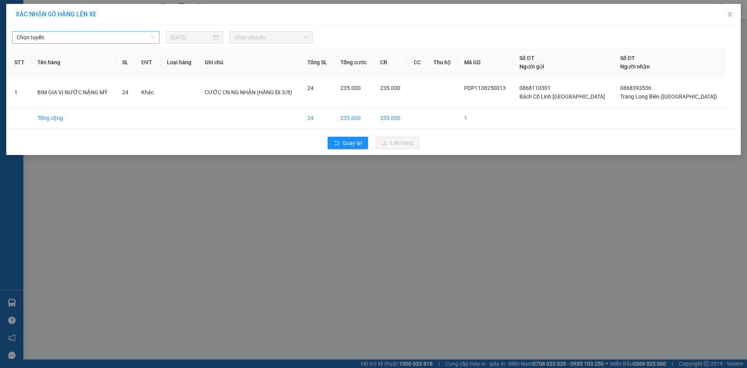
click at [148, 38] on span "Chọn tuyến" at bounding box center [86, 38] width 138 height 12
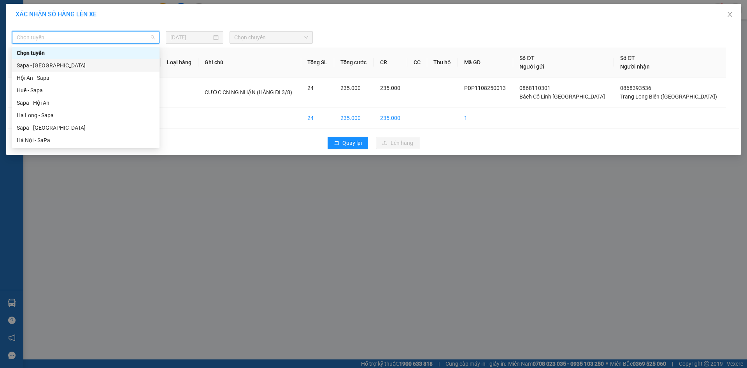
click at [120, 65] on div "Sapa - [GEOGRAPHIC_DATA]" at bounding box center [86, 65] width 138 height 9
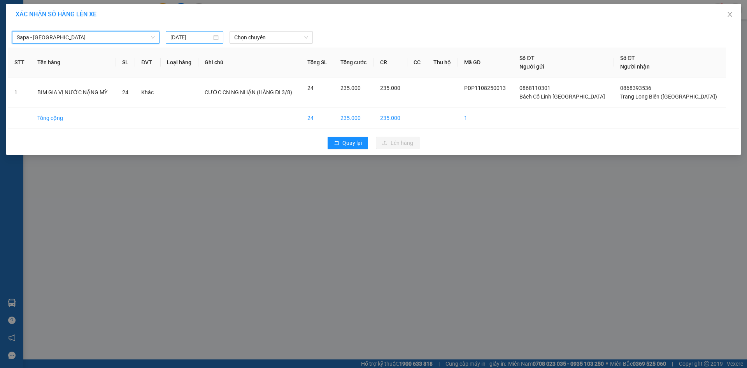
click at [202, 40] on input "11/08/2025" at bounding box center [190, 37] width 41 height 9
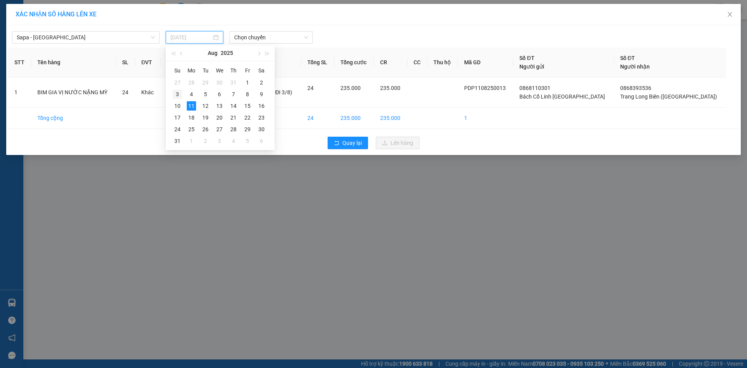
click at [175, 91] on div "3" at bounding box center [177, 93] width 9 height 9
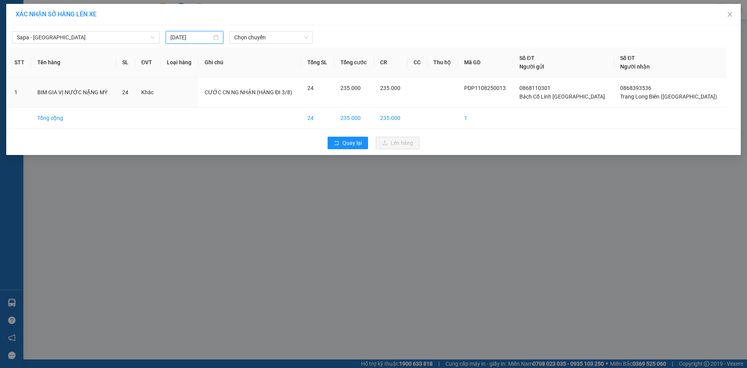
type input "[DATE]"
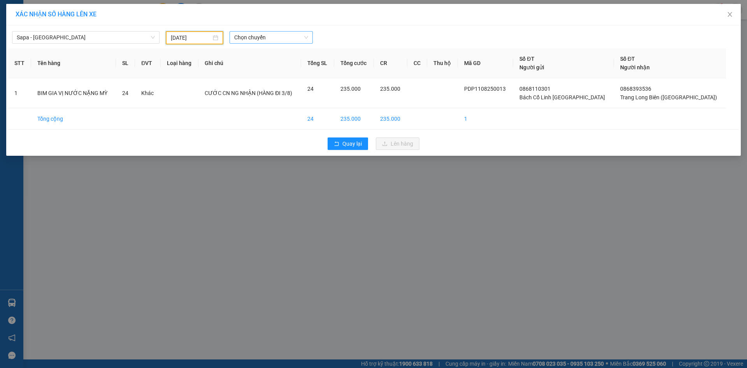
click at [266, 35] on span "Chọn chuyến" at bounding box center [271, 38] width 74 height 12
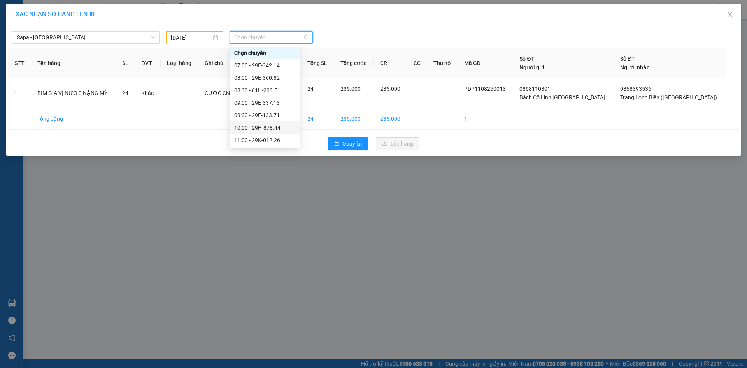
scroll to position [195, 0]
click at [279, 107] on div "21:30 - (Đã hủy)" at bounding box center [264, 107] width 61 height 9
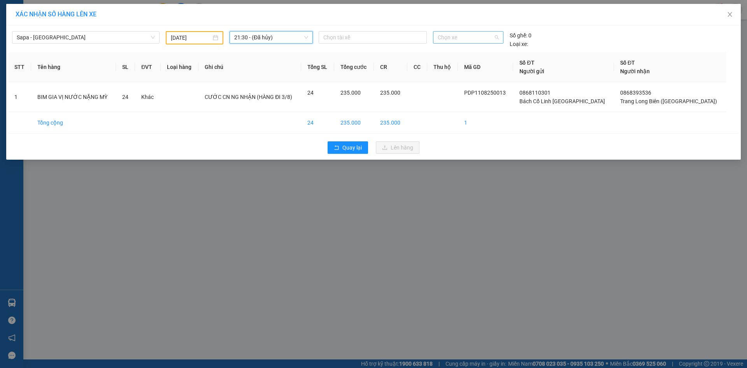
click at [459, 36] on span "Chọn xe" at bounding box center [468, 38] width 61 height 12
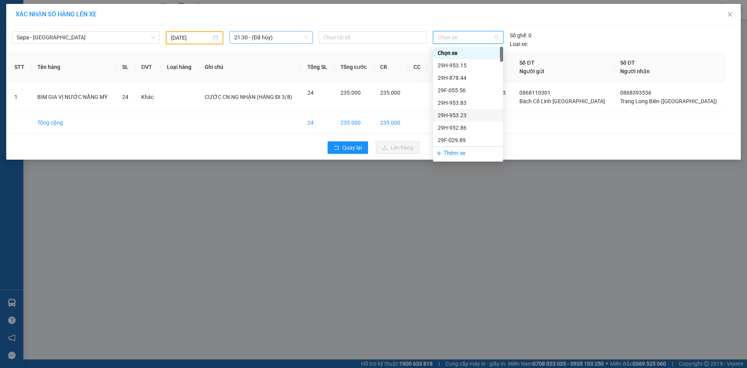
click at [274, 35] on span "21:30 - (Đã hủy)" at bounding box center [271, 38] width 74 height 12
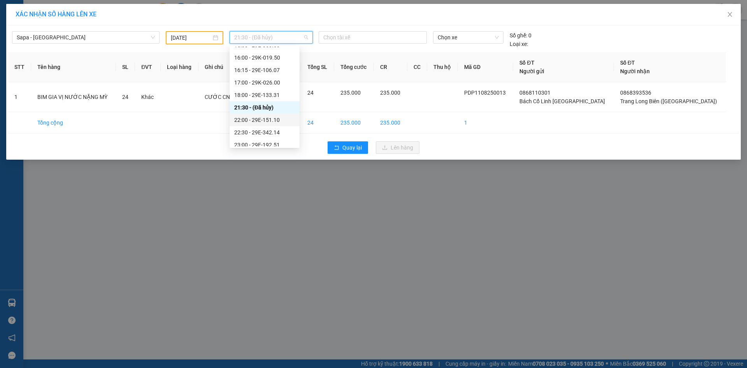
click at [276, 121] on div "22:00 - 29E-151.10" at bounding box center [264, 120] width 61 height 9
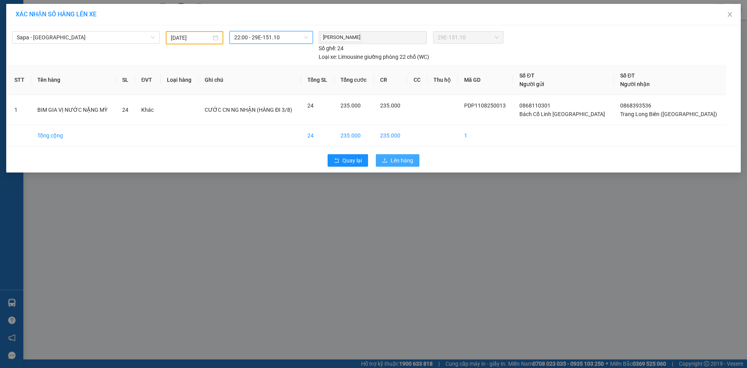
click at [409, 160] on span "Lên hàng" at bounding box center [402, 160] width 23 height 9
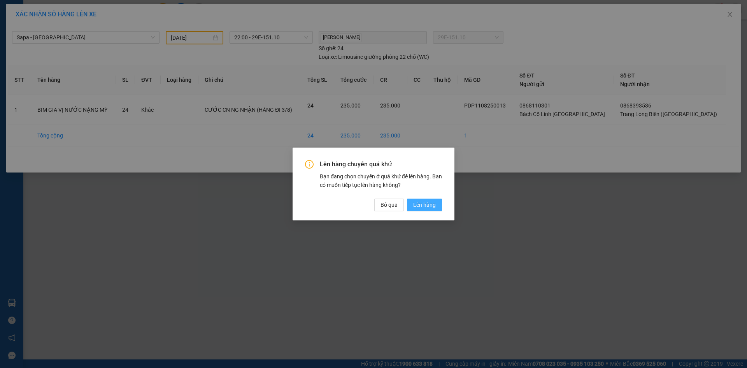
click at [427, 204] on span "Lên hàng" at bounding box center [424, 204] width 23 height 9
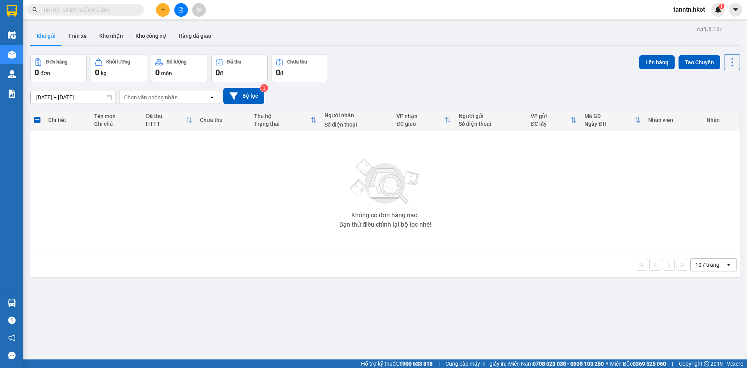
click at [164, 9] on icon "plus" at bounding box center [162, 9] width 5 height 5
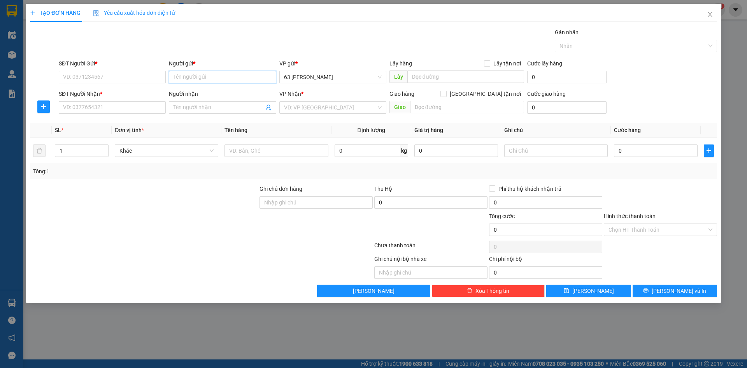
click at [214, 77] on input "Người gửi *" at bounding box center [222, 77] width 107 height 12
type input "TUYỂN"
click at [230, 108] on div "Tuyển - 0918587878" at bounding box center [223, 105] width 98 height 9
type input "0918587878"
type input "Tuyển"
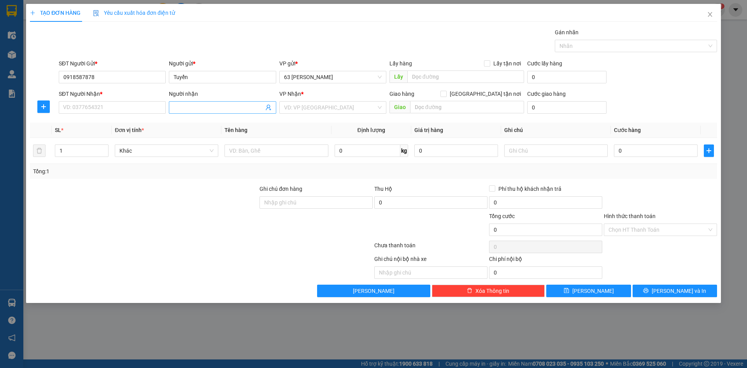
click at [231, 108] on input "Người nhận" at bounding box center [219, 107] width 90 height 9
type input "MỚI"
click at [232, 123] on div "KHÁCH MỚI - 0963418418" at bounding box center [223, 123] width 98 height 9
type input "0963418418"
type input "KHÁCH MỚI"
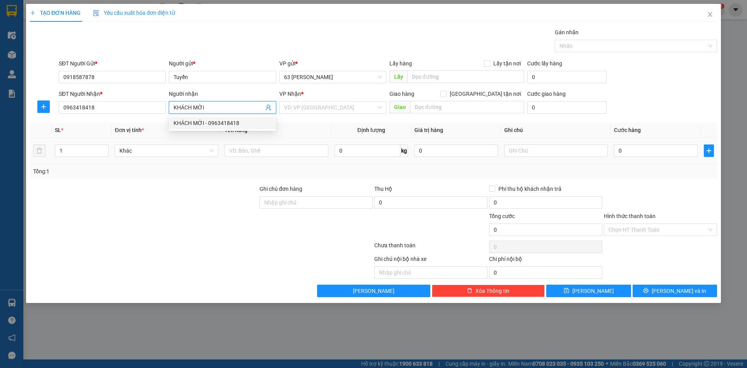
type input "LIỀN KỀ HẢI ÂU, 94 CẦU BƯƠU, THANH TRÌ, HN"
type input "KHÁCH MỚI"
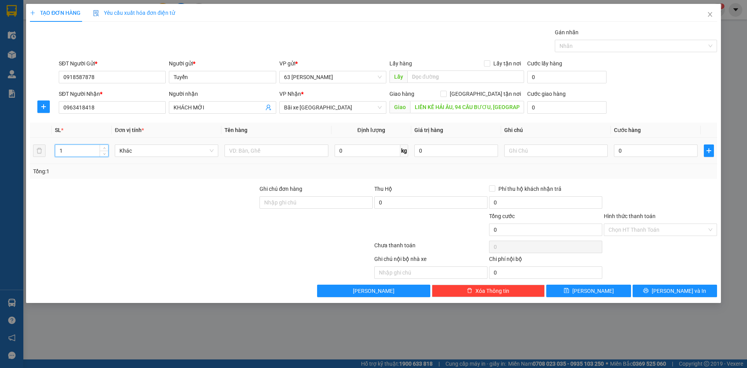
click at [67, 147] on input "1" at bounding box center [81, 151] width 53 height 12
type input "31"
click at [258, 152] on input "text" at bounding box center [277, 150] width 104 height 12
type input "TÁO BÁNH TT"
click at [533, 148] on input "text" at bounding box center [556, 150] width 104 height 12
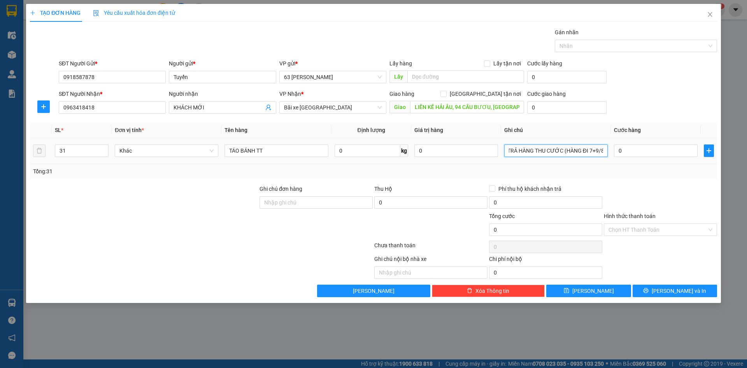
scroll to position [0, 3]
type input "TRẢ HÀNG THU CƯỚC (HÀNG ĐI 7+9/8)"
click at [639, 149] on input "0" at bounding box center [656, 150] width 84 height 12
type input "003"
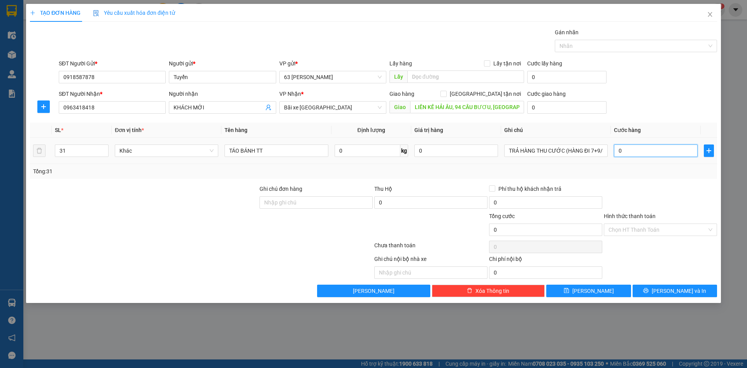
type input "3"
type input "0.038"
type input "38"
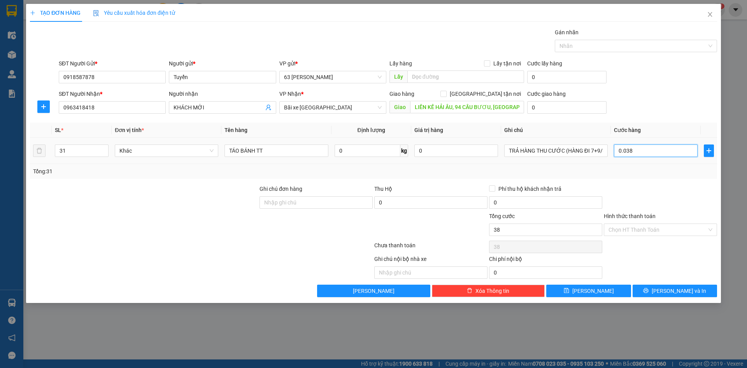
type input "00.380"
type input "380"
type input "0.003.800"
type input "3.800"
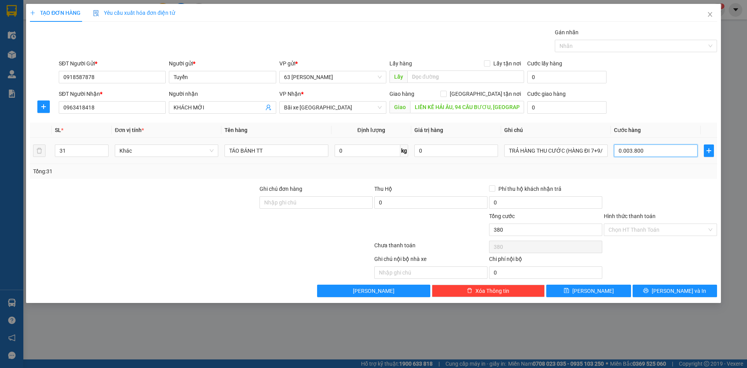
type input "3.800"
type input "000.038.000"
type input "38.000"
type input "[PHONE_NUMBER]"
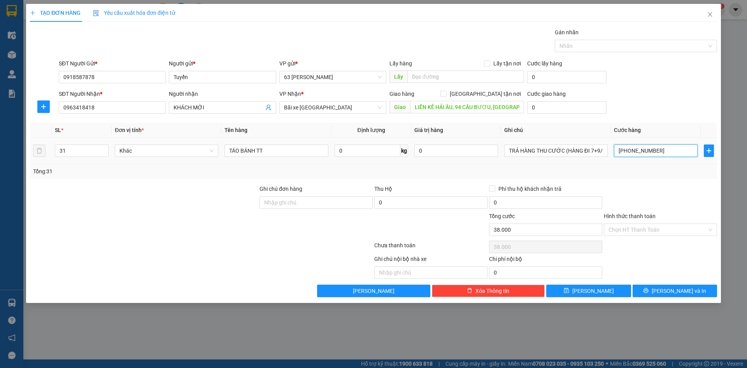
type input "380.000"
click at [655, 200] on div at bounding box center [660, 197] width 115 height 27
type input "380.000"
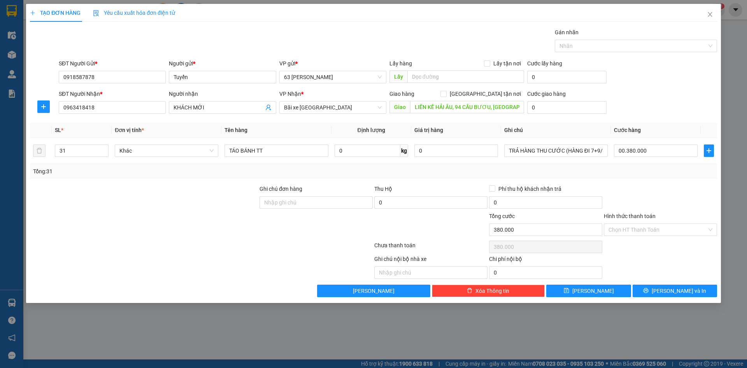
type input "380.000"
click at [658, 289] on button "[PERSON_NAME] và In" at bounding box center [675, 290] width 84 height 12
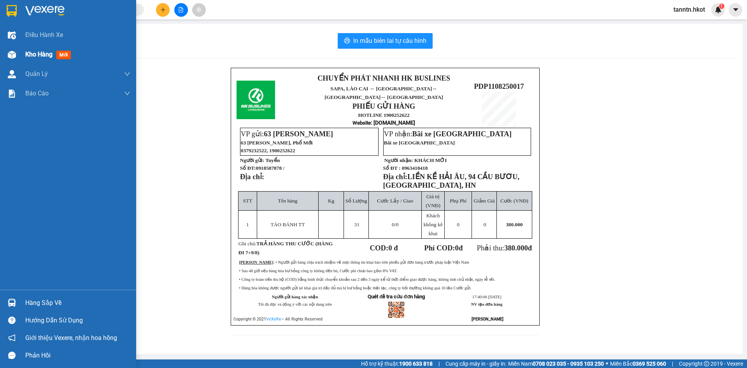
click at [19, 54] on div "Kho hàng mới" at bounding box center [68, 54] width 136 height 19
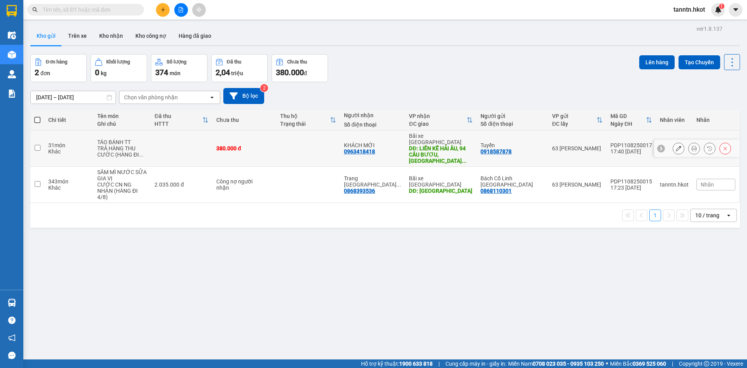
click at [186, 138] on td at bounding box center [182, 148] width 62 height 36
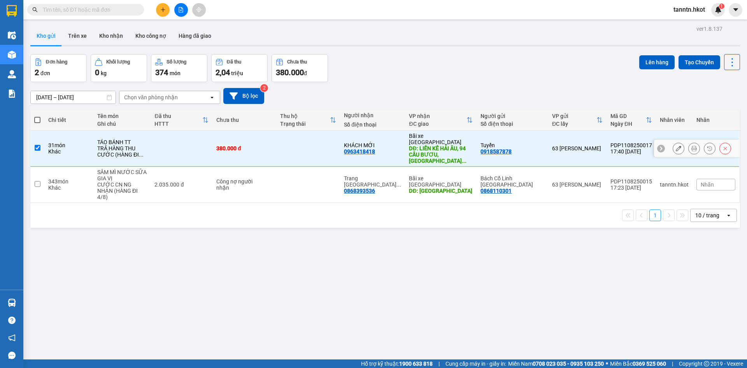
checkbox input "true"
click at [656, 65] on button "Lên hàng" at bounding box center [656, 62] width 35 height 14
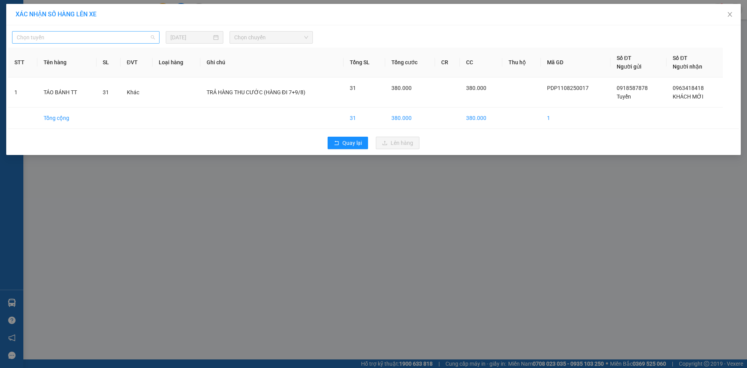
click at [145, 35] on span "Chọn tuyến" at bounding box center [86, 38] width 138 height 12
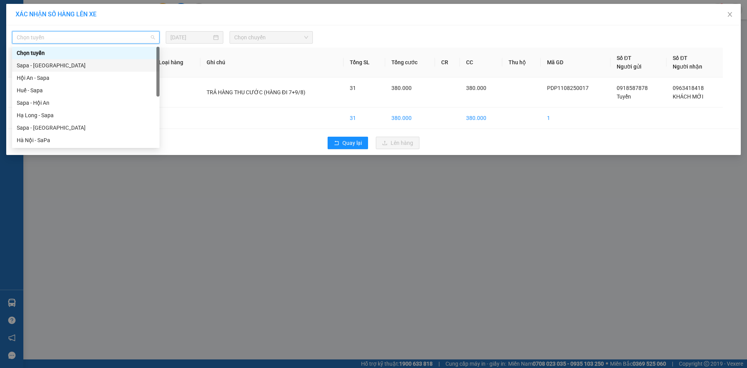
click at [123, 64] on div "Sapa - [GEOGRAPHIC_DATA]" at bounding box center [86, 65] width 138 height 9
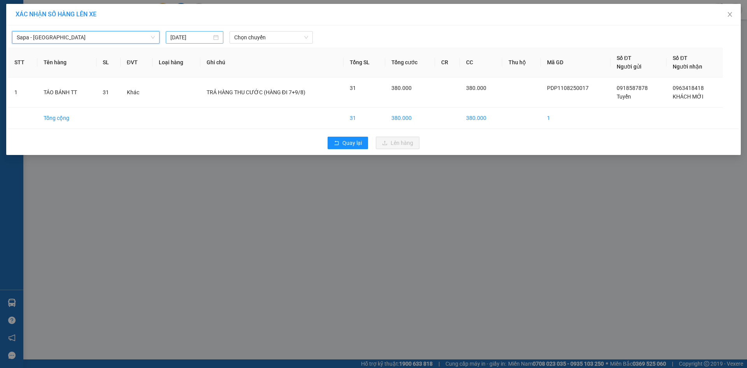
click at [206, 32] on div "11/08/2025" at bounding box center [195, 37] width 58 height 12
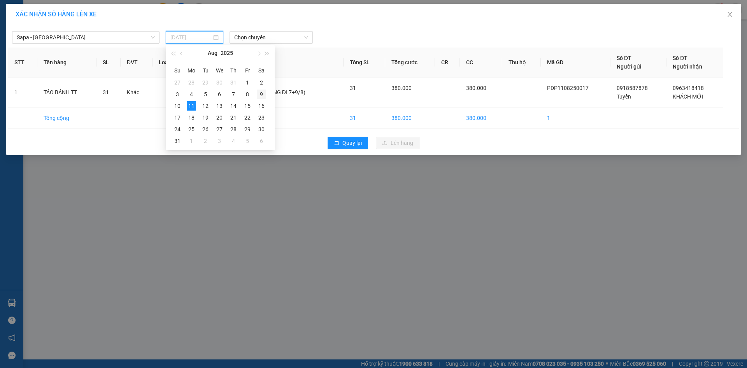
click at [261, 95] on div "9" at bounding box center [261, 93] width 9 height 9
type input "[DATE]"
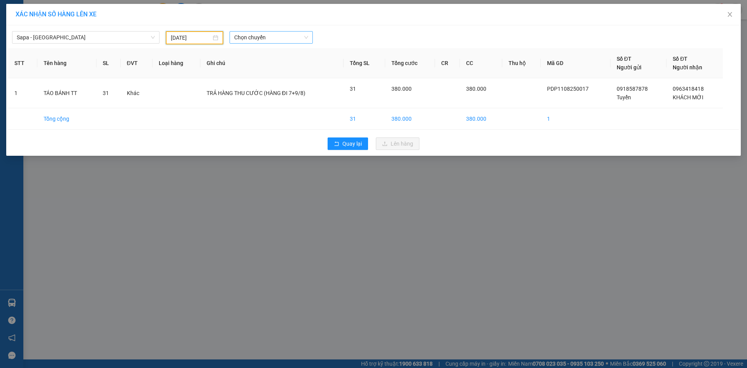
click at [271, 37] on span "Chọn chuyến" at bounding box center [271, 38] width 74 height 12
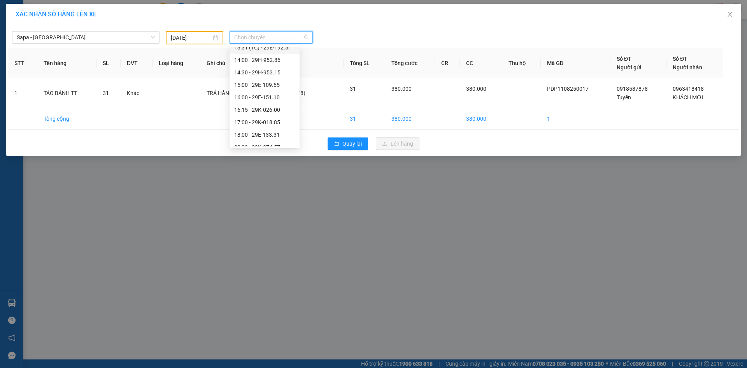
scroll to position [156, 0]
click at [270, 82] on div "15:00 - 29E-109.65" at bounding box center [264, 84] width 61 height 9
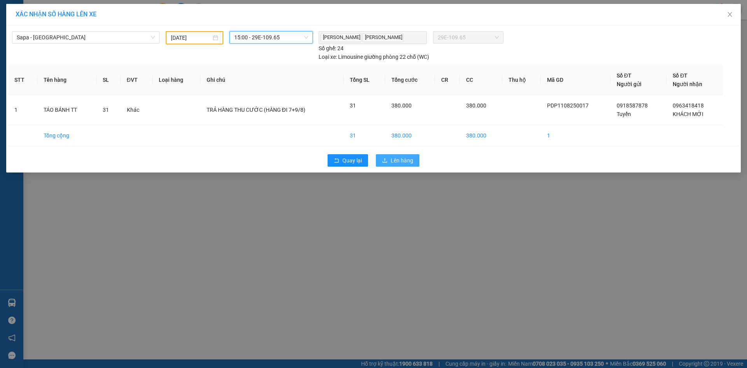
click at [397, 160] on span "Lên hàng" at bounding box center [402, 160] width 23 height 9
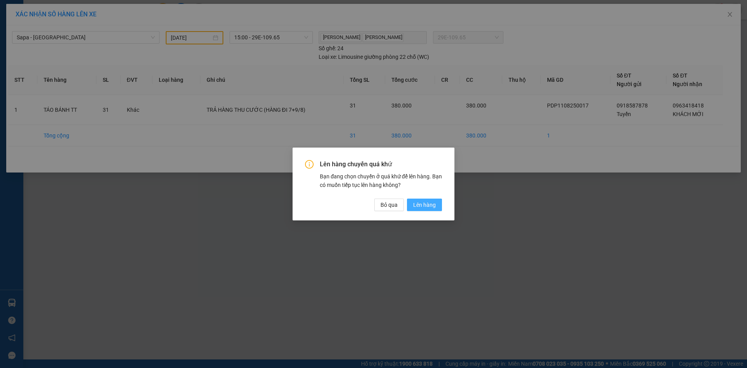
click at [429, 205] on span "Lên hàng" at bounding box center [424, 204] width 23 height 9
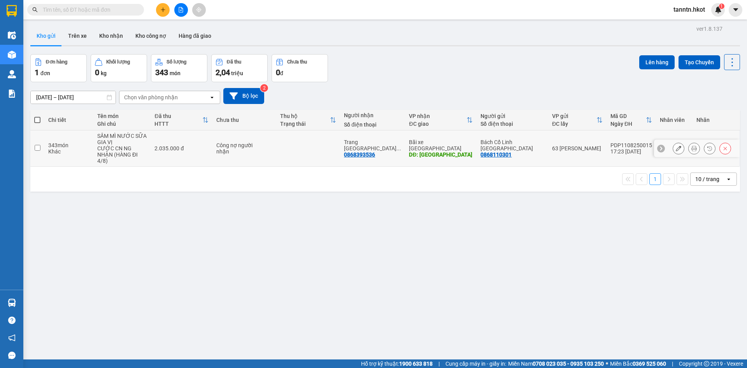
click at [273, 148] on td "Công nợ người nhận" at bounding box center [244, 148] width 64 height 36
checkbox input "true"
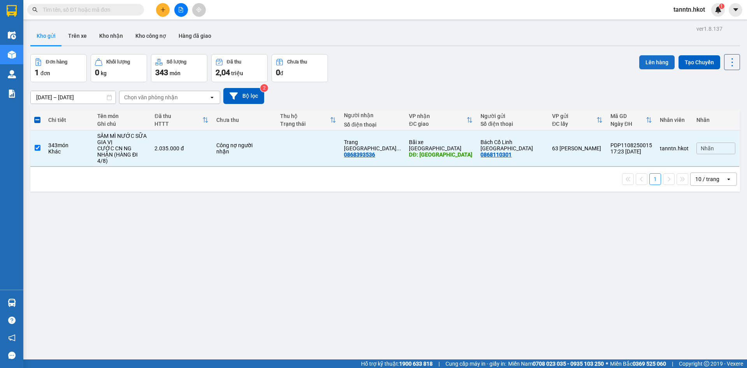
click at [646, 63] on button "Lên hàng" at bounding box center [656, 62] width 35 height 14
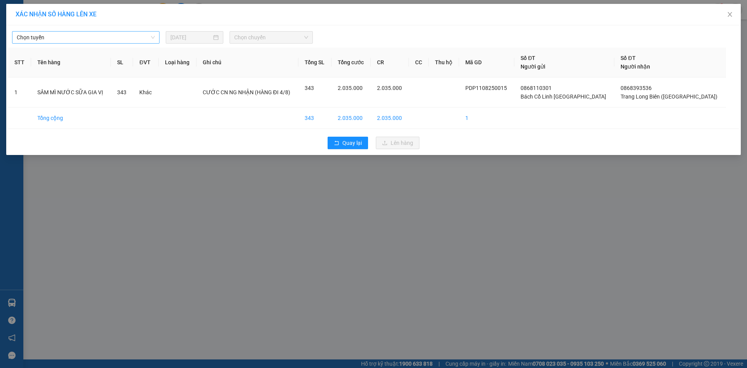
click at [137, 33] on span "Chọn tuyến" at bounding box center [86, 38] width 138 height 12
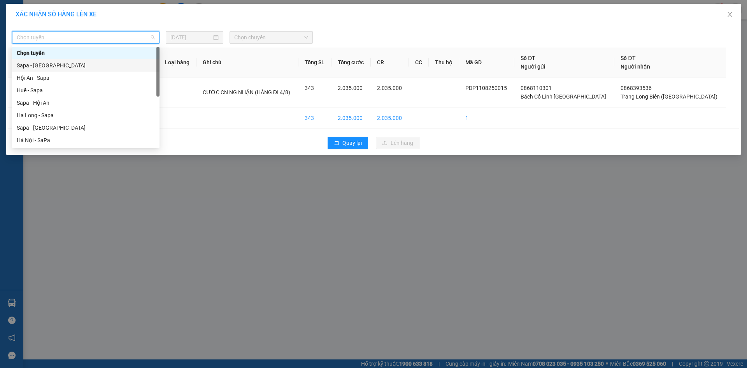
click at [130, 63] on div "Sapa - [GEOGRAPHIC_DATA]" at bounding box center [86, 65] width 138 height 9
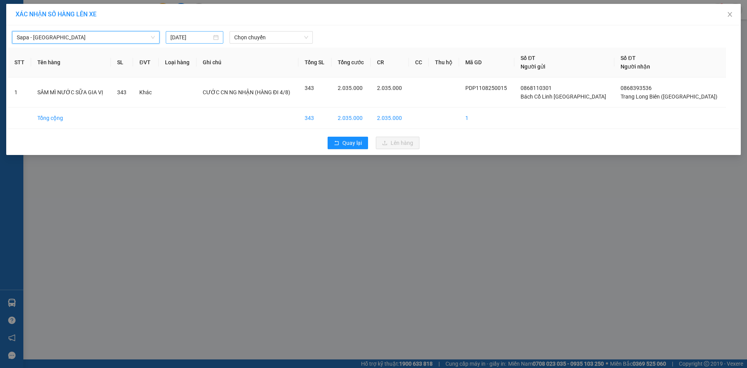
click at [191, 37] on input "11/08/2025" at bounding box center [190, 37] width 41 height 9
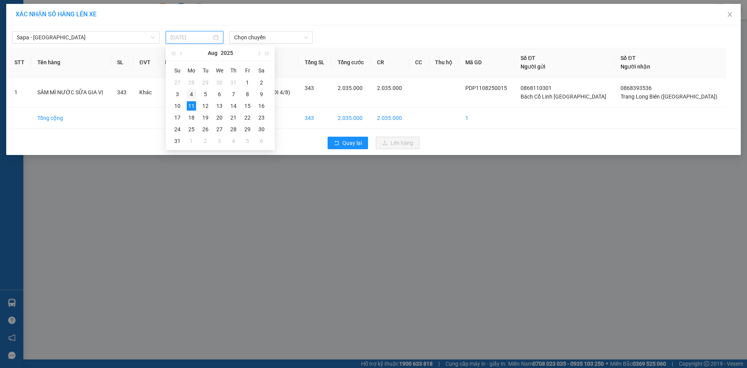
click at [191, 92] on div "4" at bounding box center [191, 93] width 9 height 9
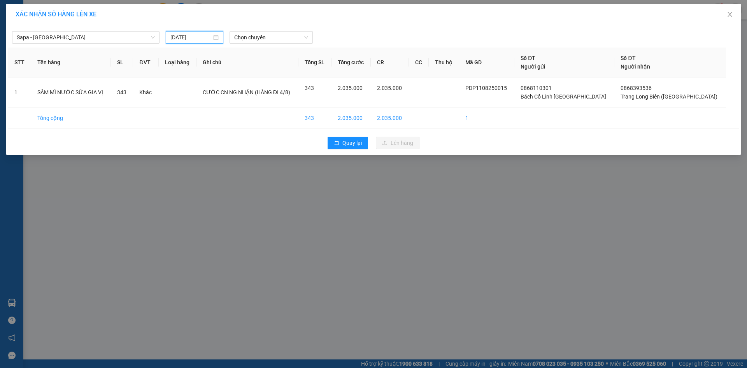
type input "[DATE]"
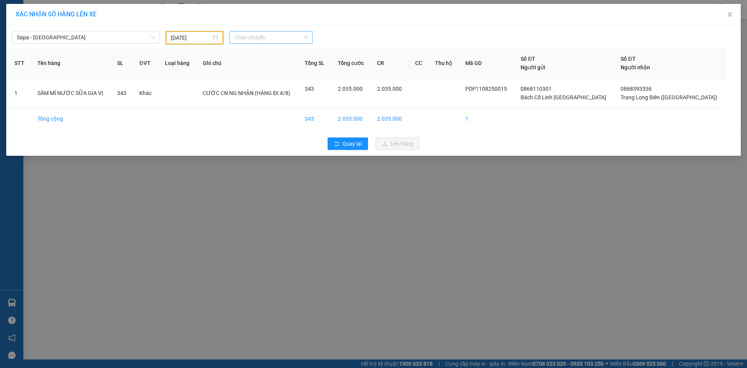
click at [258, 36] on span "Chọn chuyến" at bounding box center [271, 38] width 74 height 12
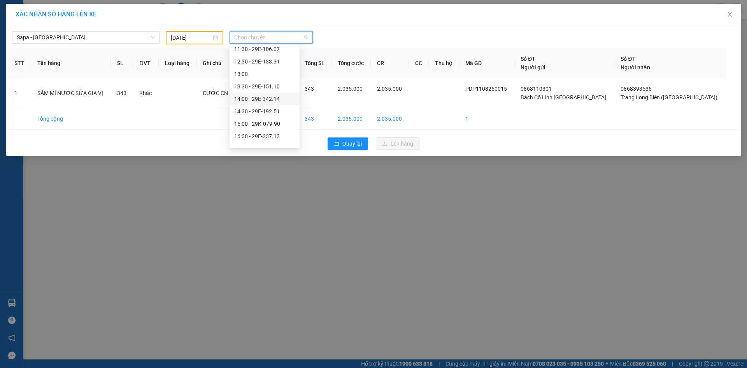
scroll to position [117, 0]
click at [270, 86] on div "14:00 - 29E-342.14" at bounding box center [264, 85] width 61 height 9
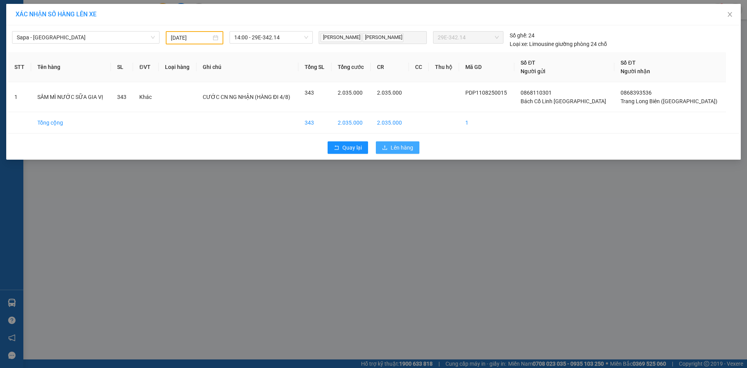
click at [397, 146] on span "Lên hàng" at bounding box center [402, 147] width 23 height 9
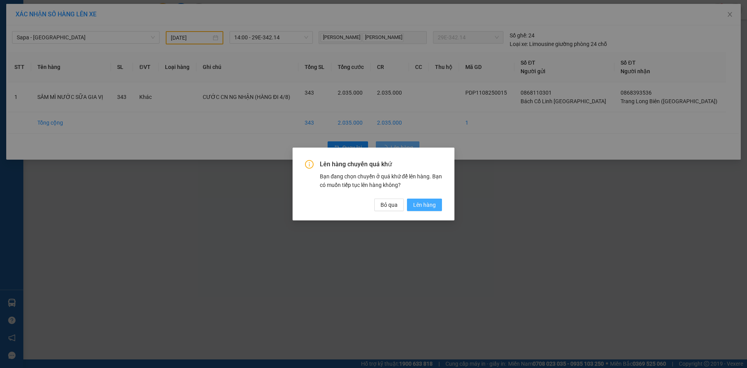
click at [429, 206] on span "Lên hàng" at bounding box center [424, 204] width 23 height 9
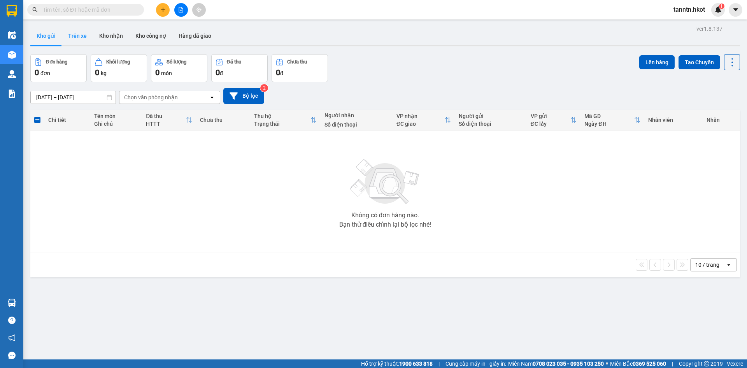
click at [84, 37] on button "Trên xe" at bounding box center [77, 35] width 31 height 19
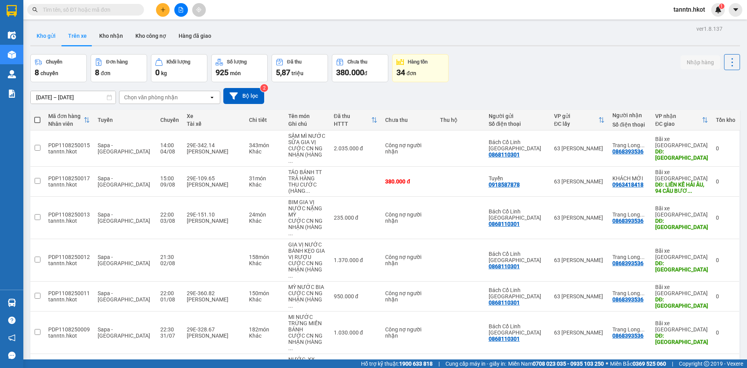
click at [51, 37] on button "Kho gửi" at bounding box center [46, 35] width 32 height 19
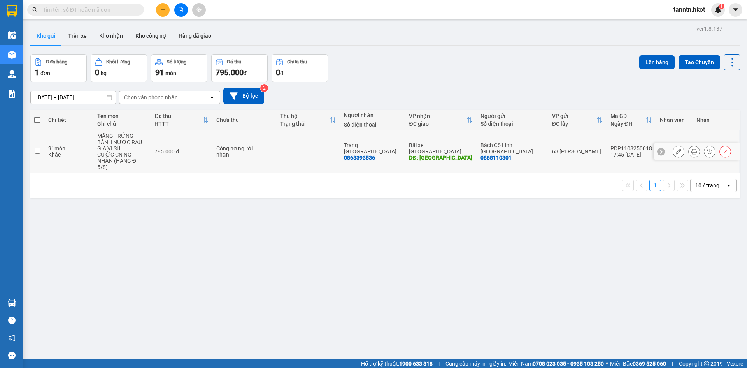
click at [126, 142] on div "MĂNG TRỨNG BÁNH NƯỚC RAU GIA VỊ SỦI" at bounding box center [122, 142] width 50 height 19
checkbox input "true"
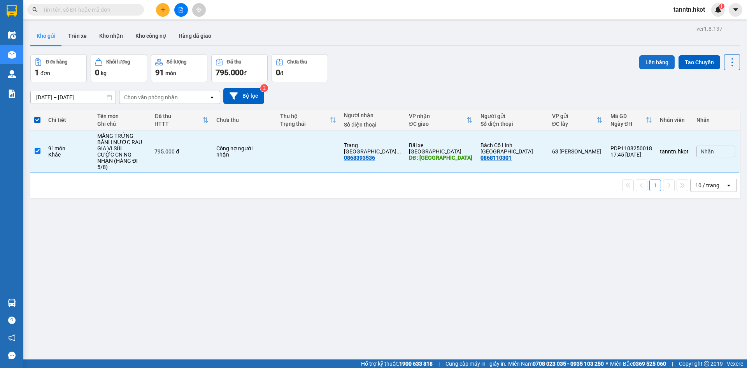
click at [641, 66] on button "Lên hàng" at bounding box center [656, 62] width 35 height 14
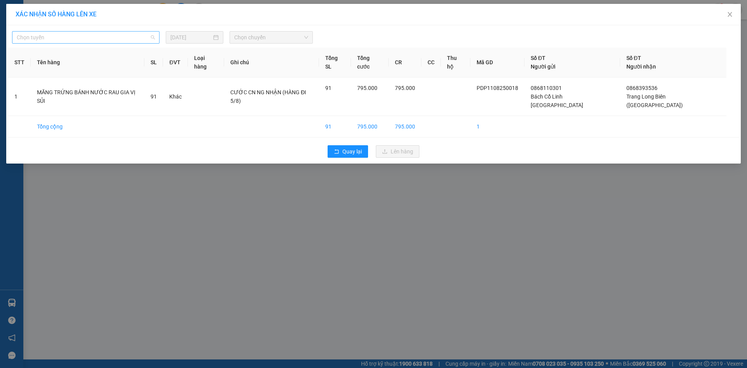
click at [141, 36] on span "Chọn tuyến" at bounding box center [86, 38] width 138 height 12
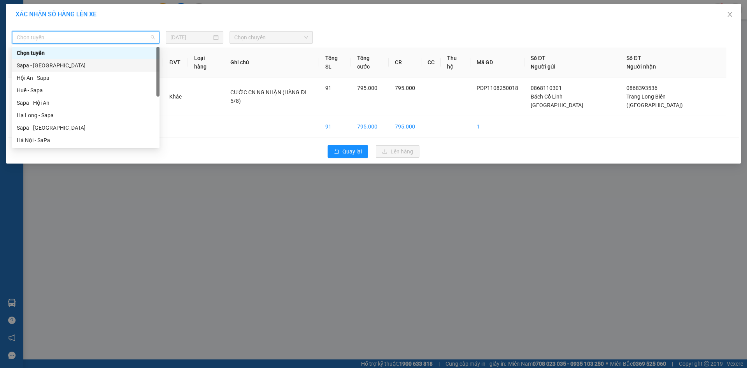
click at [132, 62] on div "Sapa - [GEOGRAPHIC_DATA]" at bounding box center [86, 65] width 138 height 9
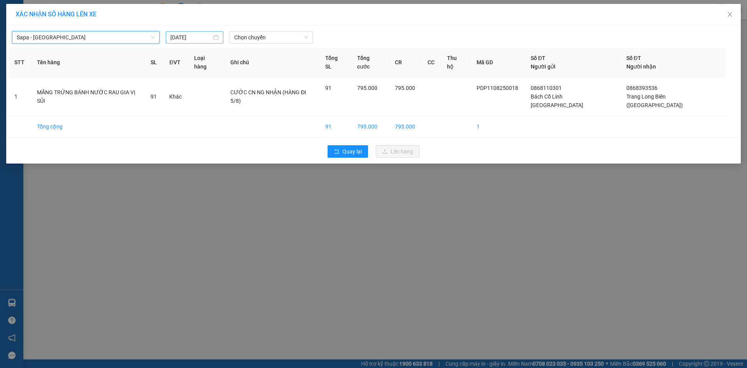
click at [182, 35] on input "11/08/2025" at bounding box center [190, 37] width 41 height 9
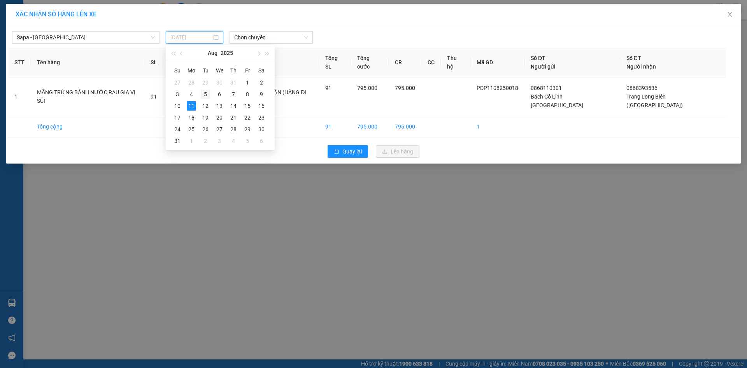
click at [210, 93] on div "5" at bounding box center [205, 93] width 9 height 9
type input "[DATE]"
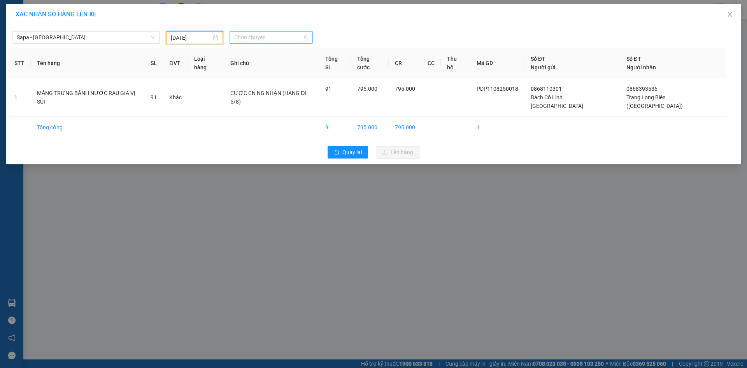
click at [264, 38] on span "Chọn chuyến" at bounding box center [271, 38] width 74 height 12
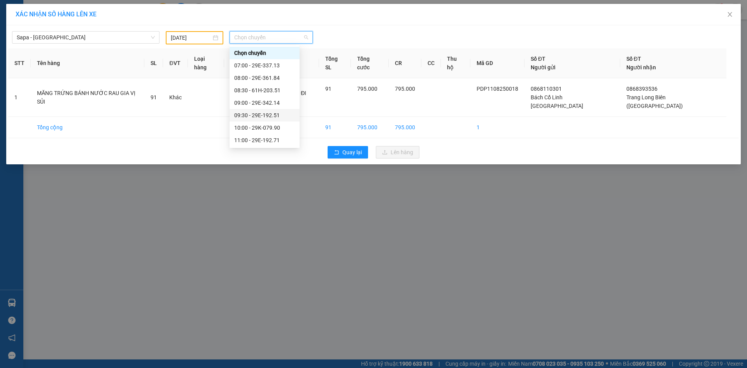
click at [272, 114] on div "09:30 - 29E-192.51" at bounding box center [264, 115] width 61 height 9
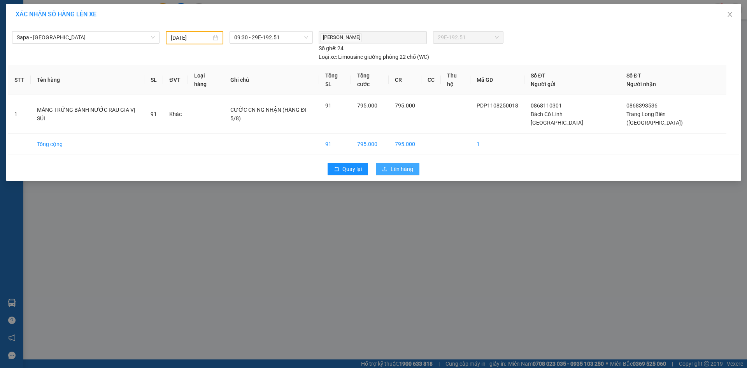
click at [402, 165] on span "Lên hàng" at bounding box center [402, 169] width 23 height 9
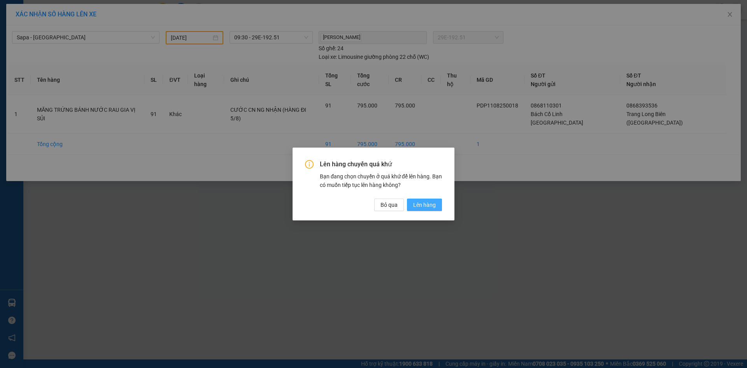
click at [426, 207] on span "Lên hàng" at bounding box center [424, 204] width 23 height 9
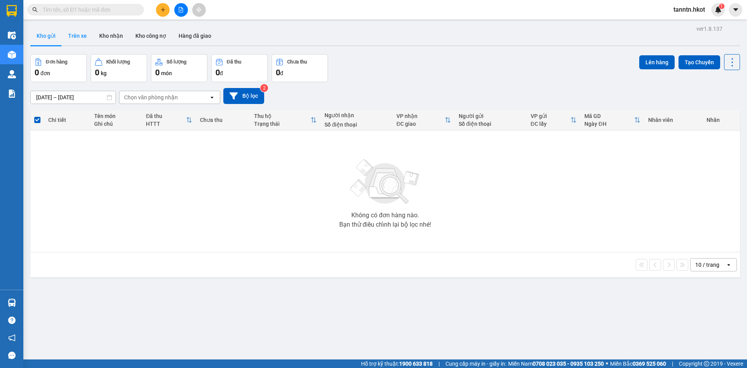
click at [86, 31] on button "Trên xe" at bounding box center [77, 35] width 31 height 19
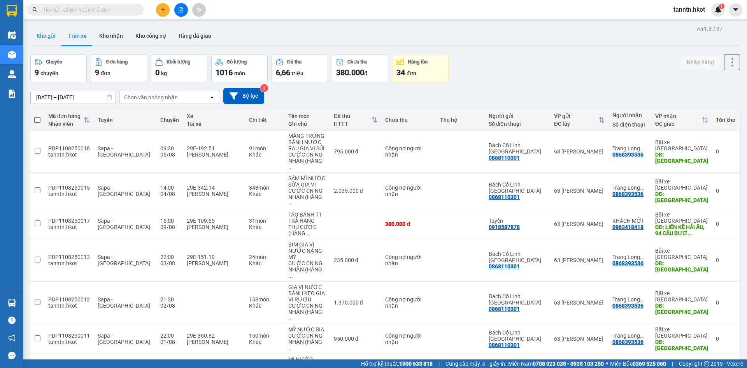
click at [44, 37] on button "Kho gửi" at bounding box center [46, 35] width 32 height 19
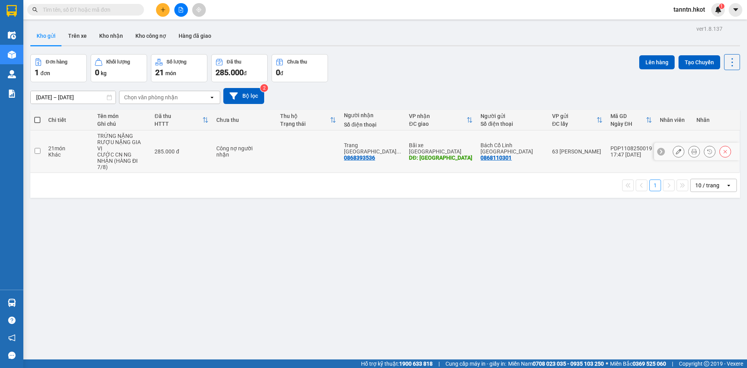
click at [96, 139] on tr "21 món Khác TRỨNG NẶNG RƯỢU NẶNG GIA VỊ CƯỚC CN NG NHẬN (HÀNG ĐI 7/8) 285.000 đ…" at bounding box center [385, 151] width 710 height 42
checkbox input "true"
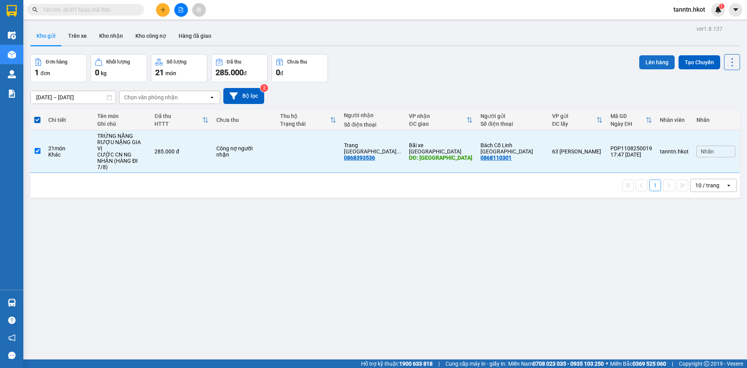
click at [659, 64] on button "Lên hàng" at bounding box center [656, 62] width 35 height 14
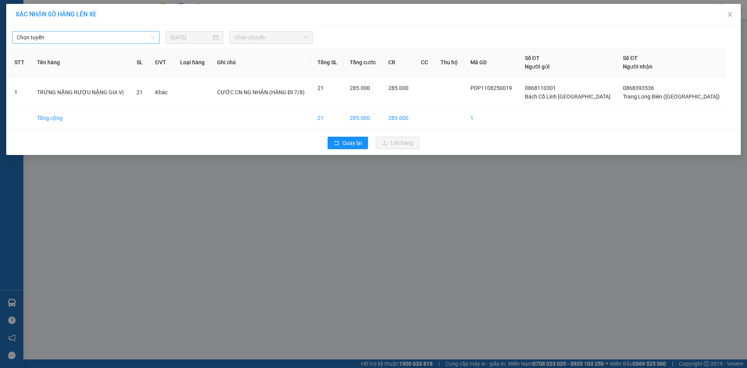
click at [141, 36] on span "Chọn tuyến" at bounding box center [86, 38] width 138 height 12
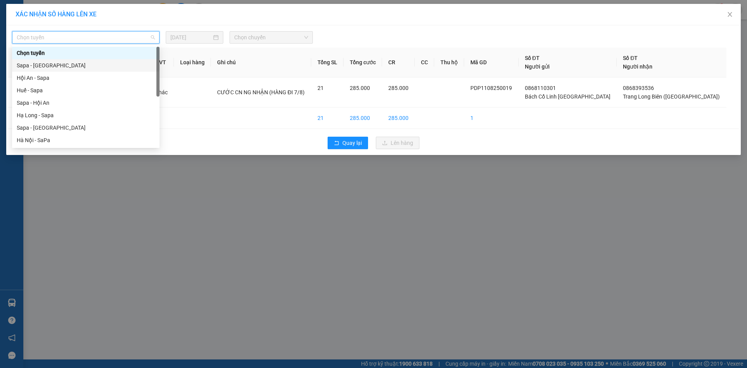
click at [133, 61] on div "Sapa - [GEOGRAPHIC_DATA]" at bounding box center [85, 65] width 147 height 12
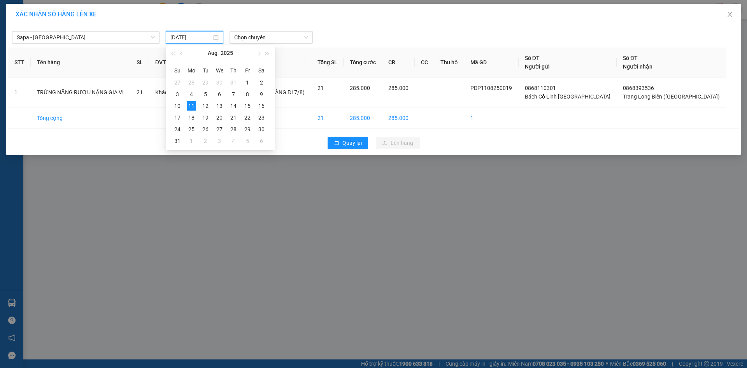
click at [198, 40] on input "11/08/2025" at bounding box center [190, 37] width 41 height 9
click at [233, 93] on div "7" at bounding box center [233, 93] width 9 height 9
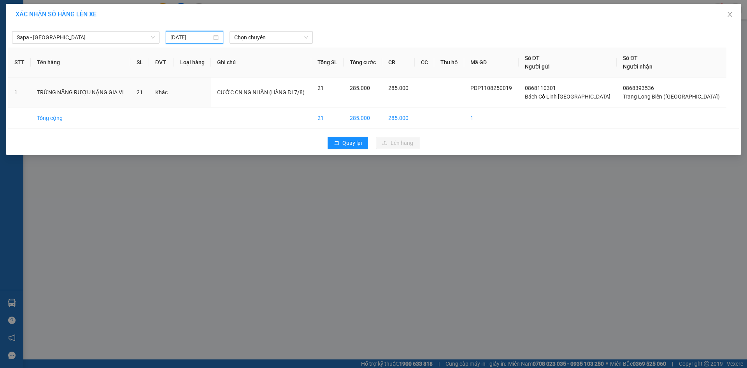
type input "[DATE]"
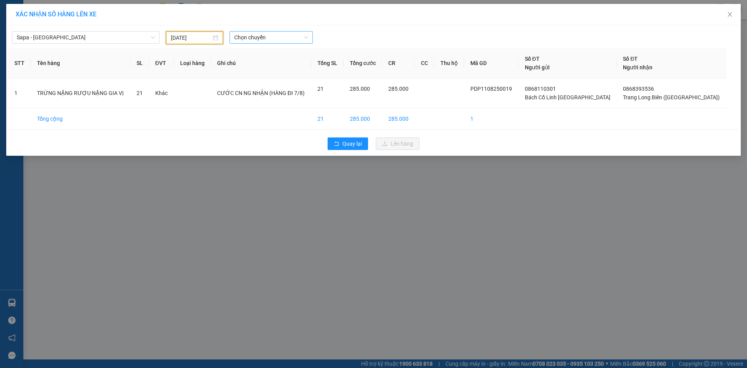
click at [291, 37] on span "Chọn chuyến" at bounding box center [271, 38] width 74 height 12
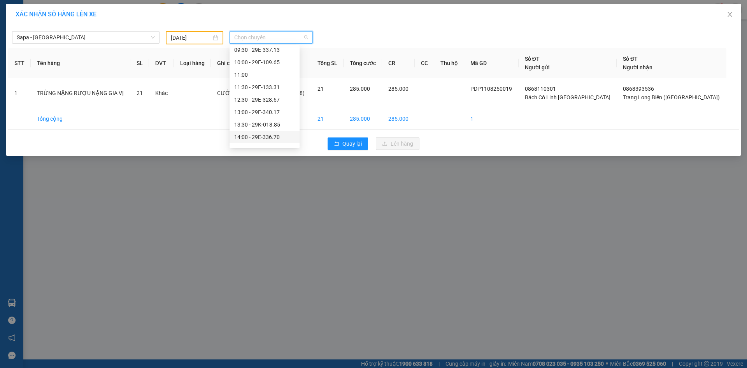
click at [278, 133] on div "14:00 - 29E-336.70" at bounding box center [264, 137] width 61 height 9
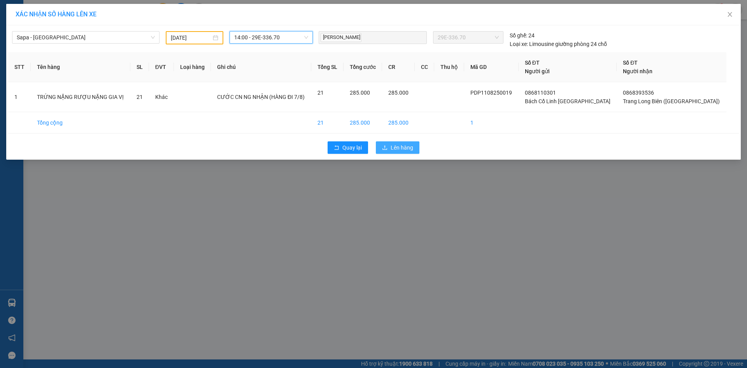
click at [405, 148] on span "Lên hàng" at bounding box center [402, 147] width 23 height 9
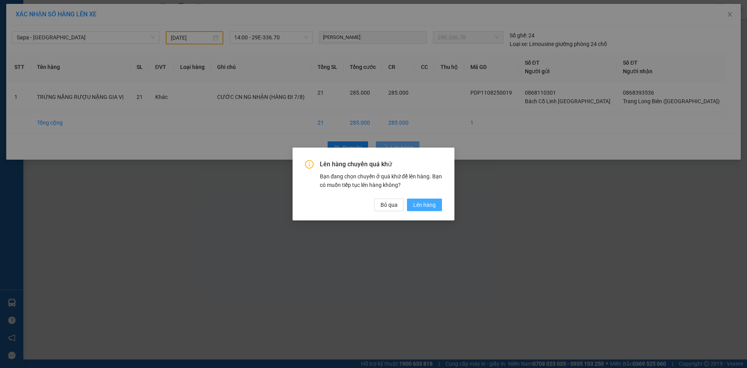
click at [434, 204] on span "Lên hàng" at bounding box center [424, 204] width 23 height 9
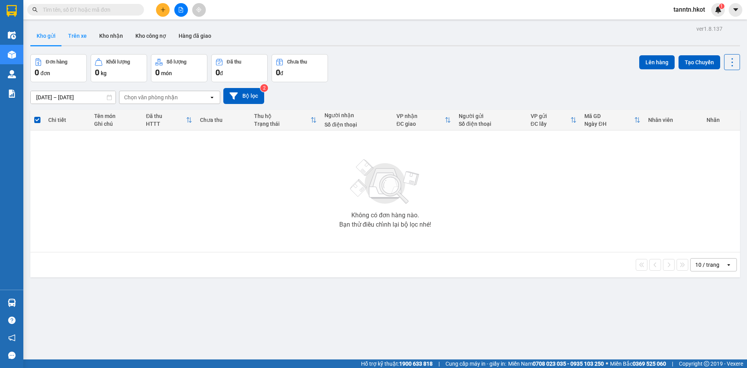
click at [82, 35] on button "Trên xe" at bounding box center [77, 35] width 31 height 19
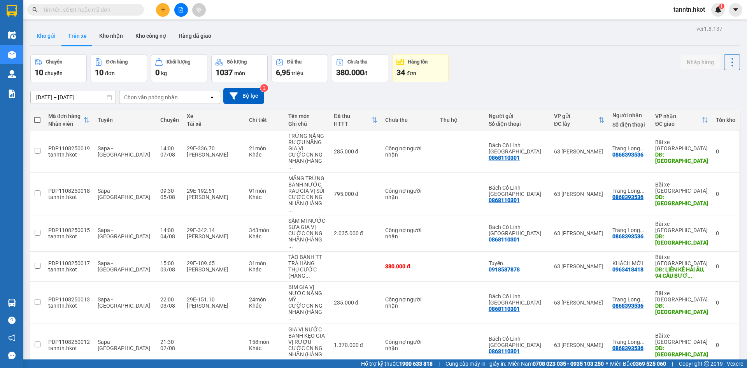
click at [51, 37] on button "Kho gửi" at bounding box center [46, 35] width 32 height 19
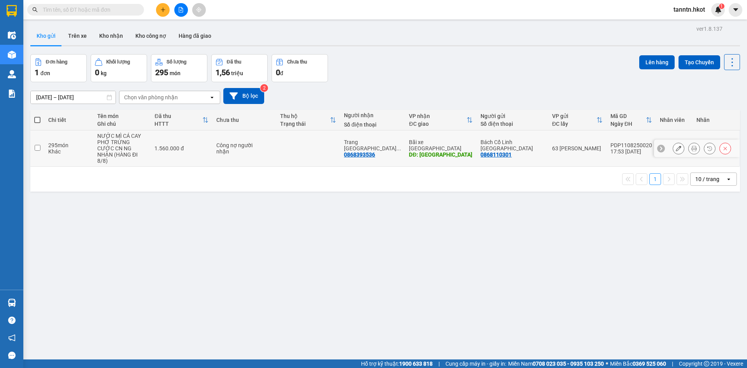
click at [88, 143] on div "295 món" at bounding box center [68, 145] width 41 height 6
checkbox input "true"
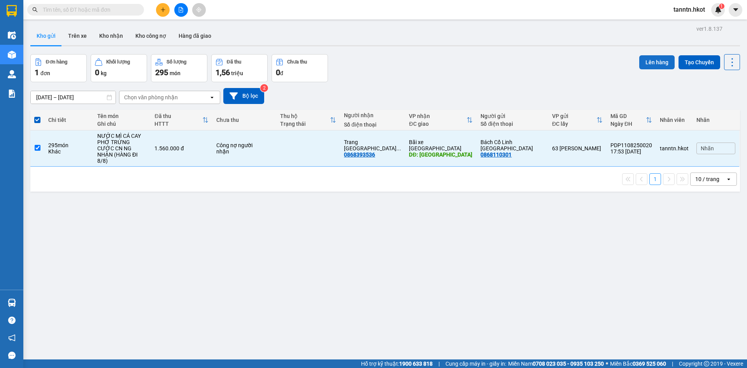
click at [649, 60] on button "Lên hàng" at bounding box center [656, 62] width 35 height 14
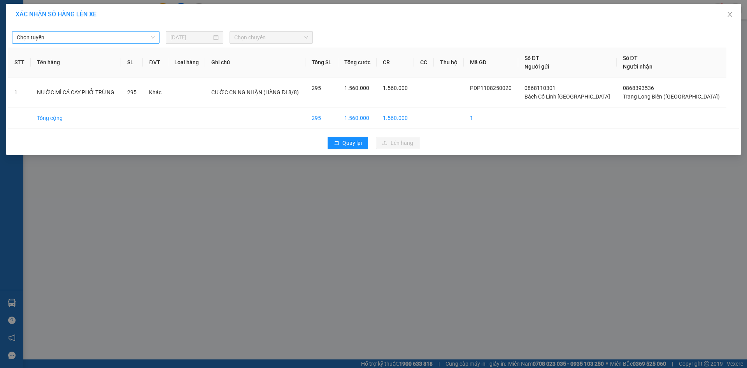
click at [150, 35] on span "Chọn tuyến" at bounding box center [86, 38] width 138 height 12
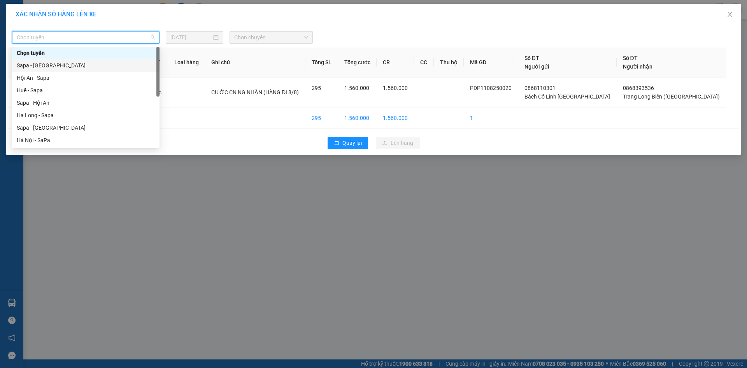
click at [130, 68] on div "Sapa - [GEOGRAPHIC_DATA]" at bounding box center [86, 65] width 138 height 9
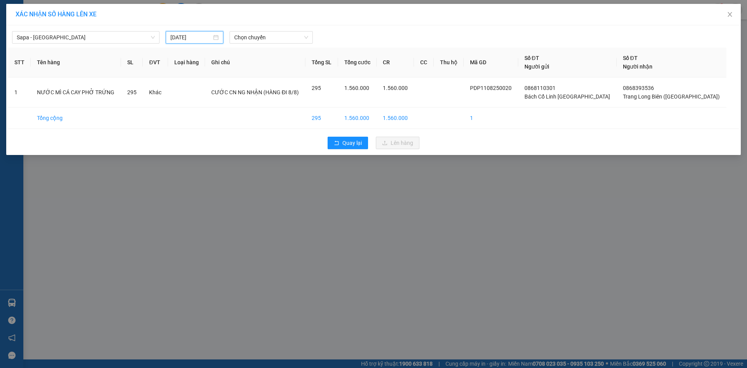
click at [186, 37] on input "11/08/2025" at bounding box center [190, 37] width 41 height 9
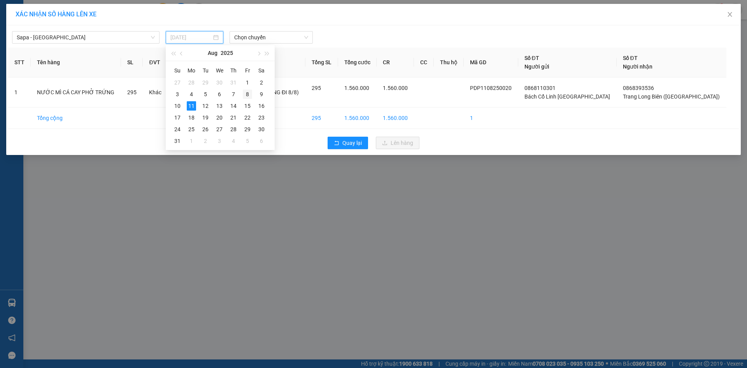
click at [248, 94] on div "8" at bounding box center [247, 93] width 9 height 9
type input "[DATE]"
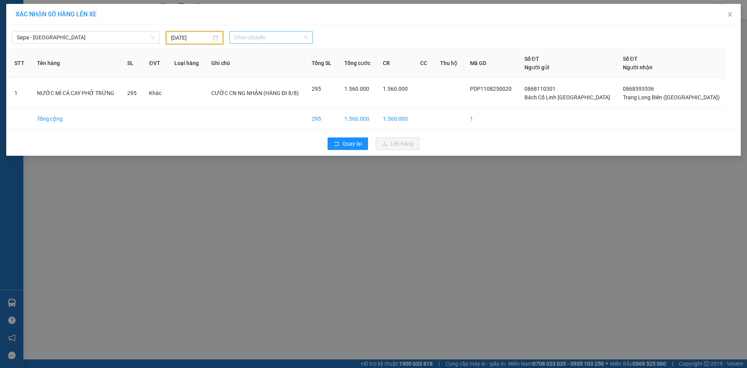
click at [277, 37] on span "Chọn chuyến" at bounding box center [271, 38] width 74 height 12
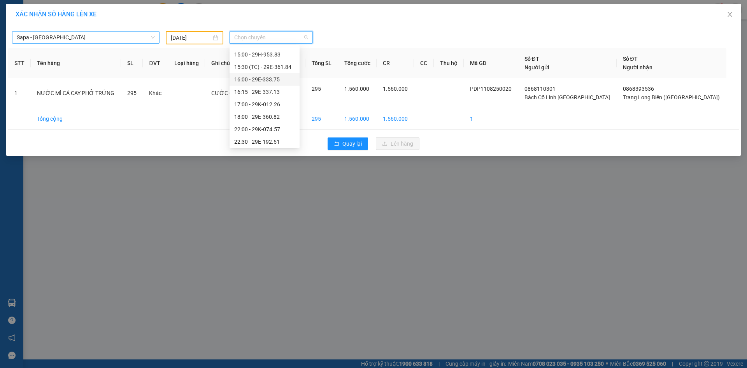
click at [67, 40] on span "Sapa - [GEOGRAPHIC_DATA]" at bounding box center [86, 38] width 138 height 12
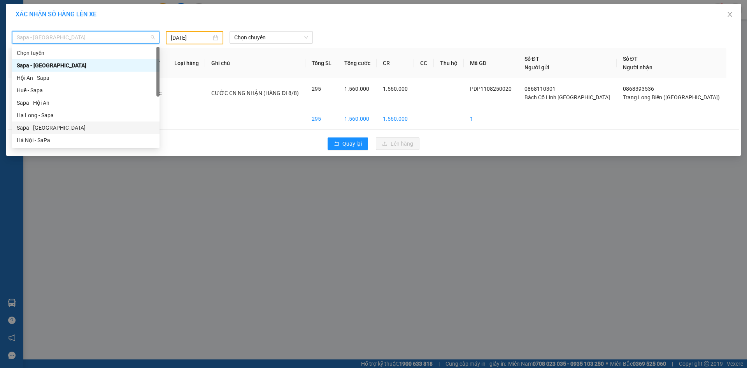
click at [80, 125] on div "Sapa - [GEOGRAPHIC_DATA]" at bounding box center [86, 127] width 138 height 9
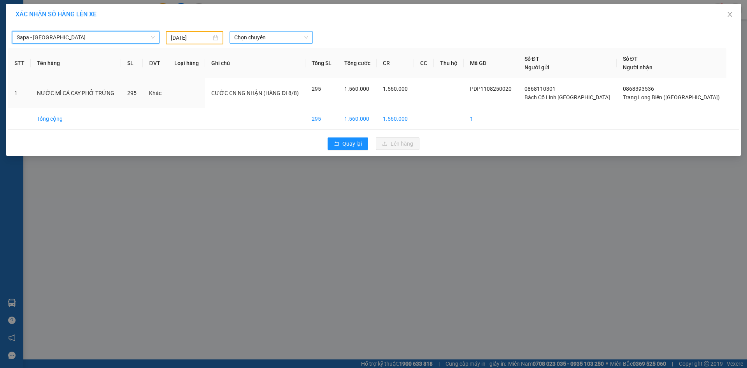
click at [272, 39] on span "Chọn chuyến" at bounding box center [271, 38] width 74 height 12
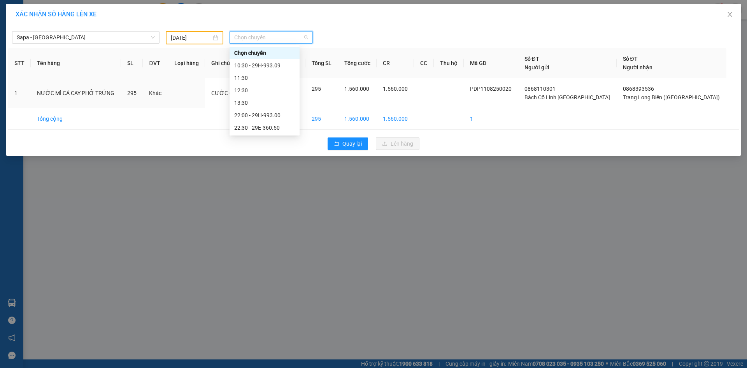
scroll to position [0, 0]
click at [278, 65] on div "10:30 - 29H-993.09" at bounding box center [264, 65] width 61 height 9
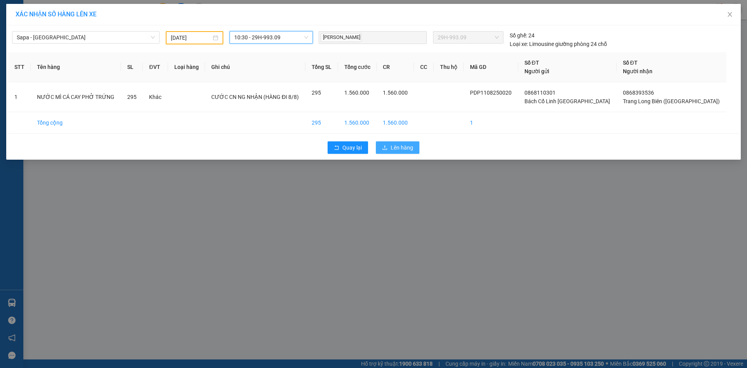
click at [402, 147] on span "Lên hàng" at bounding box center [402, 147] width 23 height 9
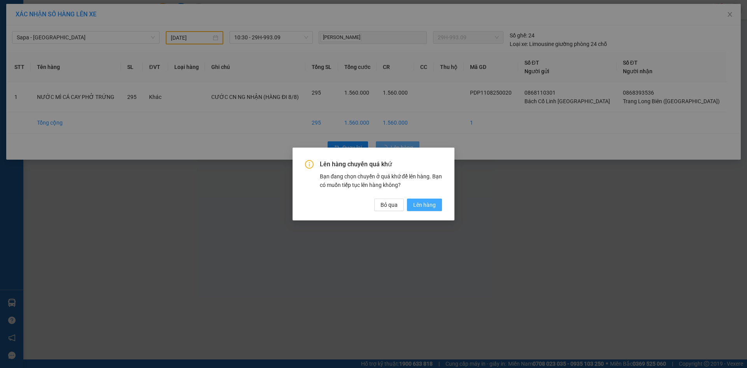
click at [425, 206] on span "Lên hàng" at bounding box center [424, 204] width 23 height 9
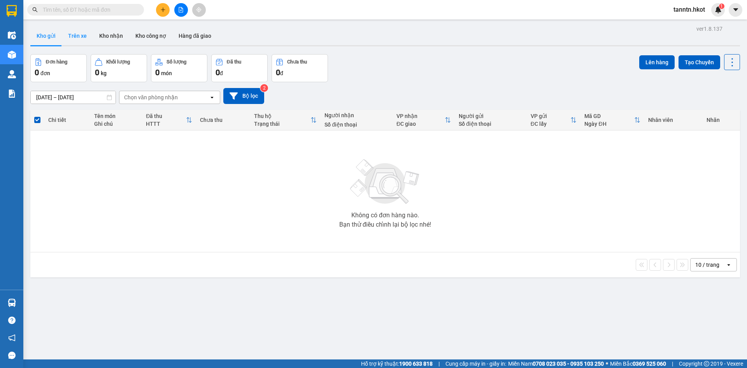
click at [75, 33] on button "Trên xe" at bounding box center [77, 35] width 31 height 19
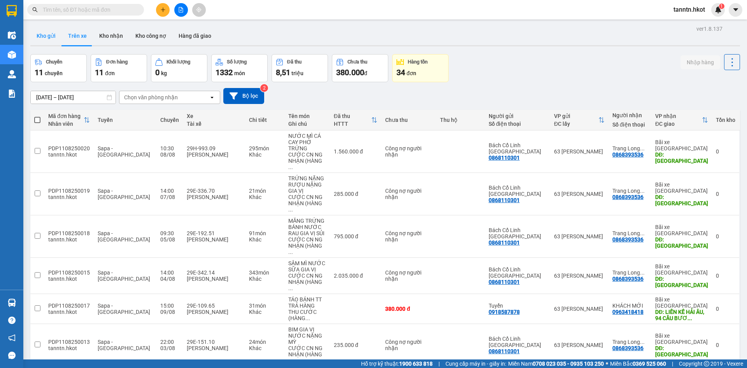
click at [51, 36] on button "Kho gửi" at bounding box center [46, 35] width 32 height 19
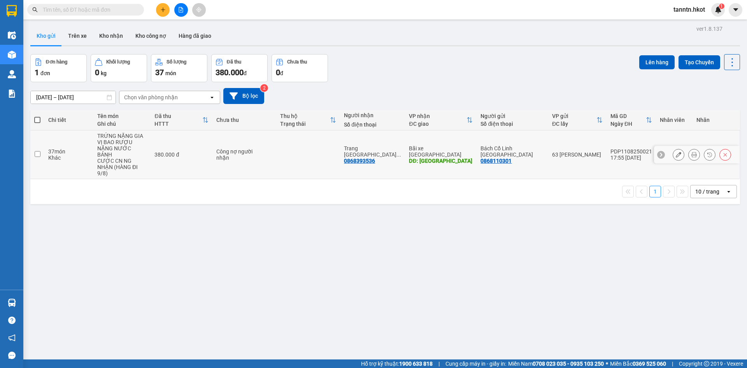
click at [89, 154] on div "Khác" at bounding box center [68, 157] width 41 height 6
checkbox input "true"
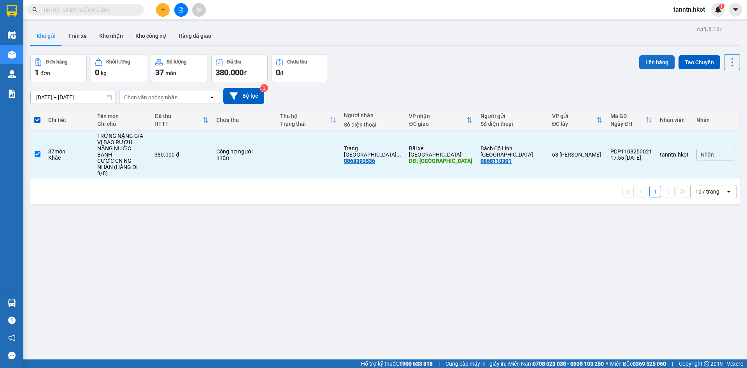
click at [647, 65] on button "Lên hàng" at bounding box center [656, 62] width 35 height 14
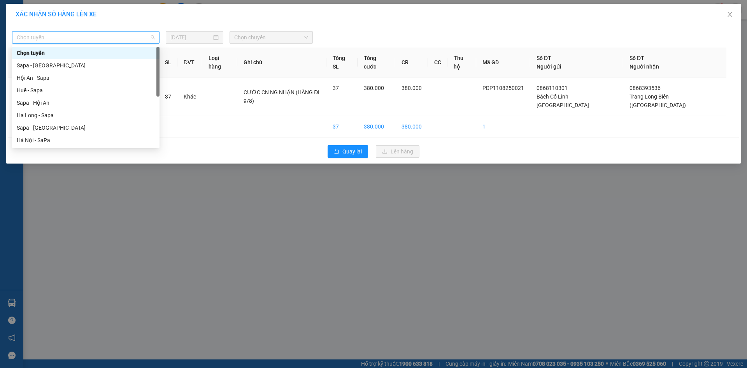
click at [132, 37] on span "Chọn tuyến" at bounding box center [86, 38] width 138 height 12
click at [124, 65] on div "Sapa - [GEOGRAPHIC_DATA]" at bounding box center [86, 65] width 138 height 9
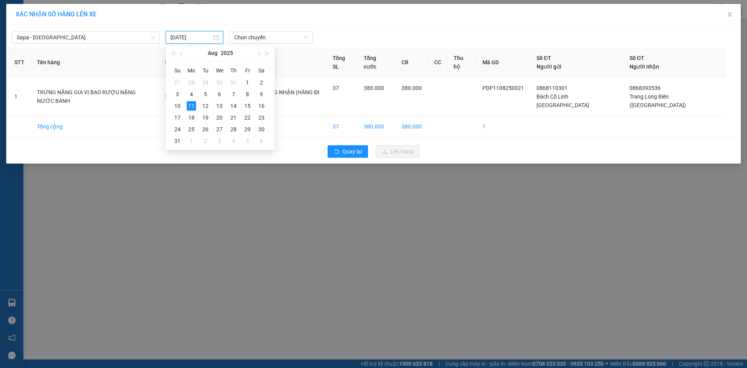
click at [199, 33] on input "11/08/2025" at bounding box center [190, 37] width 41 height 9
click at [262, 93] on div "9" at bounding box center [261, 93] width 9 height 9
type input "[DATE]"
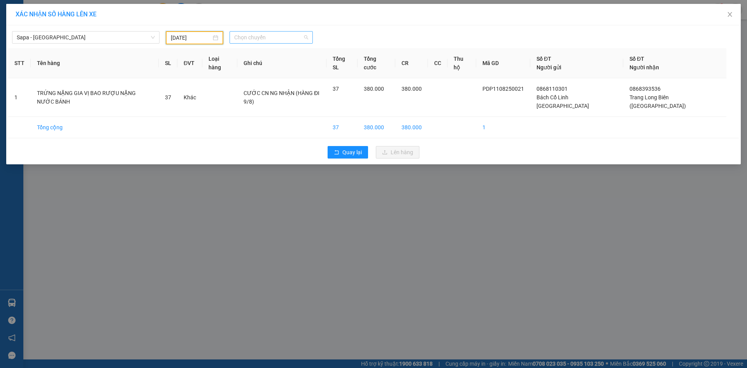
click at [272, 37] on span "Chọn chuyến" at bounding box center [271, 38] width 74 height 12
type input "109"
click at [285, 51] on div "15:00 - 29E-109.65" at bounding box center [264, 53] width 61 height 9
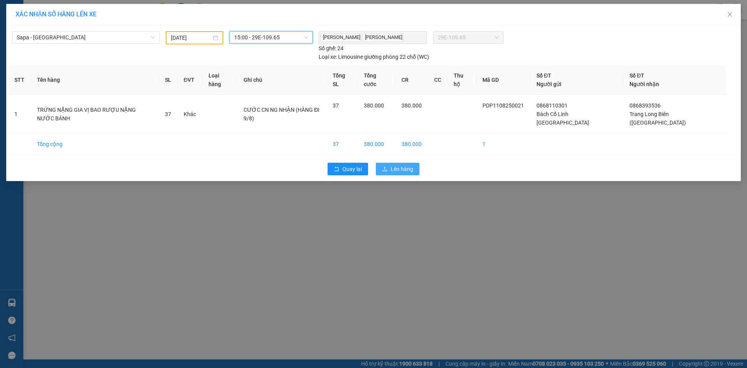
click at [401, 165] on span "Lên hàng" at bounding box center [402, 169] width 23 height 9
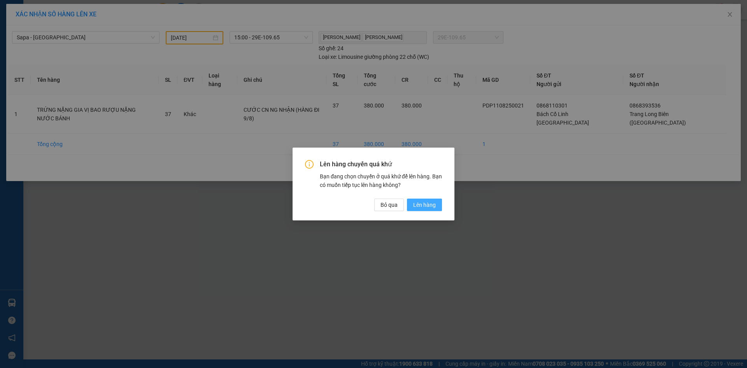
click at [432, 205] on span "Lên hàng" at bounding box center [424, 204] width 23 height 9
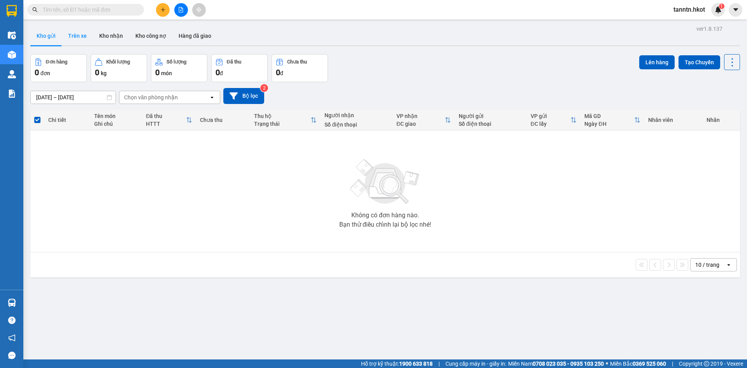
click at [72, 39] on button "Trên xe" at bounding box center [77, 35] width 31 height 19
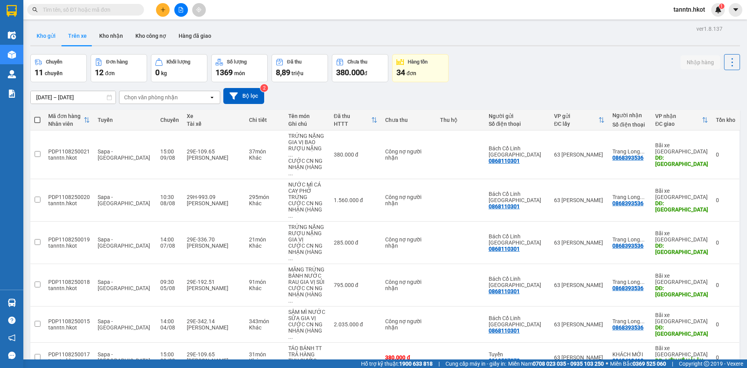
click at [45, 38] on button "Kho gửi" at bounding box center [46, 35] width 32 height 19
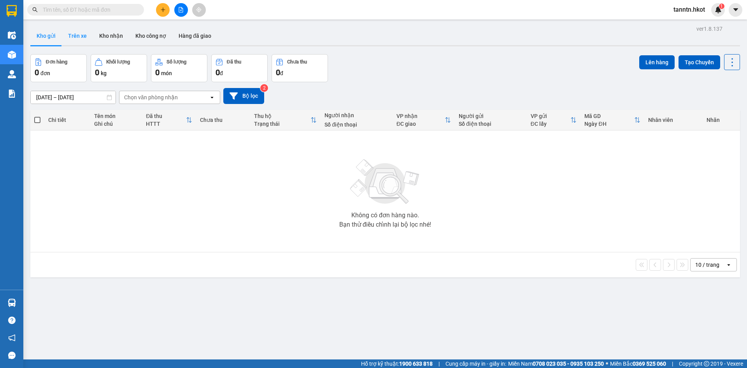
click at [78, 33] on button "Trên xe" at bounding box center [77, 35] width 31 height 19
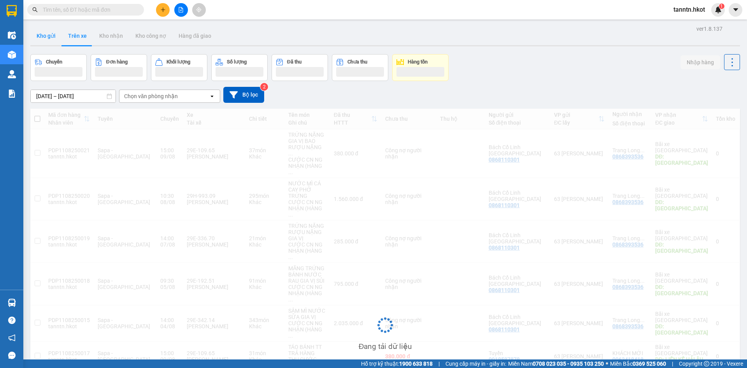
click at [48, 35] on button "Kho gửi" at bounding box center [46, 35] width 32 height 19
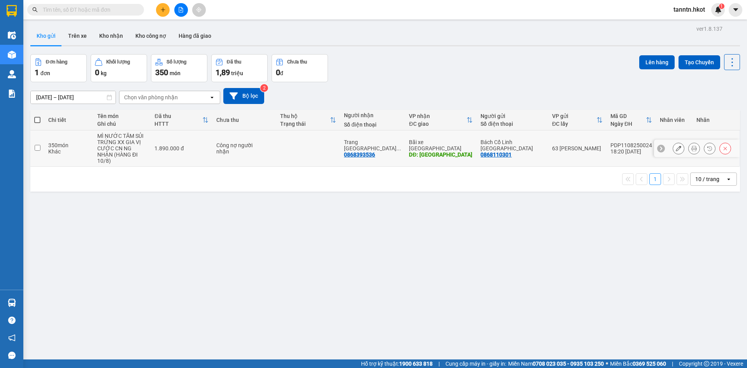
click at [86, 138] on td "350 món Khác" at bounding box center [68, 148] width 49 height 36
checkbox input "true"
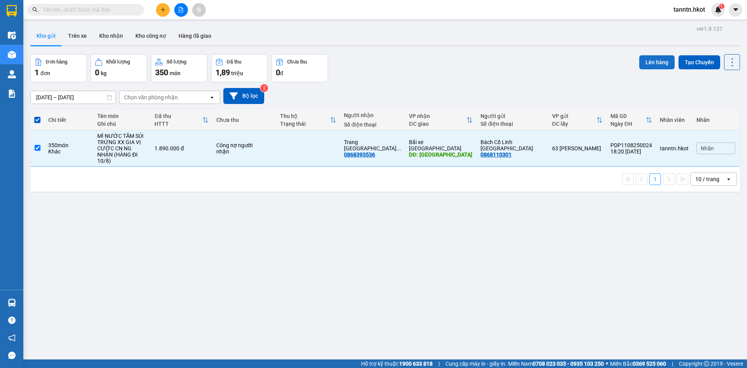
click at [650, 60] on button "Lên hàng" at bounding box center [656, 62] width 35 height 14
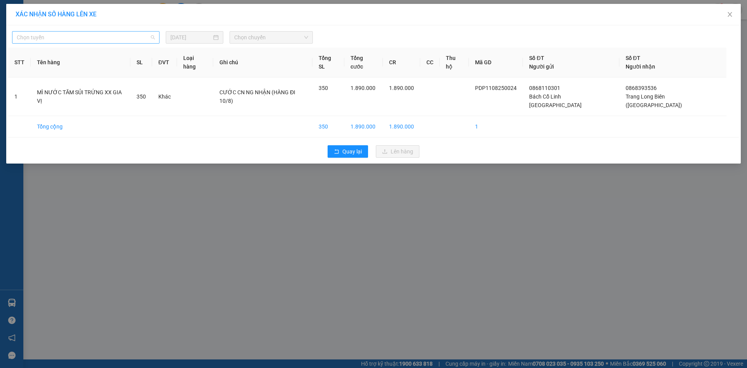
click at [145, 34] on span "Chọn tuyến" at bounding box center [86, 38] width 138 height 12
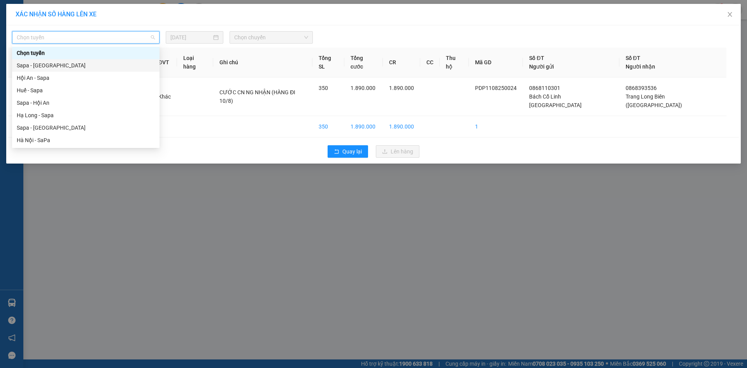
click at [111, 64] on div "Sapa - [GEOGRAPHIC_DATA]" at bounding box center [86, 65] width 138 height 9
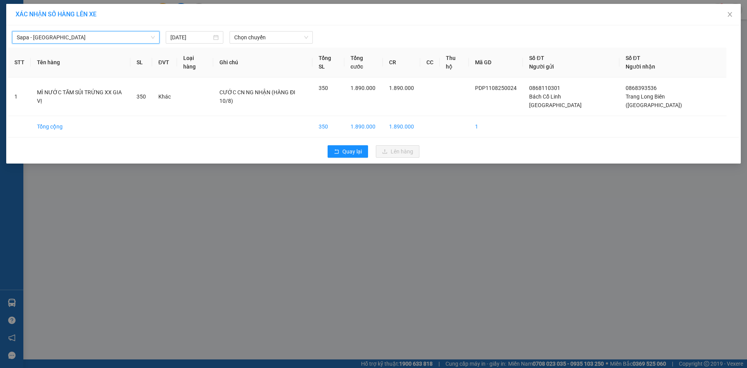
click at [200, 29] on div "Sapa - Hà Nội Sapa - Hà Nội 11/08/2025 Chọn chuyến" at bounding box center [373, 35] width 731 height 16
click at [199, 37] on input "11/08/2025" at bounding box center [190, 37] width 41 height 9
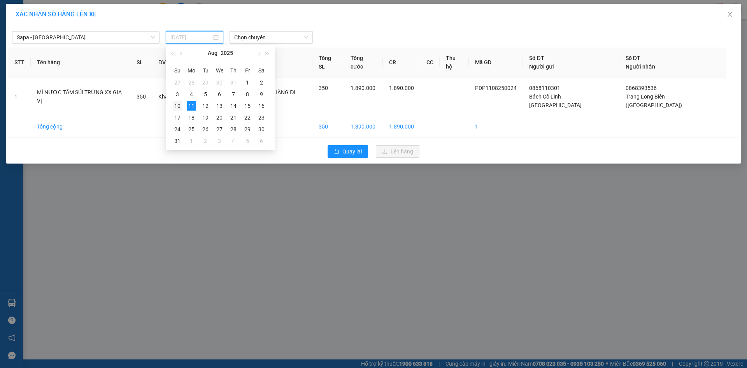
click at [178, 105] on div "10" at bounding box center [177, 105] width 9 height 9
type input "[DATE]"
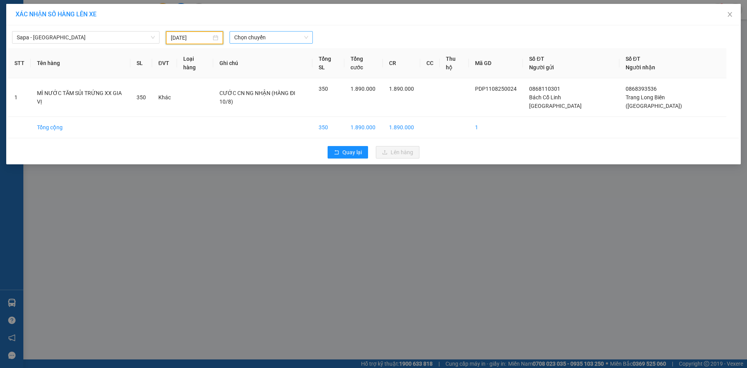
click at [260, 39] on span "Chọn chuyến" at bounding box center [271, 38] width 74 height 12
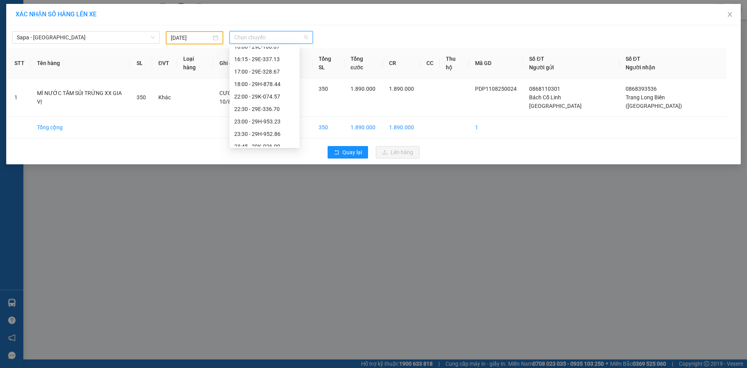
scroll to position [199, 0]
click at [266, 88] on div "22:00 - 29K-074.57" at bounding box center [264, 90] width 61 height 9
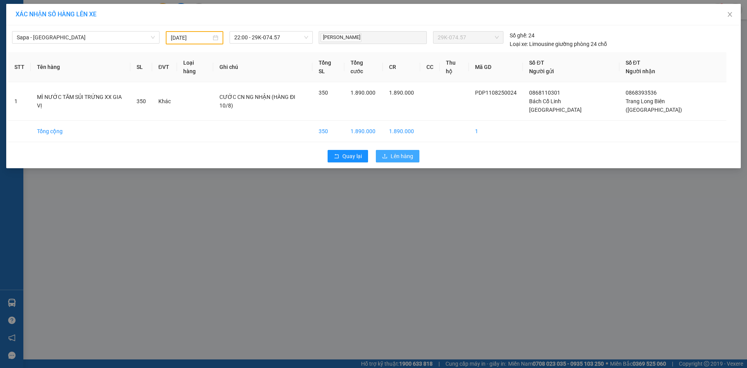
click at [409, 152] on span "Lên hàng" at bounding box center [402, 156] width 23 height 9
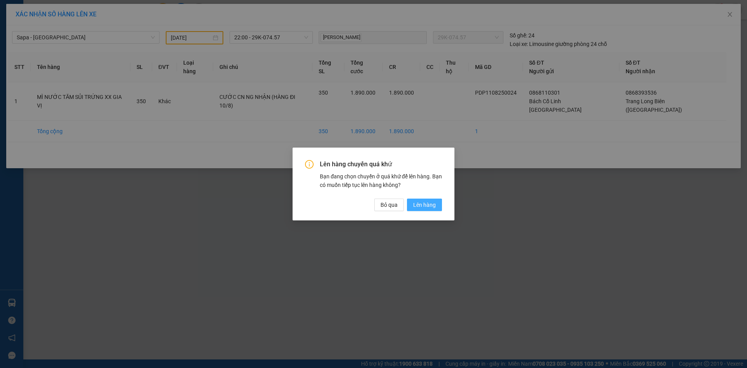
drag, startPoint x: 436, startPoint y: 207, endPoint x: 432, endPoint y: 204, distance: 5.2
click at [435, 207] on button "Lên hàng" at bounding box center [424, 204] width 35 height 12
